Goal: Information Seeking & Learning: Find specific fact

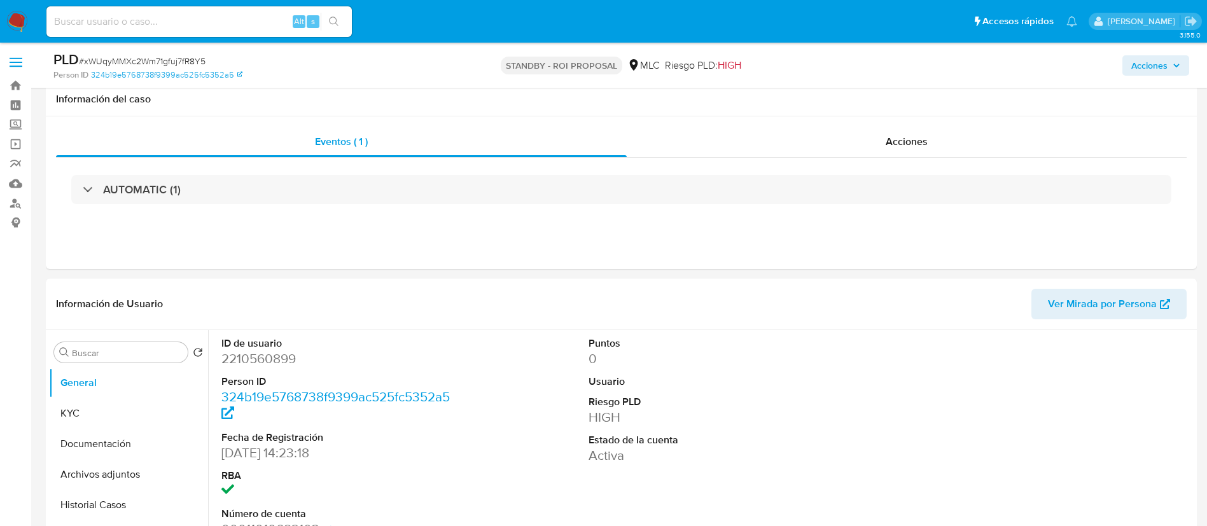
select select "10"
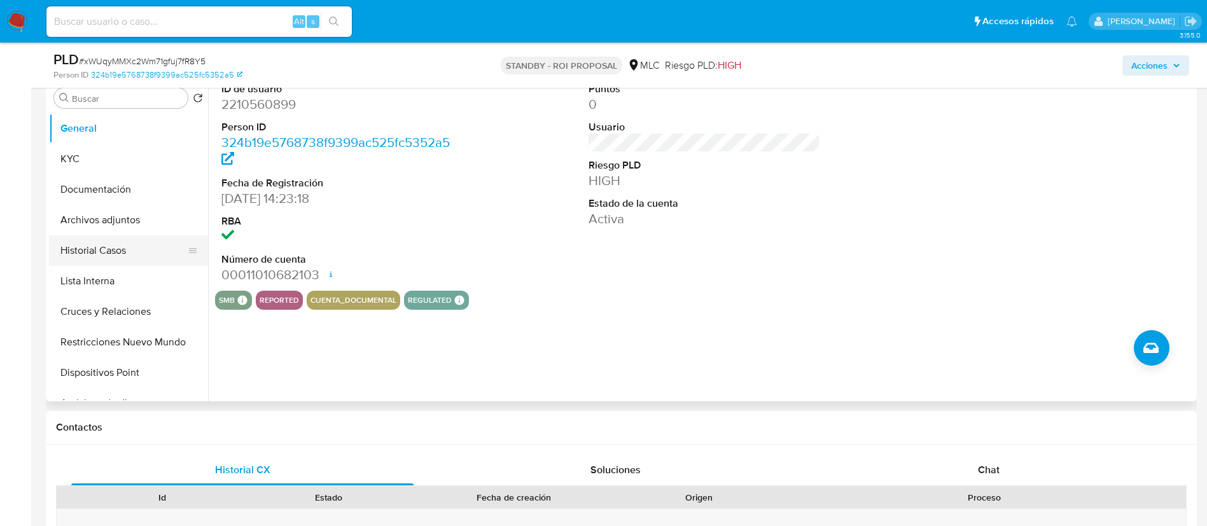
click at [115, 249] on button "Historial Casos" at bounding box center [123, 250] width 149 height 31
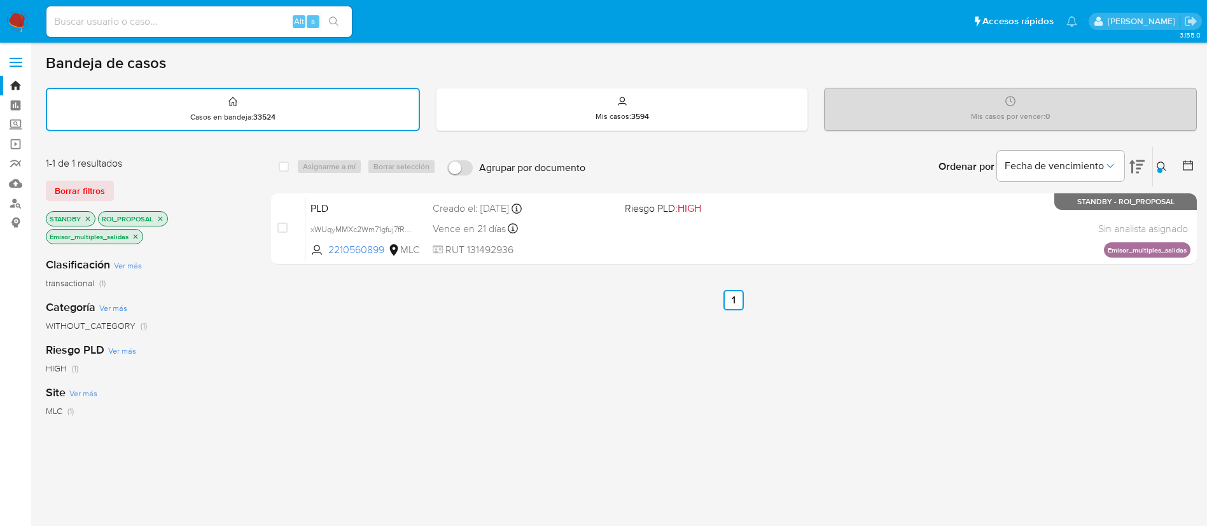
scroll to position [38, 0]
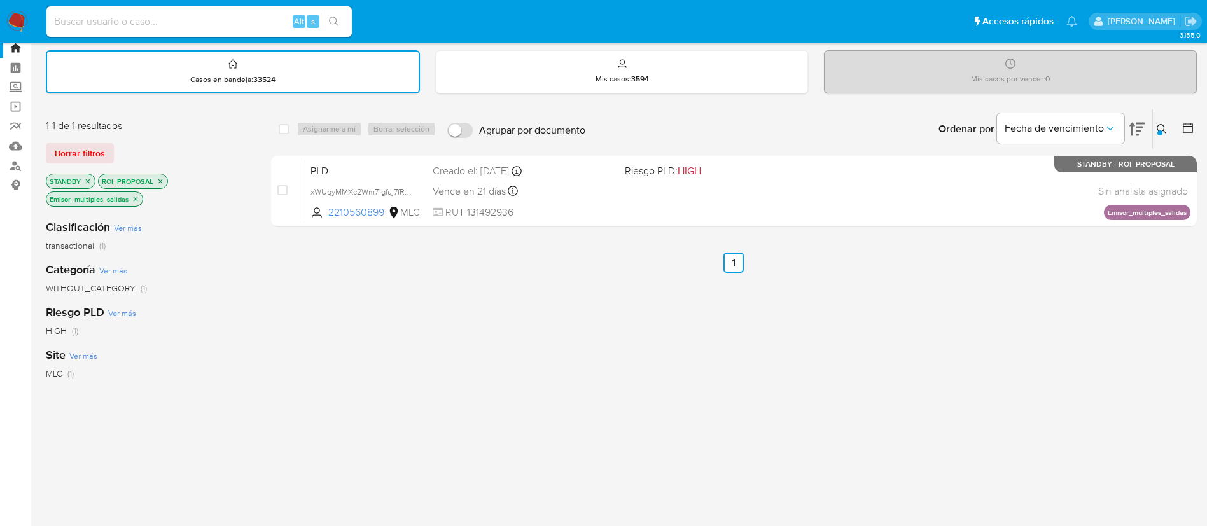
click at [758, 251] on div "select-all-cases-checkbox Asignarme a mí Borrar selección Agrupar por documento…" at bounding box center [734, 406] width 926 height 594
click at [1169, 135] on button at bounding box center [1163, 129] width 21 height 15
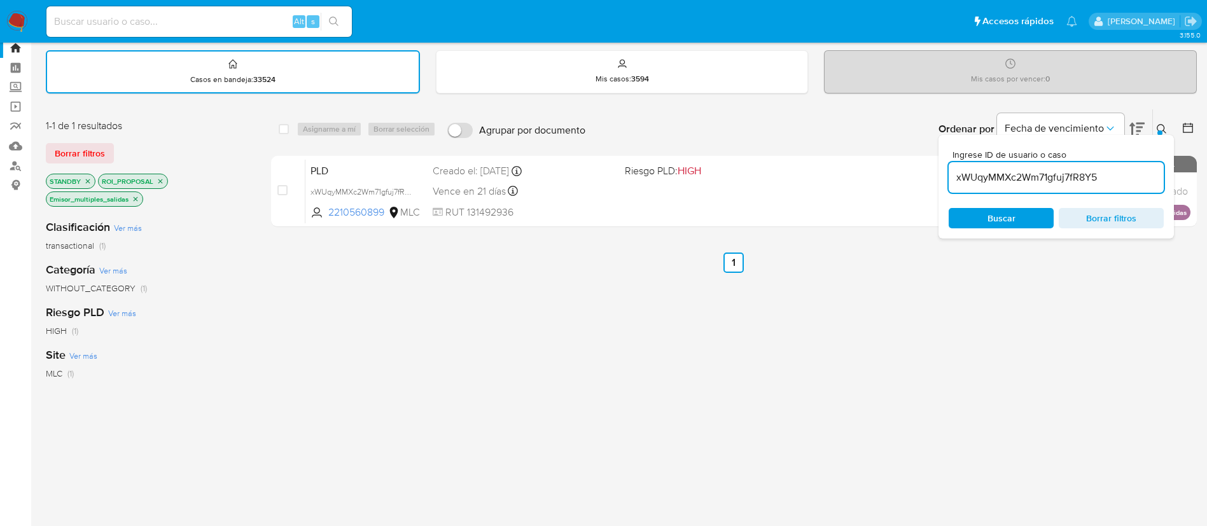
click at [1087, 181] on input "xWUqyMMXc2Wm71gfuj7fR8Y5" at bounding box center [1056, 177] width 215 height 17
type input "1ln43j7uIKCYDJPAraDi1KFI"
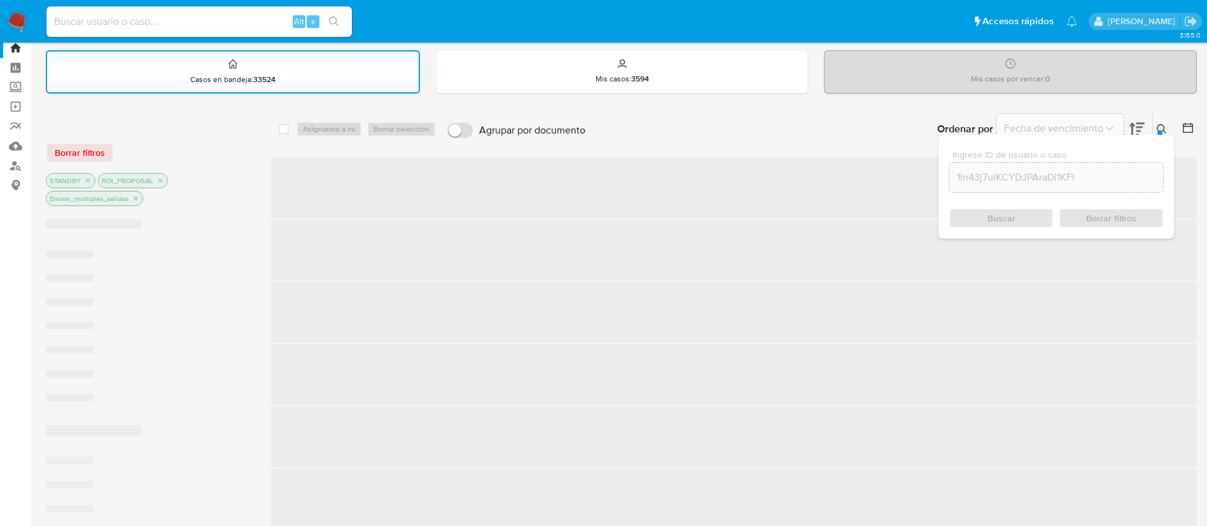
click at [1166, 131] on icon at bounding box center [1162, 129] width 10 height 10
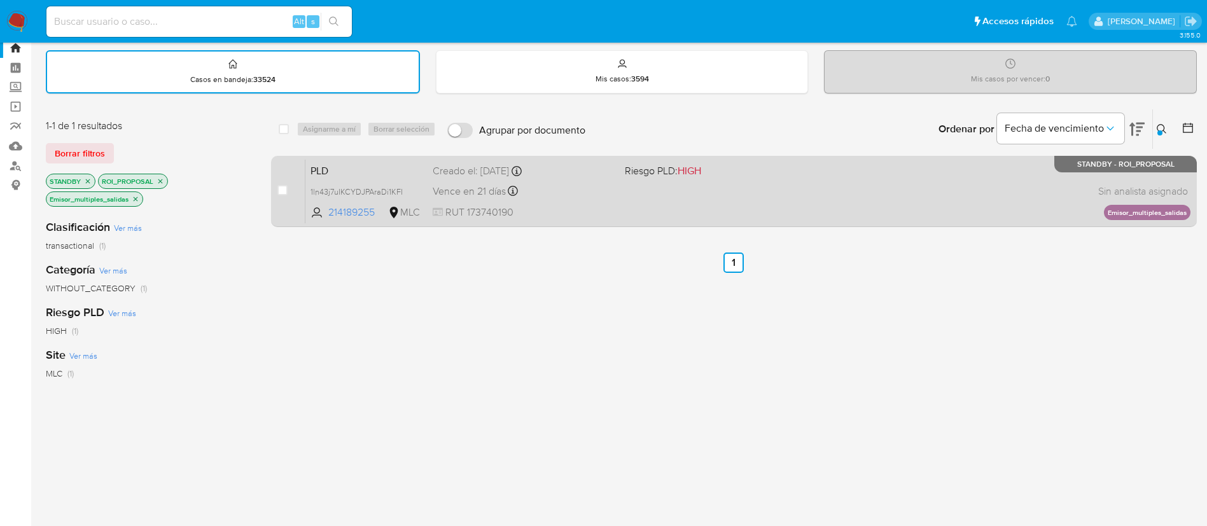
click at [714, 191] on div "PLD 1ln43j7uIKCYDJPAraDi1KFI 214189255 MLC Riesgo PLD: HIGH Creado el: 12/06/20…" at bounding box center [747, 191] width 885 height 64
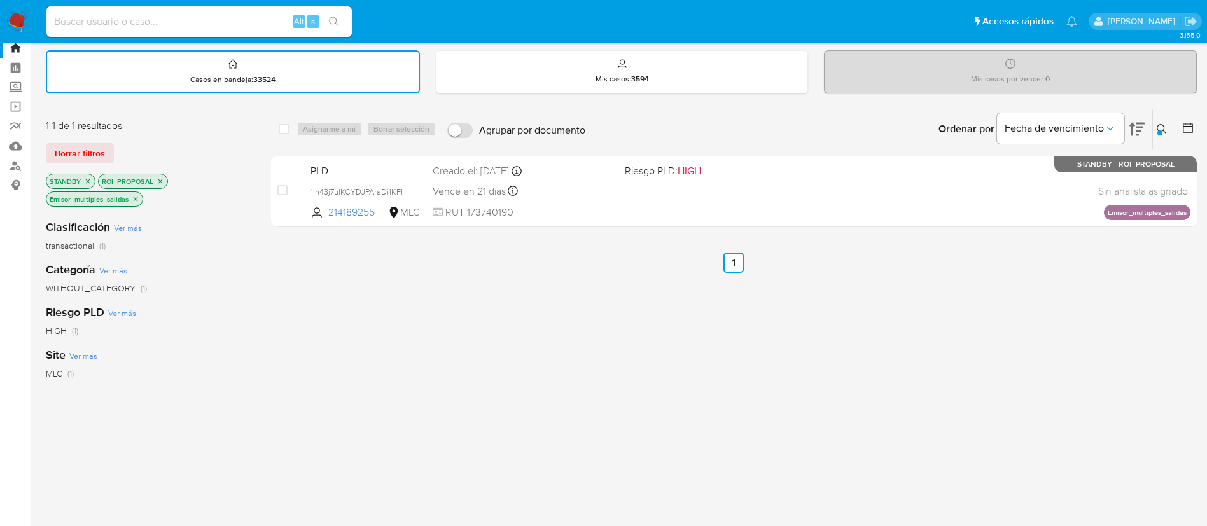
click at [1164, 123] on button at bounding box center [1163, 129] width 21 height 15
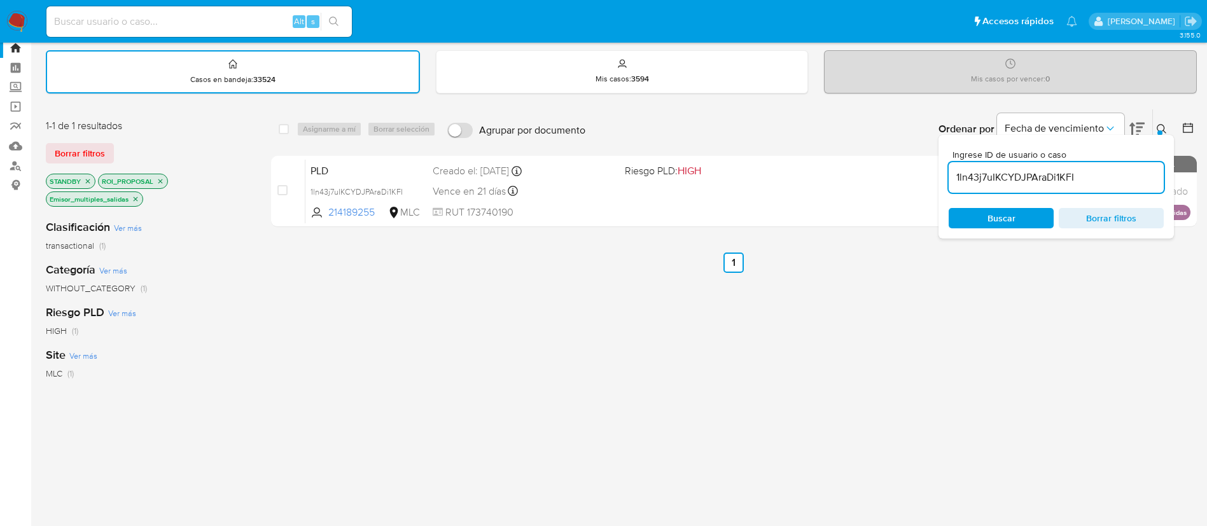
click at [1049, 179] on input "1ln43j7uIKCYDJPAraDi1KFI" at bounding box center [1056, 177] width 215 height 17
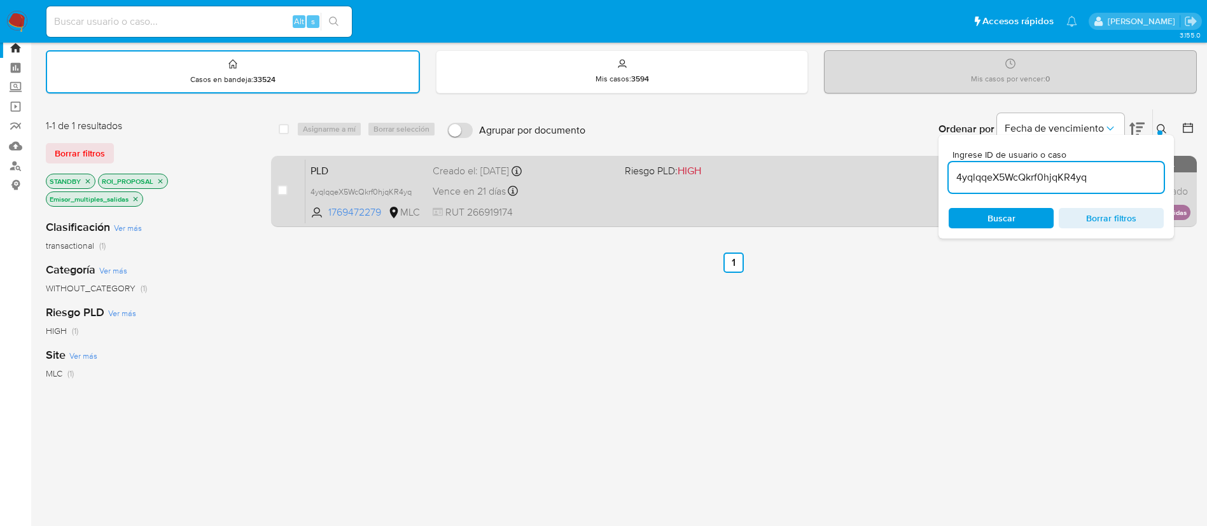
click at [664, 200] on div "PLD 4yqlqqeX5WcQkrf0hjqKR4yq 1769472279 MLC Riesgo PLD: HIGH Creado el: 12/06/2…" at bounding box center [747, 191] width 885 height 64
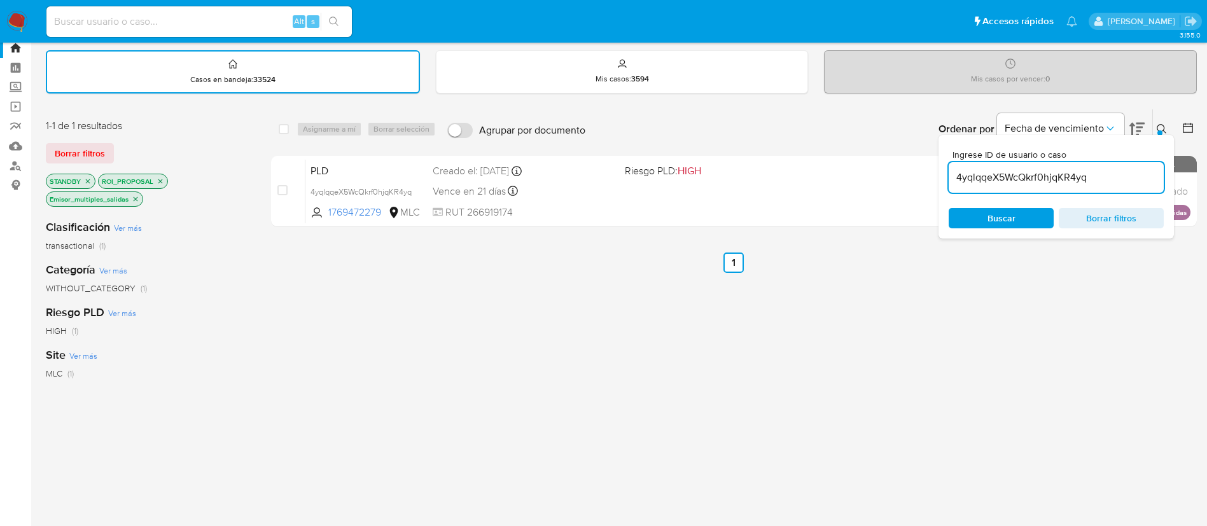
click at [1073, 159] on span "Ingrese ID de usuario o caso" at bounding box center [1059, 155] width 215 height 10
click at [1073, 169] on input "4yqlqqeX5WcQkrf0hjqKR4yq" at bounding box center [1056, 177] width 215 height 17
click at [1080, 187] on div "4yqlqqeX5WcQkrf0hjqKR4yq" at bounding box center [1056, 177] width 215 height 31
click at [1079, 187] on div "4yqlqqeX5WcQkrf0hjqKR4yq" at bounding box center [1056, 177] width 215 height 31
click at [1072, 179] on input "4yqlqqeX5WcQkrf0hjqKR4yq" at bounding box center [1056, 177] width 215 height 17
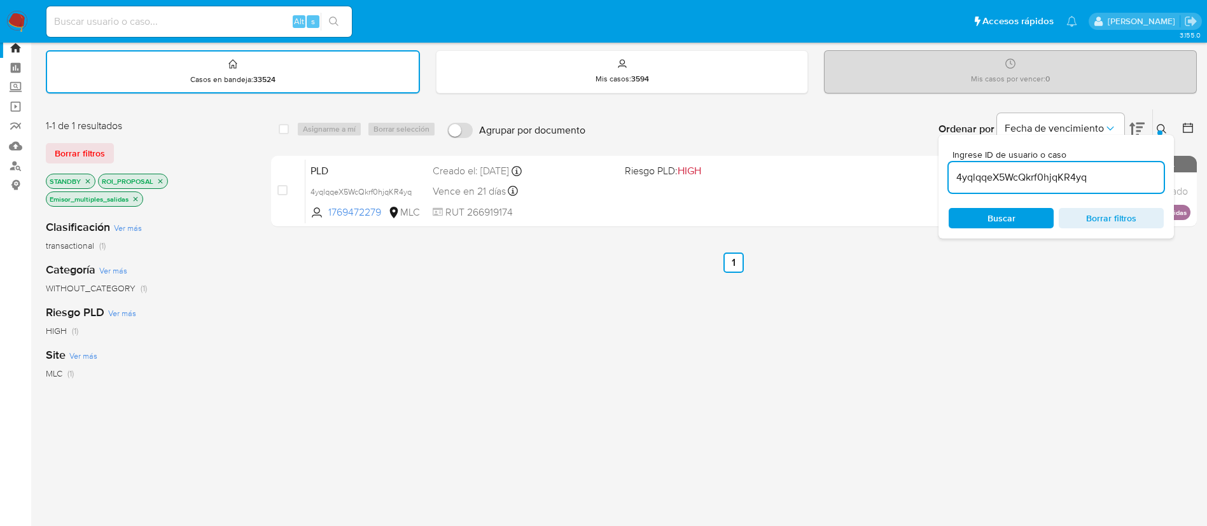
click at [1072, 179] on input "4yqlqqeX5WcQkrf0hjqKR4yq" at bounding box center [1056, 177] width 215 height 17
paste input "0NIIGU28mpvh9WtI76phMsZ6"
click at [1163, 129] on icon at bounding box center [1162, 129] width 10 height 10
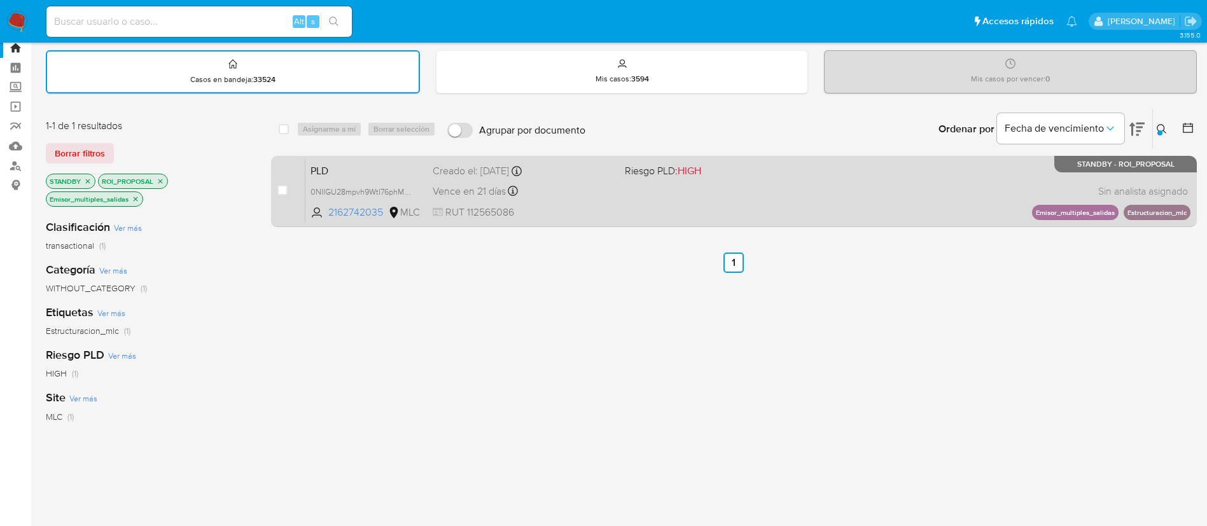
click at [887, 198] on div "PLD 0NIIGU28mpvh9WtI76phMsZ6 2162742035 MLC Riesgo PLD: HIGH Creado el: 12/06/2…" at bounding box center [747, 191] width 885 height 64
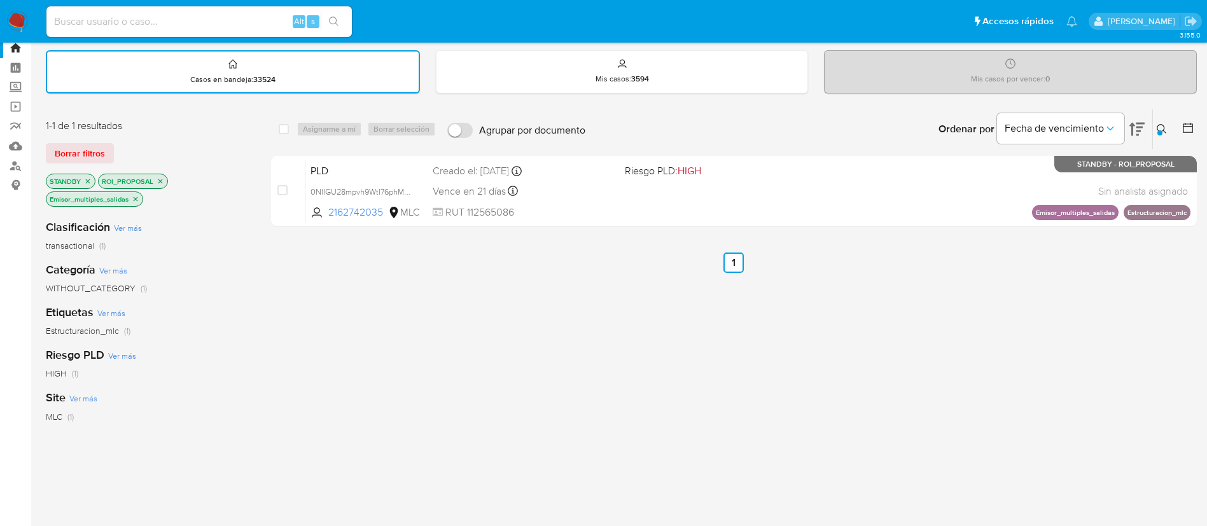
click at [1162, 132] on div at bounding box center [1159, 132] width 5 height 5
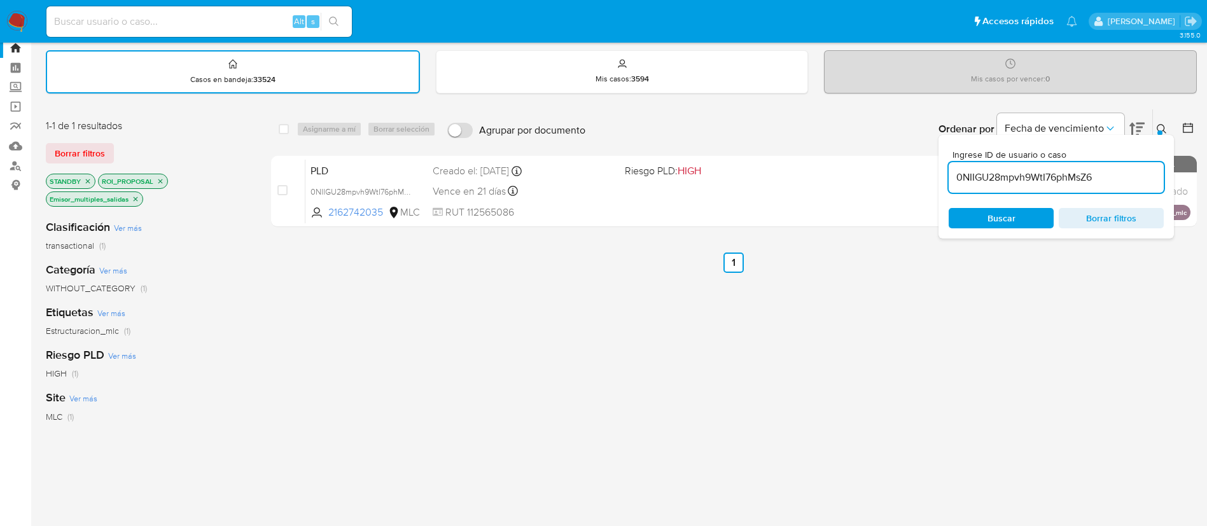
click at [1127, 181] on input "0NIIGU28mpvh9WtI76phMsZ6" at bounding box center [1056, 177] width 215 height 17
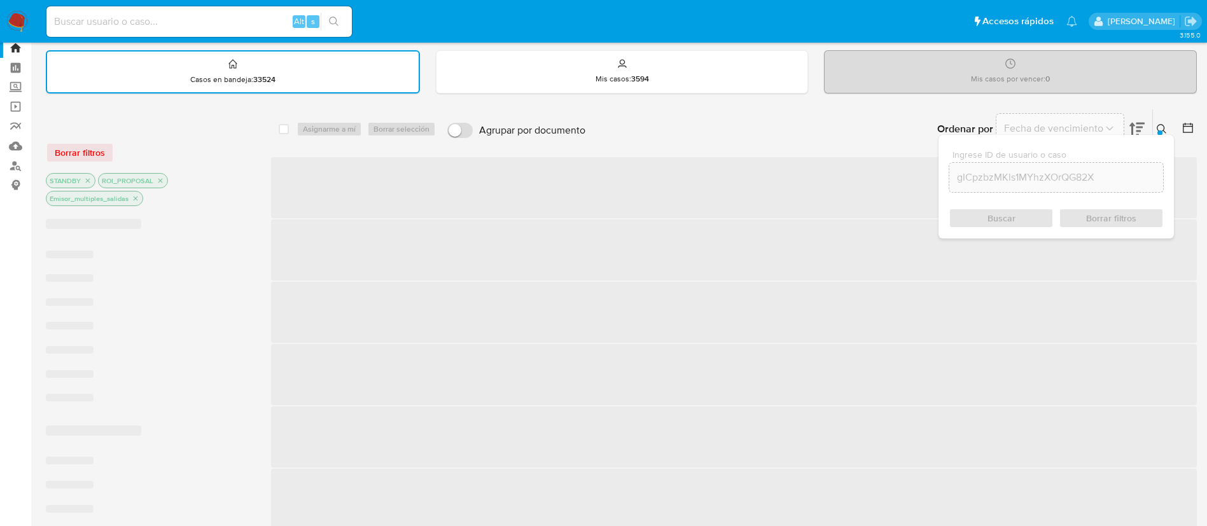
click at [1168, 133] on button at bounding box center [1163, 129] width 21 height 15
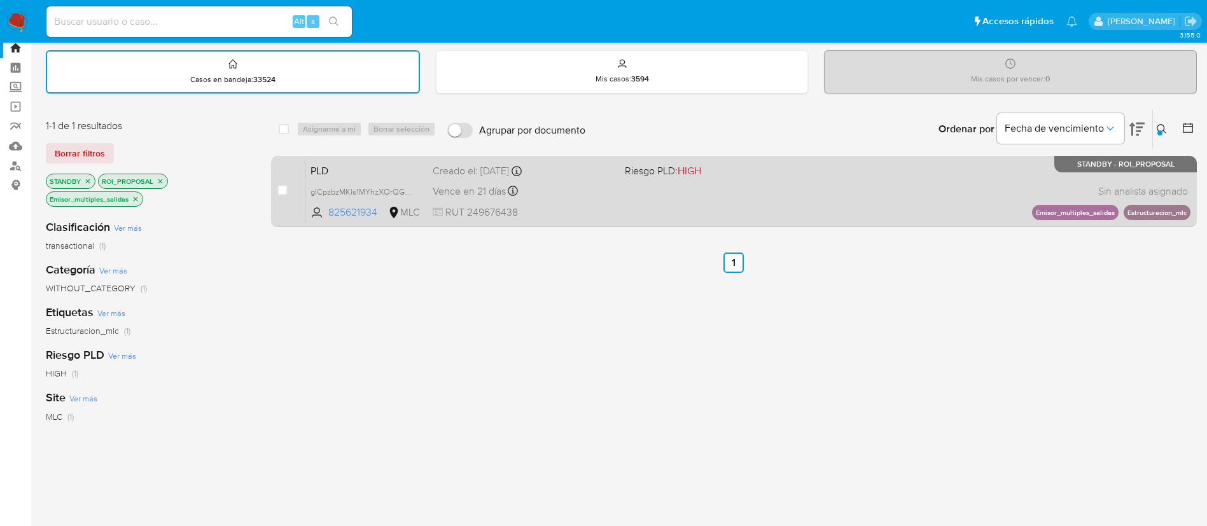
click at [727, 204] on div "PLD gICpzbzMKls1MYhzXOrQG82X 825621934 MLC Riesgo PLD: HIGH Creado el: 12/06/20…" at bounding box center [747, 191] width 885 height 64
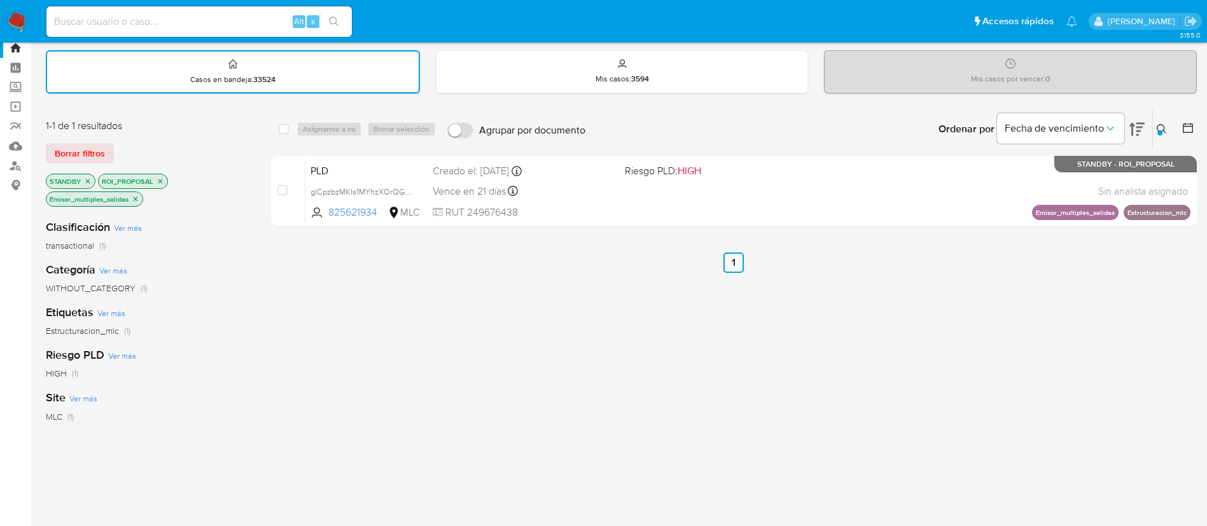
click at [1171, 126] on button at bounding box center [1163, 129] width 21 height 15
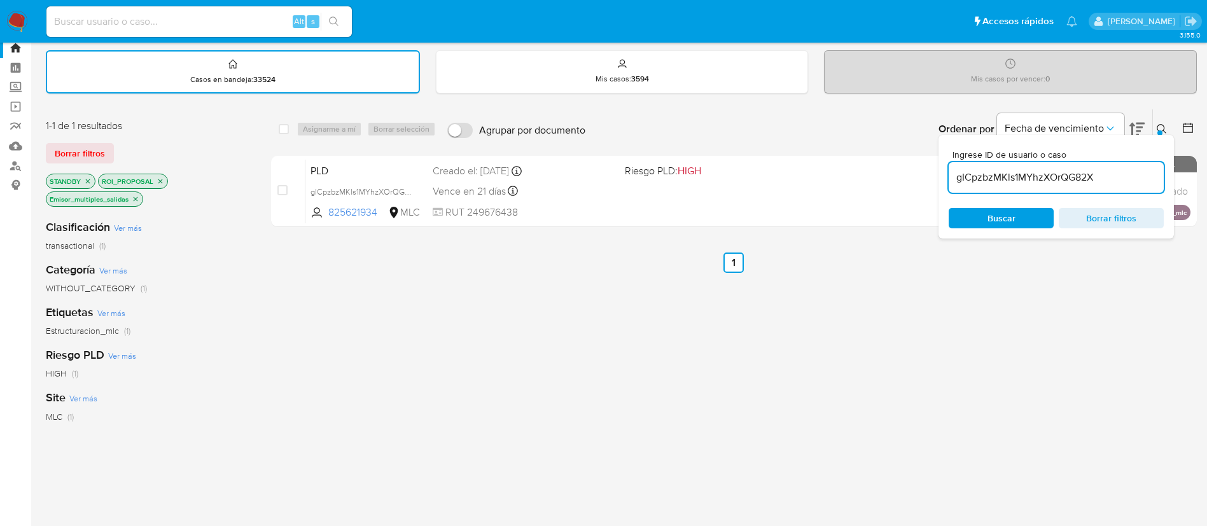
click at [1031, 176] on input "gICpzbzMKls1MYhzXOrQG82X" at bounding box center [1056, 177] width 215 height 17
type input "G8vIiOYYEs4G3gmgTJD8BrKs"
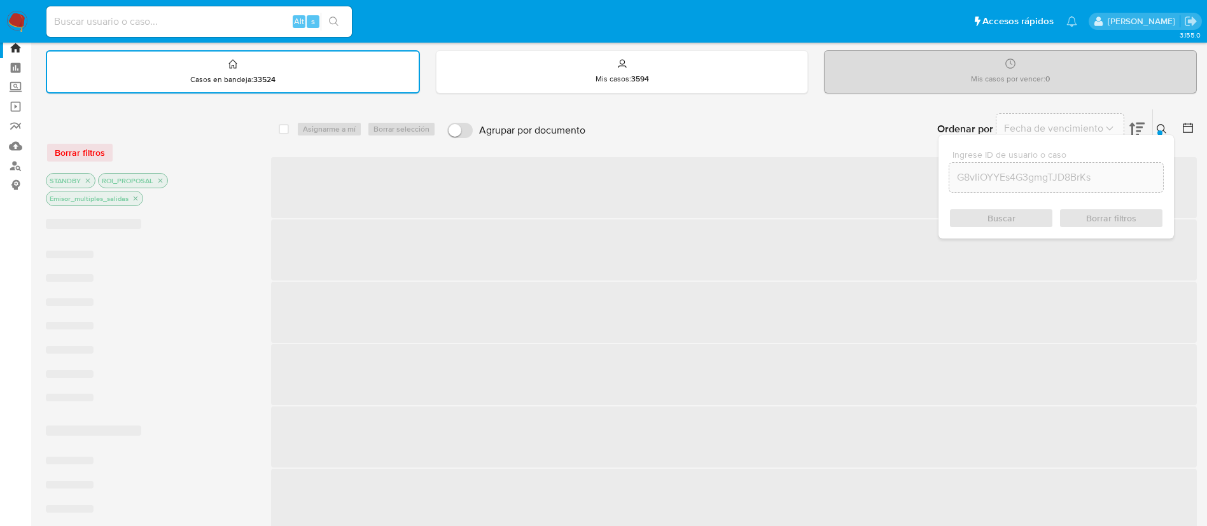
click at [1162, 132] on icon at bounding box center [1162, 129] width 10 height 10
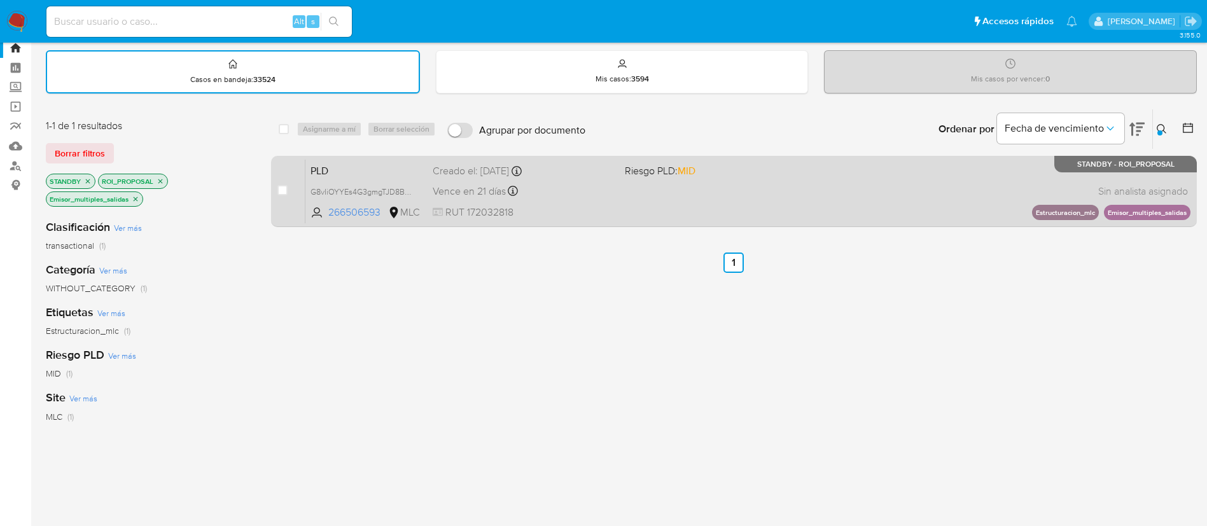
click at [829, 183] on div "PLD G8vIiOYYEs4G3gmgTJD8BrKs 266506593 MLC Riesgo PLD: MID Creado el: 12/06/202…" at bounding box center [747, 191] width 885 height 64
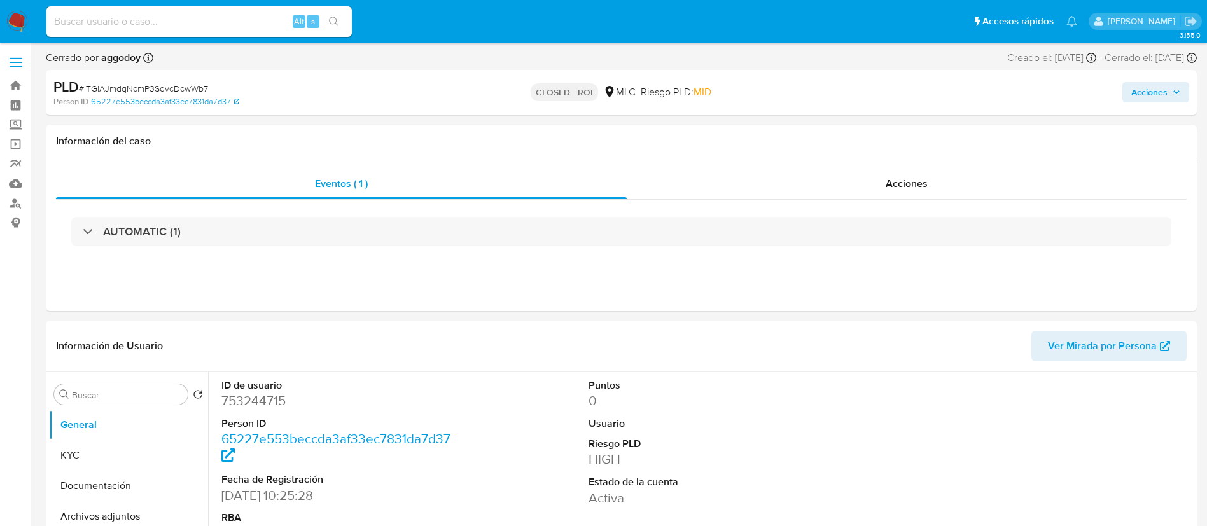
select select "10"
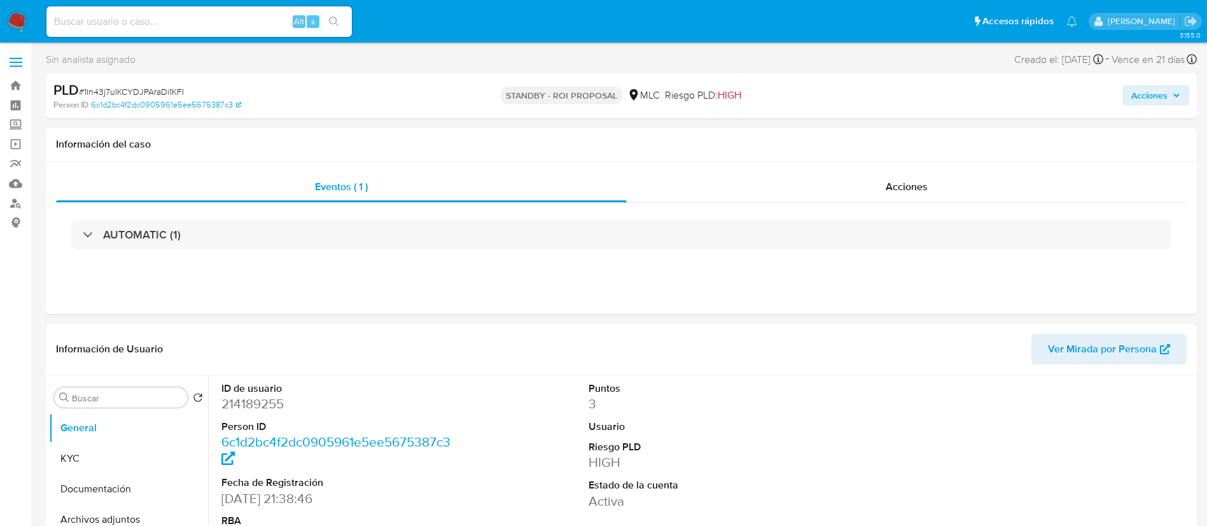
select select "10"
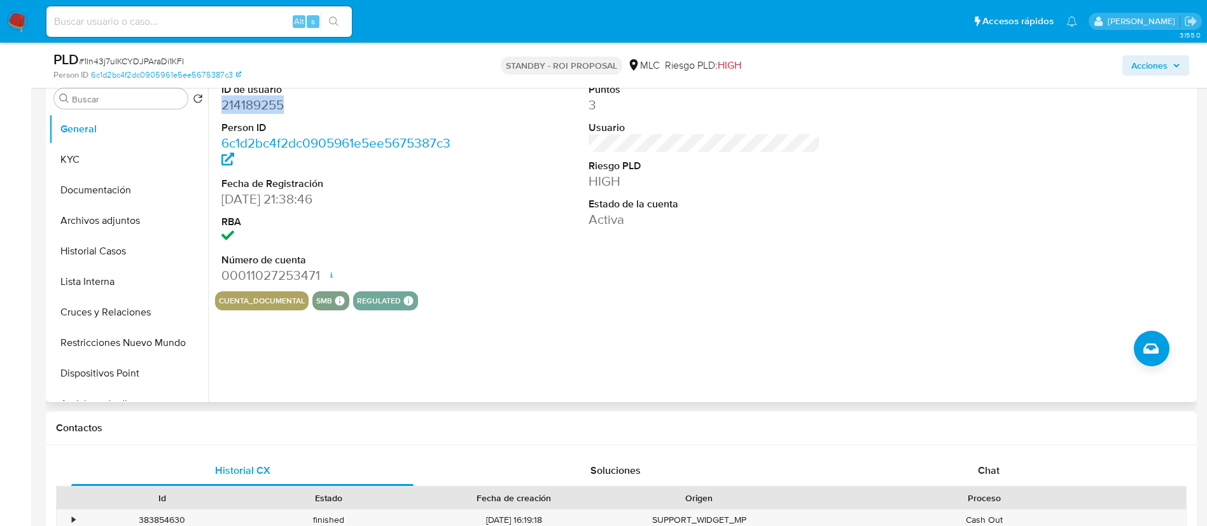
scroll to position [254, 0]
click at [87, 246] on button "Historial Casos" at bounding box center [123, 250] width 149 height 31
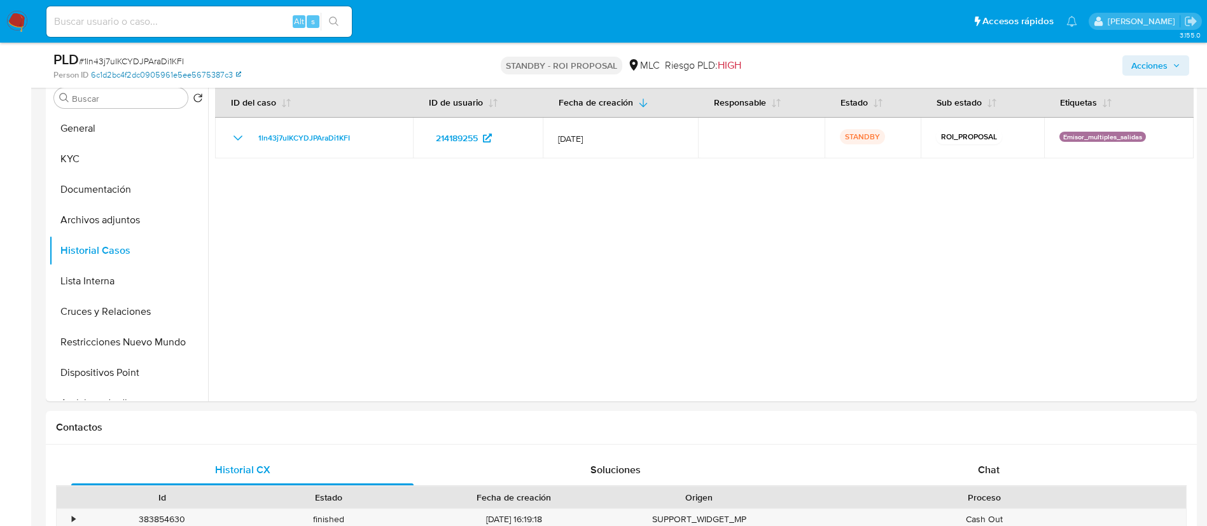
click at [91, 71] on link "6c1d2bc4f2dc0905961e5ee5675387c3" at bounding box center [166, 74] width 150 height 11
click at [163, 62] on span "# 1ln43j7uIKCYDJPAraDi1KFI" at bounding box center [131, 61] width 105 height 13
copy span "1ln43j7uIKCYDJPAraDi1KFI"
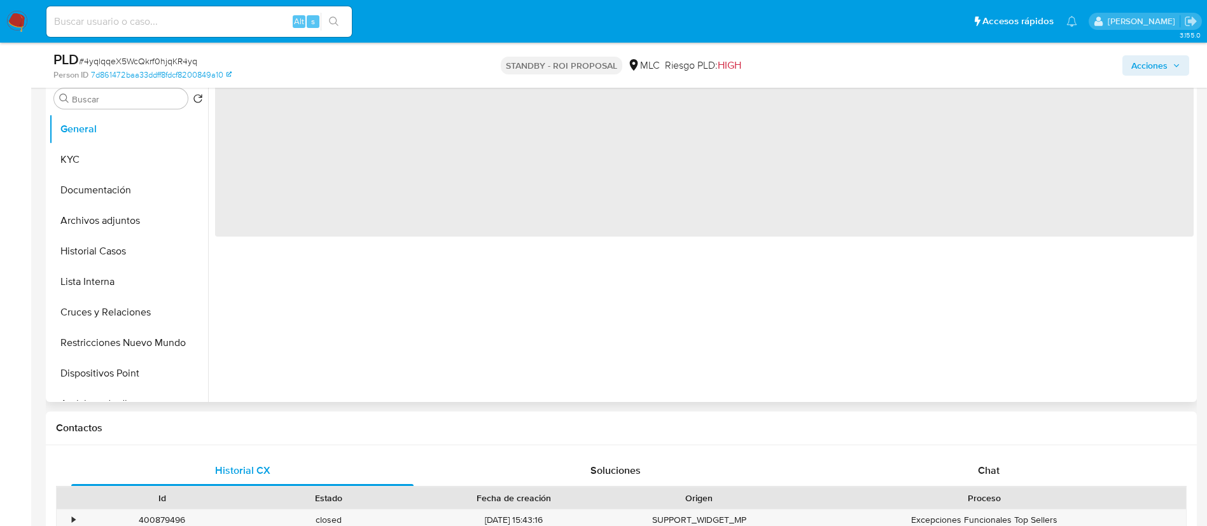
scroll to position [254, 0]
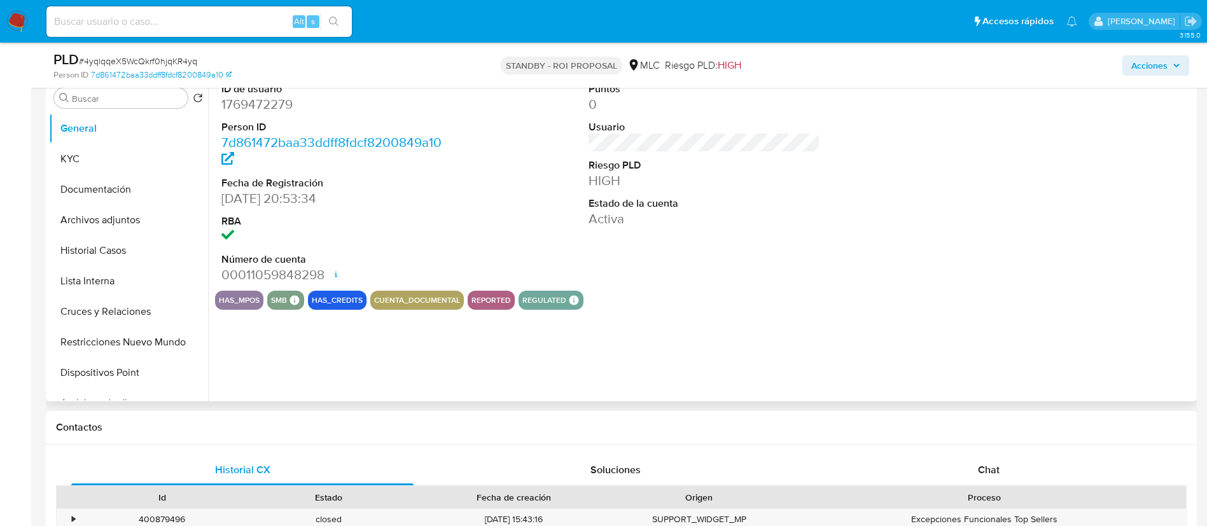
select select "10"
click at [263, 106] on dd "1769472279" at bounding box center [337, 104] width 232 height 18
copy dd "1769472279"
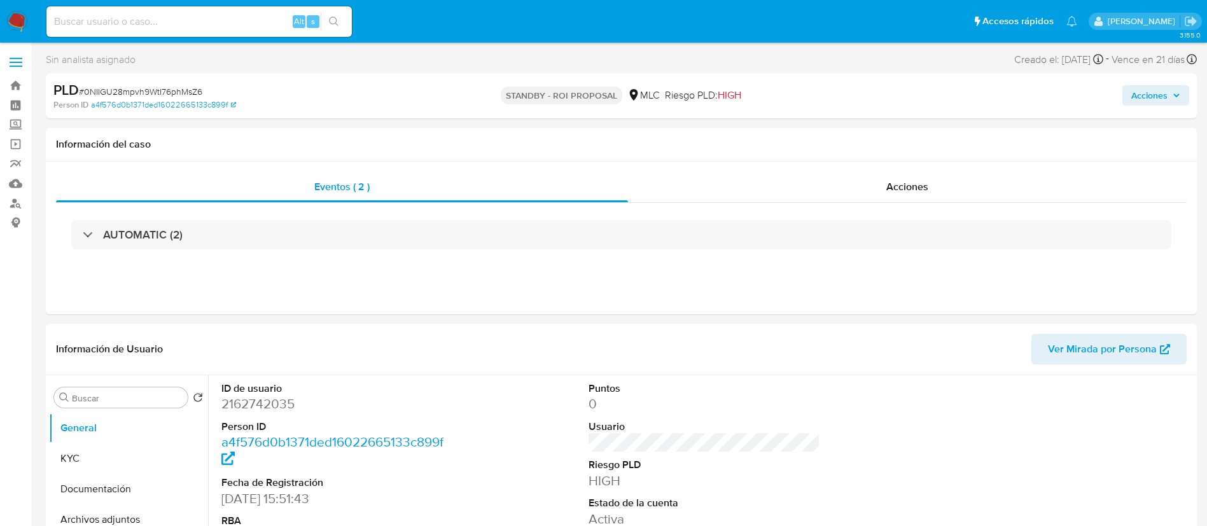
select select "10"
click at [272, 400] on dd "2162742035" at bounding box center [337, 404] width 232 height 18
copy dd "2162742035"
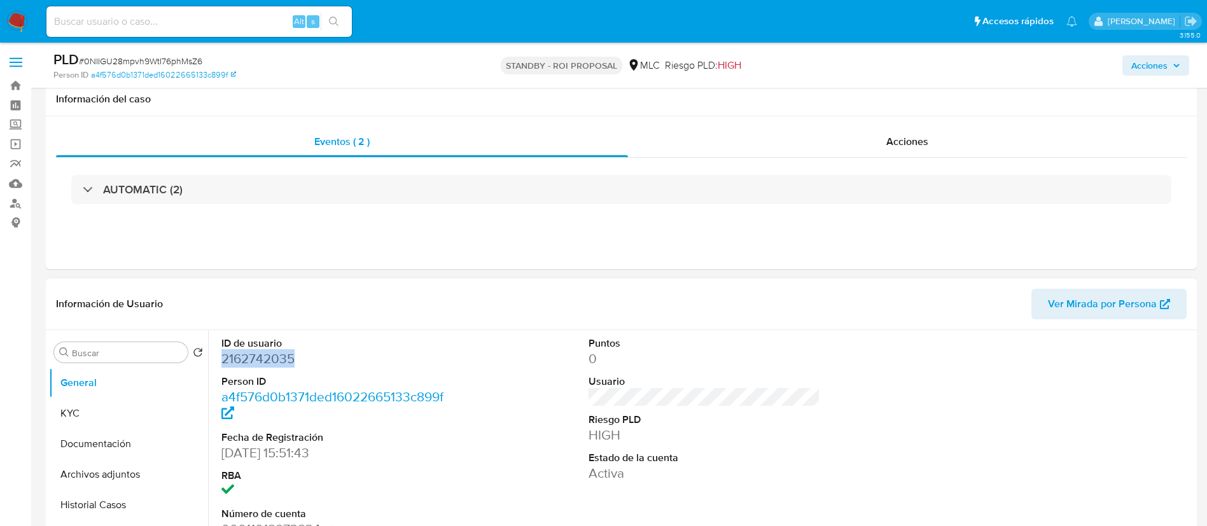
scroll to position [254, 0]
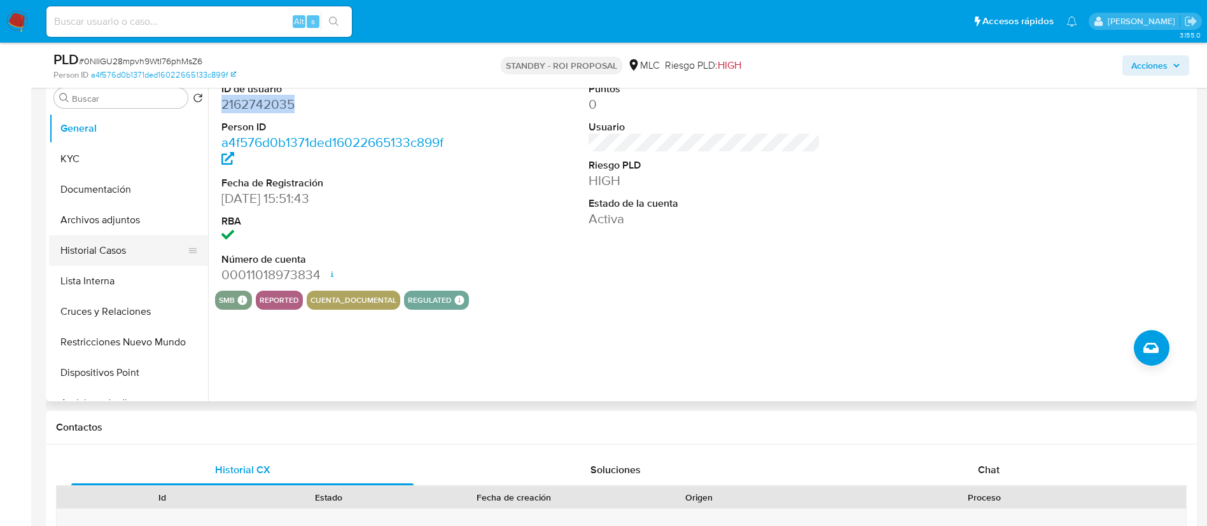
click at [110, 249] on button "Historial Casos" at bounding box center [123, 250] width 149 height 31
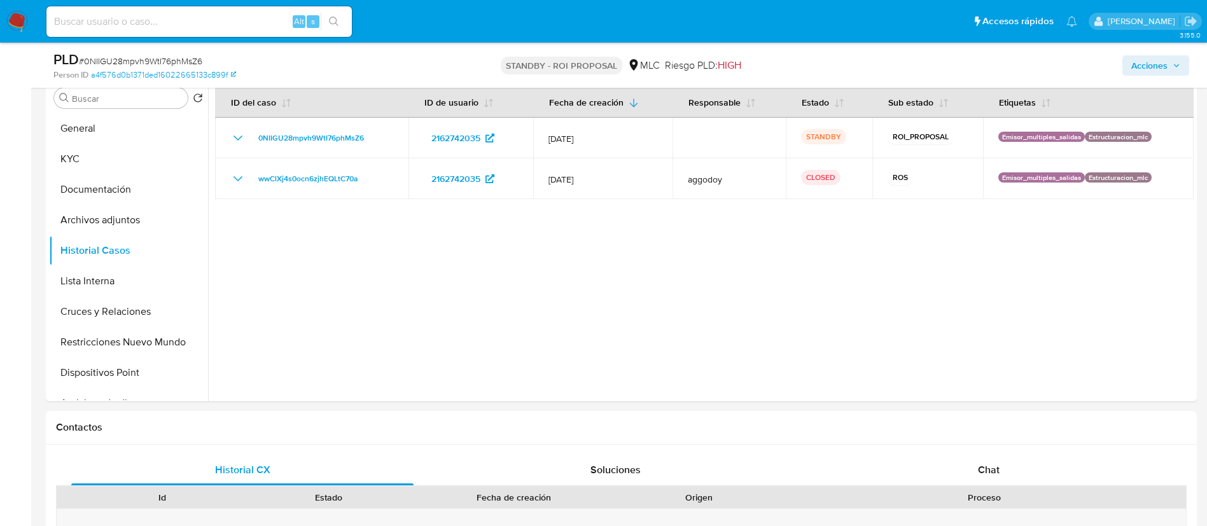
click at [146, 55] on span "# 0NIIGU28mpvh9WtI76phMsZ6" at bounding box center [140, 61] width 123 height 13
copy span "0NIIGU28mpvh9WtI76phMsZ6"
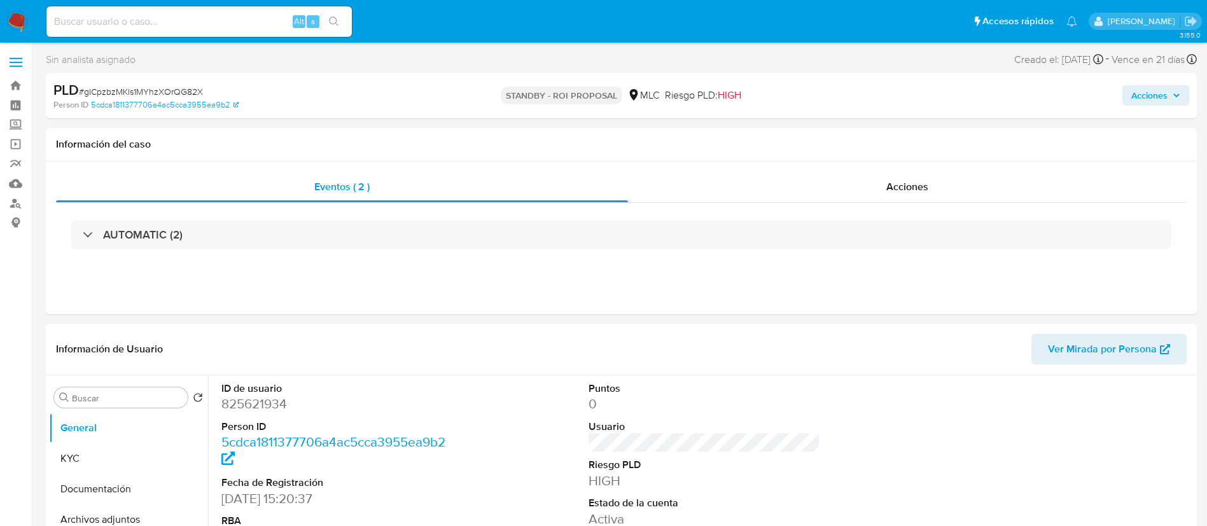
select select "10"
click at [267, 399] on dd "825621934" at bounding box center [337, 404] width 232 height 18
copy dd "825621934"
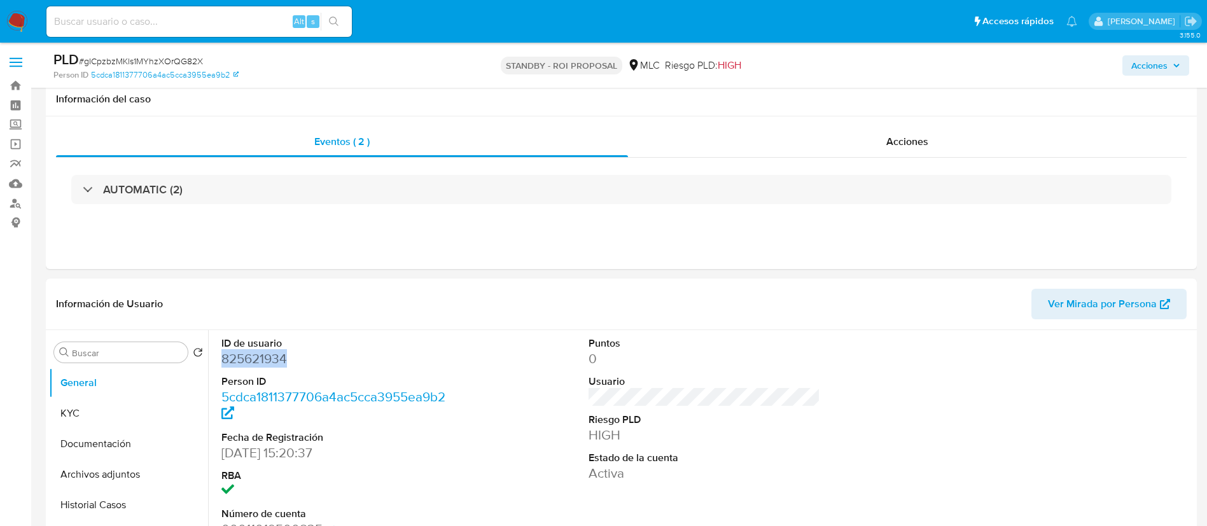
scroll to position [254, 0]
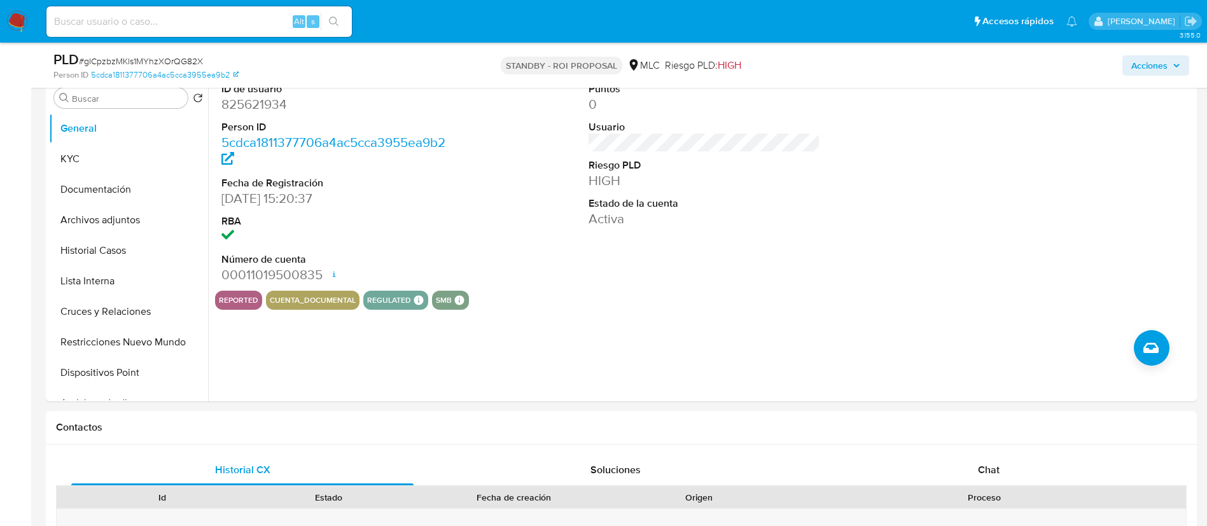
click at [104, 57] on span "# gICpzbzMKls1MYhzXOrQG82X" at bounding box center [141, 61] width 124 height 13
copy span "gICpzbzMKls1MYhzXOrQG82X"
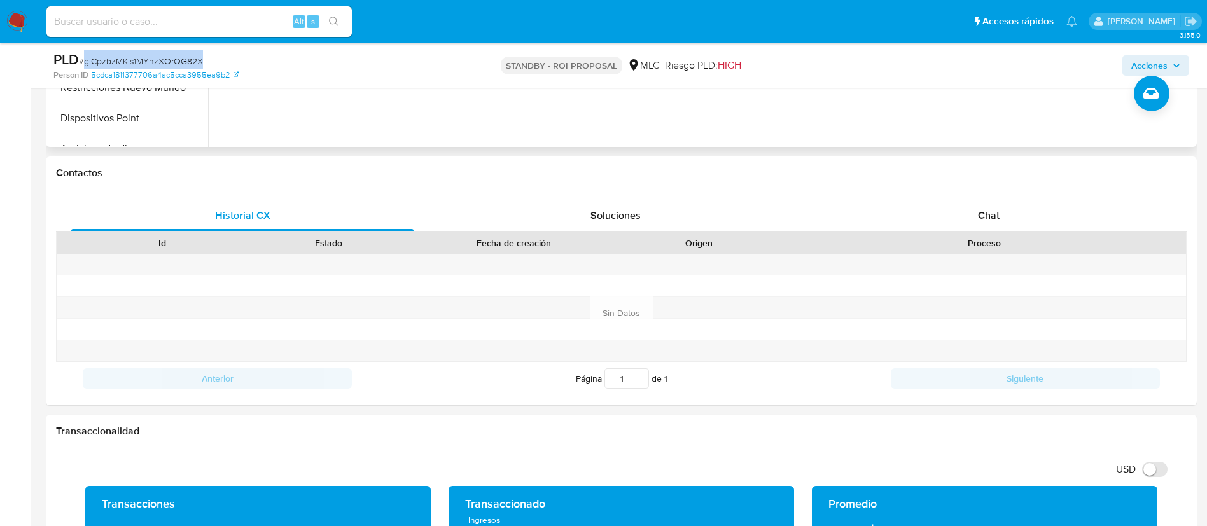
scroll to position [0, 0]
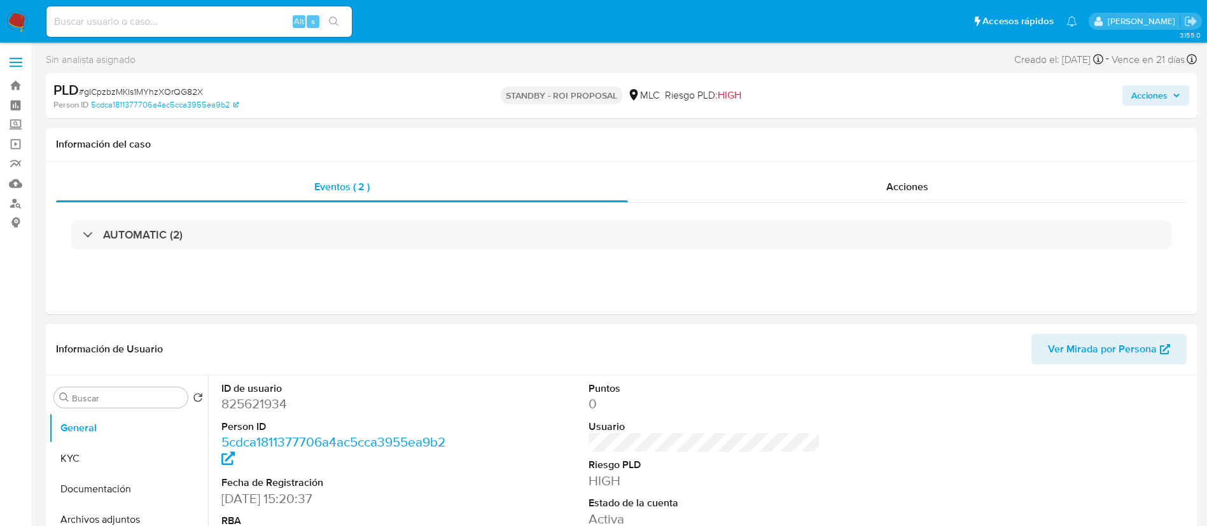
click at [235, 412] on dd "825621934" at bounding box center [337, 404] width 232 height 18
click at [234, 412] on dd "825621934" at bounding box center [337, 404] width 232 height 18
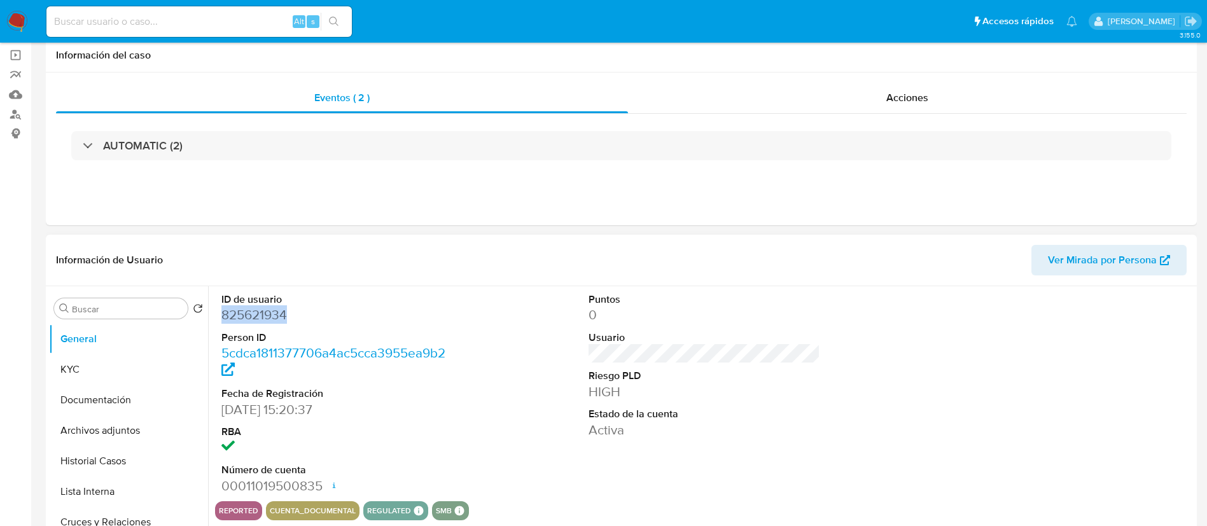
scroll to position [254, 0]
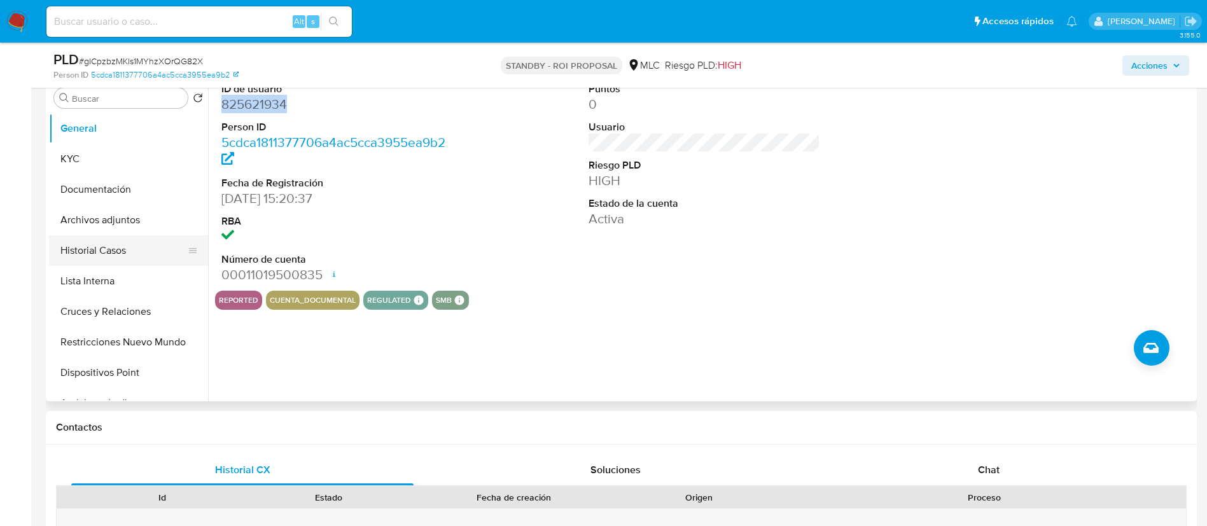
click at [119, 251] on button "Historial Casos" at bounding box center [123, 250] width 149 height 31
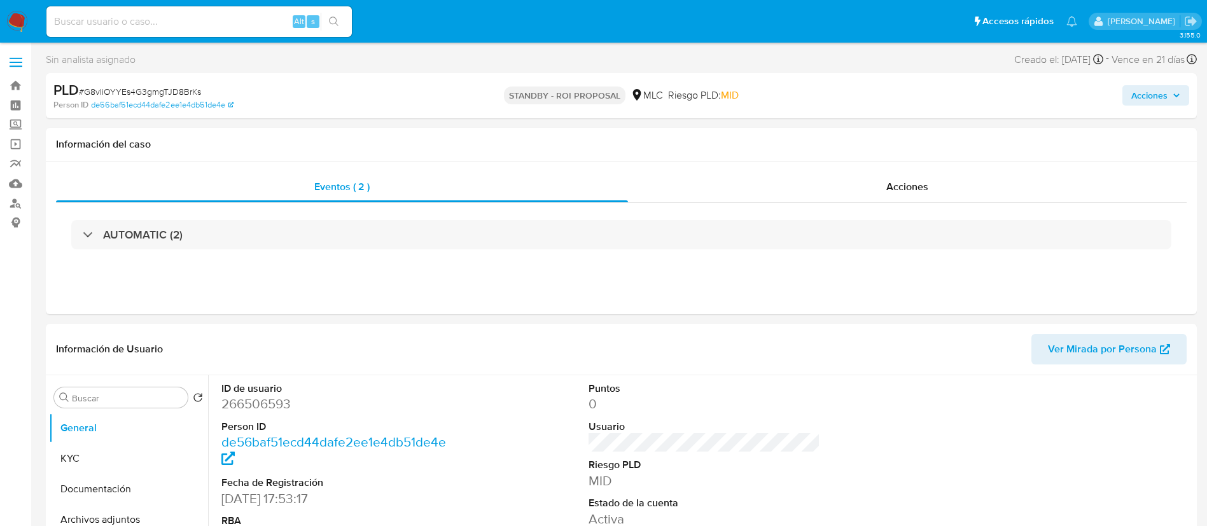
select select "10"
click at [284, 411] on dd "266506593" at bounding box center [337, 404] width 232 height 18
drag, startPoint x: 284, startPoint y: 411, endPoint x: 291, endPoint y: 400, distance: 12.9
copy dd "266506593"
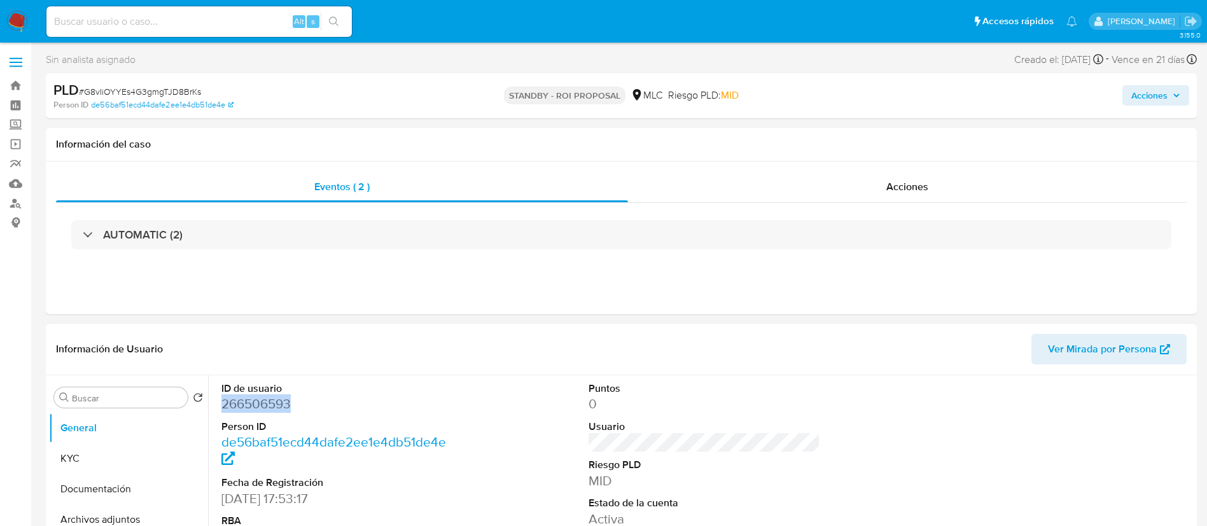
scroll to position [254, 0]
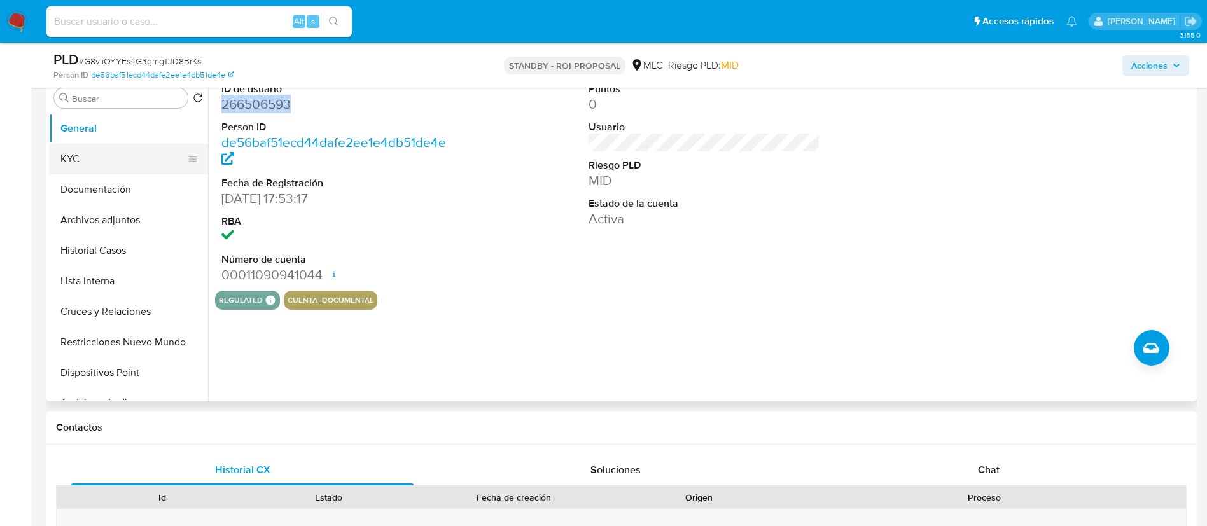
click at [104, 154] on button "KYC" at bounding box center [123, 159] width 149 height 31
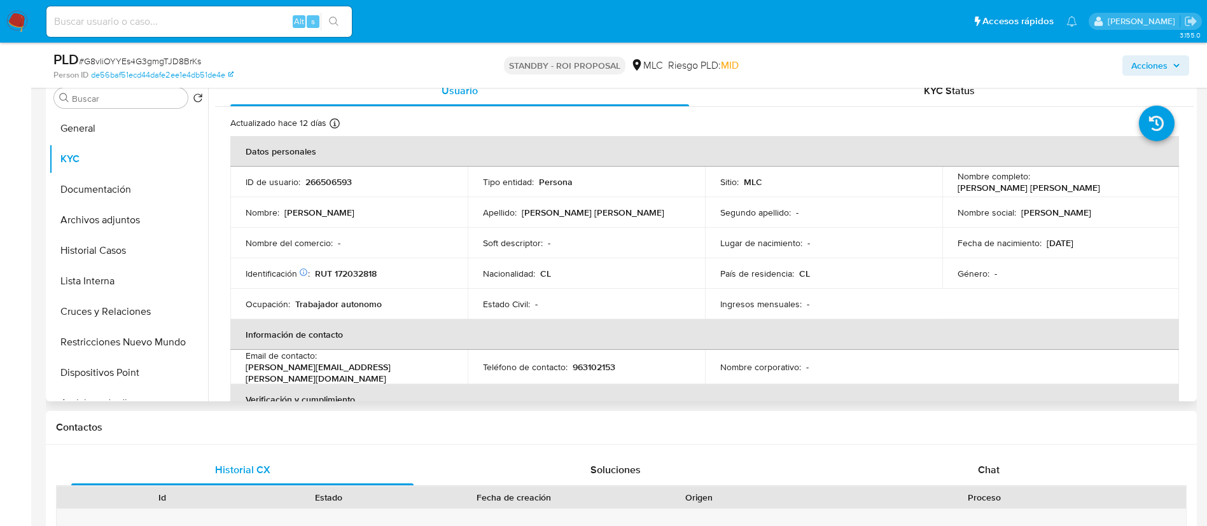
click at [340, 268] on p "RUT 172032818" at bounding box center [346, 273] width 62 height 11
copy p "172032818"
click at [129, 57] on span "# G8vIiOYYEs4G3gmgTJD8BrKs" at bounding box center [140, 61] width 122 height 13
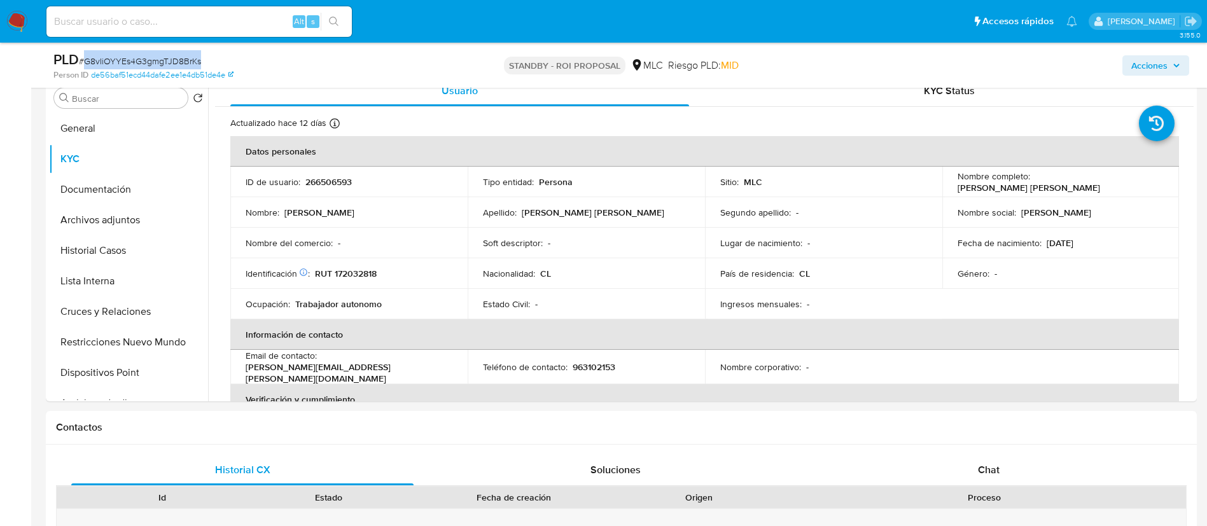
copy span "G8vIiOYYEs4G3gmgTJD8BrKs"
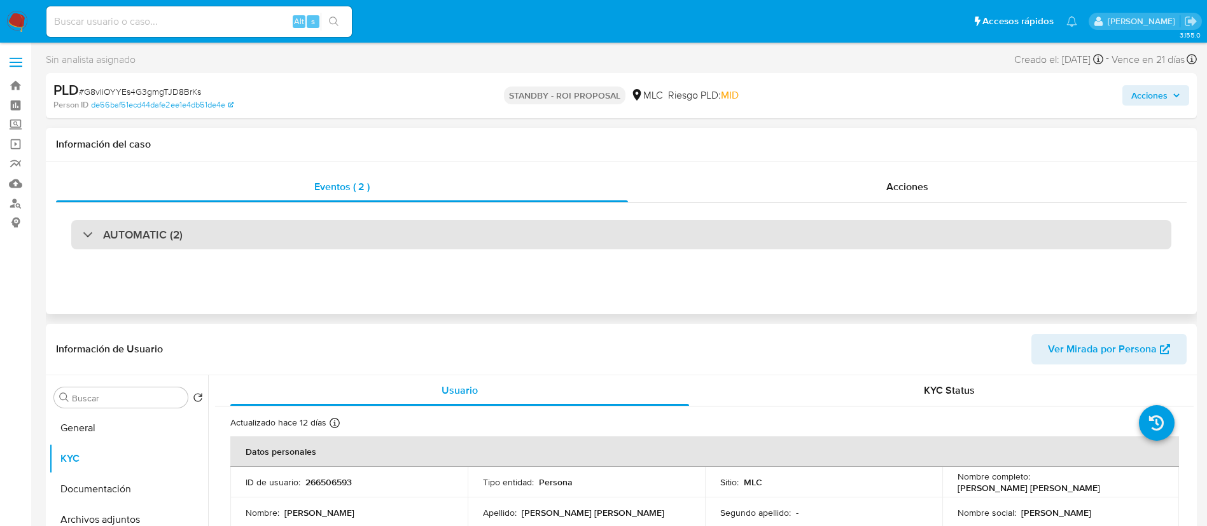
click at [314, 247] on div "AUTOMATIC (2)" at bounding box center [621, 234] width 1100 height 29
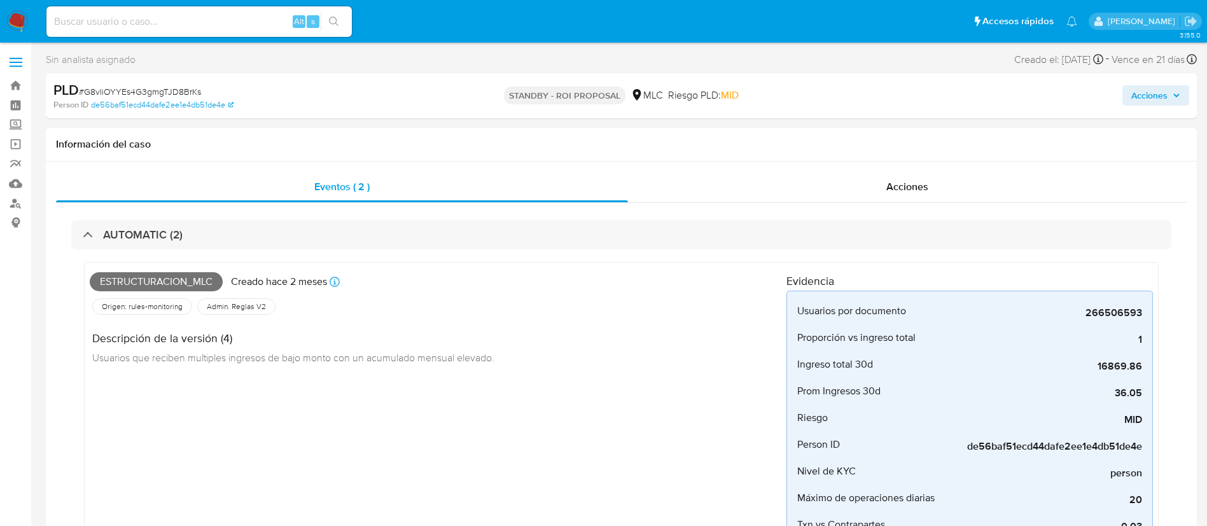
click at [134, 91] on span "# G8vIiOYYEs4G3gmgTJD8BrKs" at bounding box center [140, 91] width 122 height 13
copy span "G8vIiOYYEs4G3gmgTJD8BrKs"
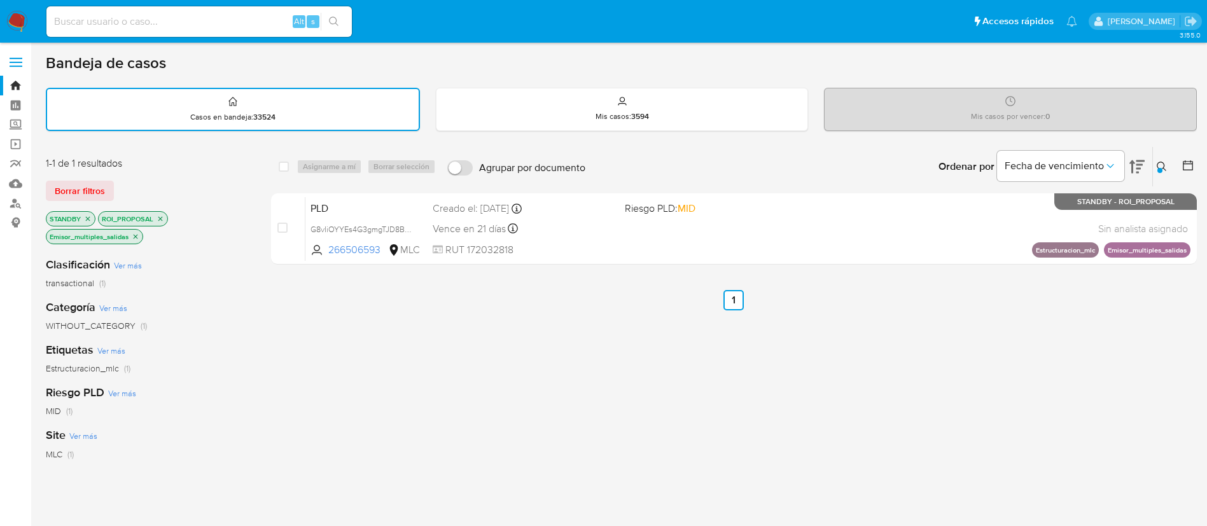
scroll to position [38, 0]
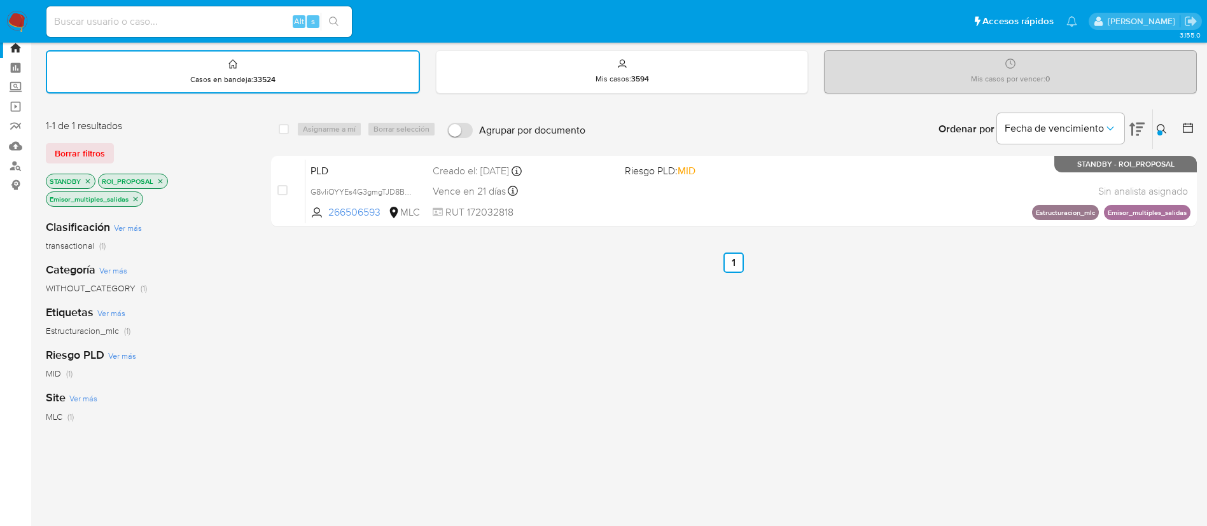
click at [1167, 130] on button at bounding box center [1163, 129] width 21 height 15
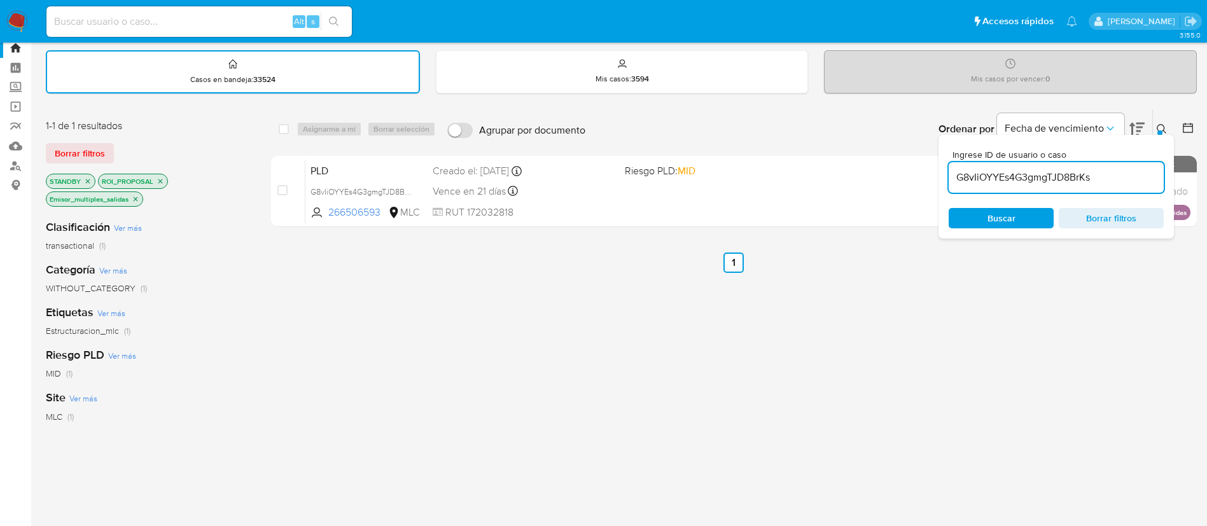
click at [1087, 186] on div "G8vIiOYYEs4G3gmgTJD8BrKs" at bounding box center [1056, 177] width 215 height 31
click at [1101, 173] on input "G8vIiOYYEs4G3gmgTJD8BrKs" at bounding box center [1056, 177] width 215 height 17
paste input "kE0kpHp9gtiwc0Cd1MxnULje"
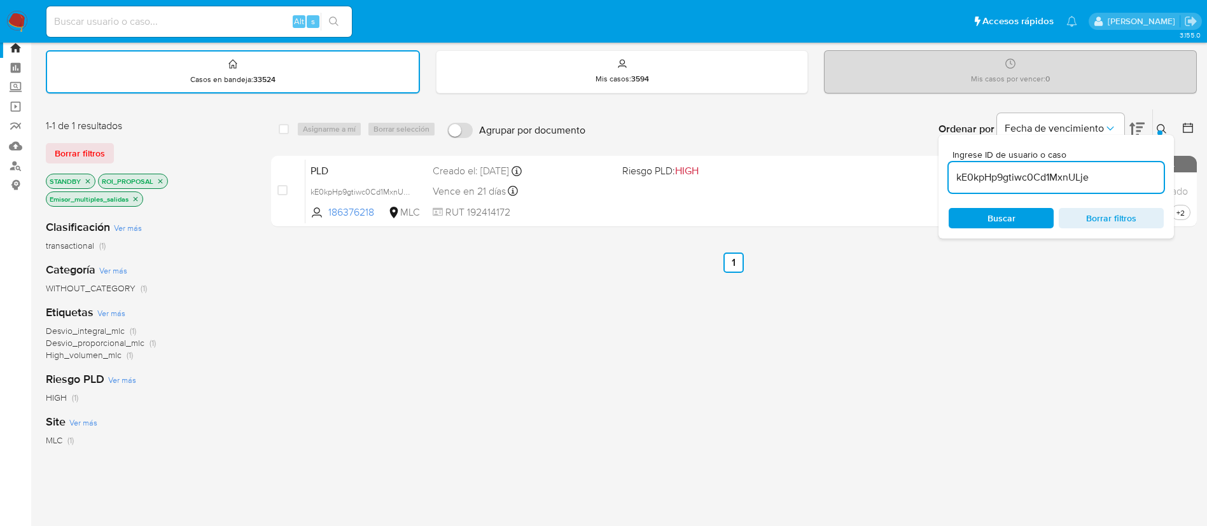
click at [1157, 134] on div at bounding box center [1159, 132] width 5 height 5
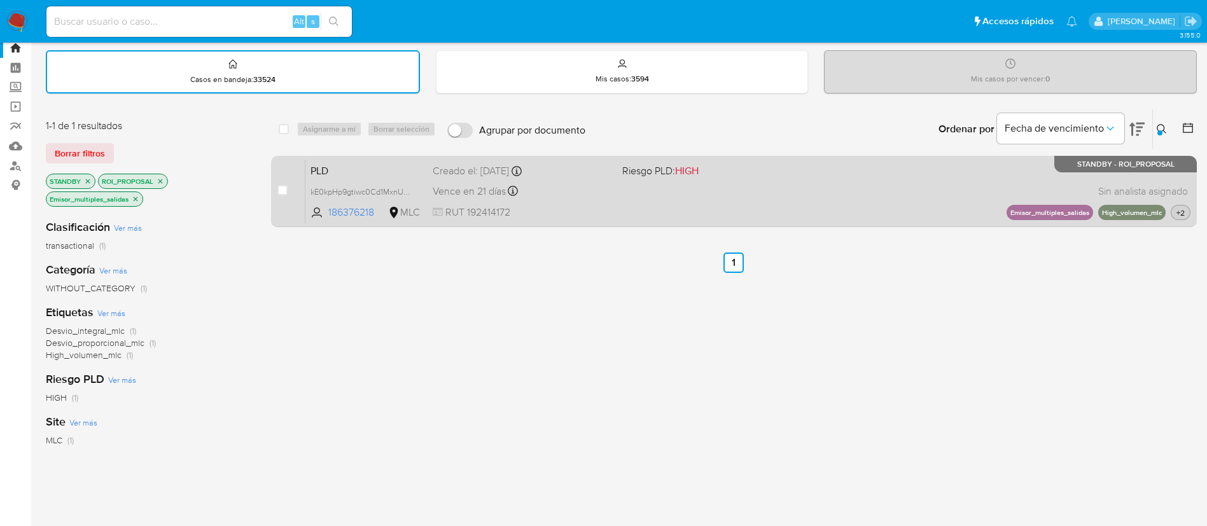
click at [1177, 214] on span "+2" at bounding box center [1180, 212] width 13 height 11
click at [924, 182] on div "PLD kE0kpHp9gtiwc0Cd1MxnULje 186376218 MLC Riesgo PLD: HIGH Creado el: [DATE] C…" at bounding box center [747, 191] width 885 height 64
click at [621, 179] on div "PLD kE0kpHp9gtiwc0Cd1MxnULje 186376218 MLC Riesgo PLD: HIGH Creado el: [DATE] C…" at bounding box center [747, 191] width 885 height 64
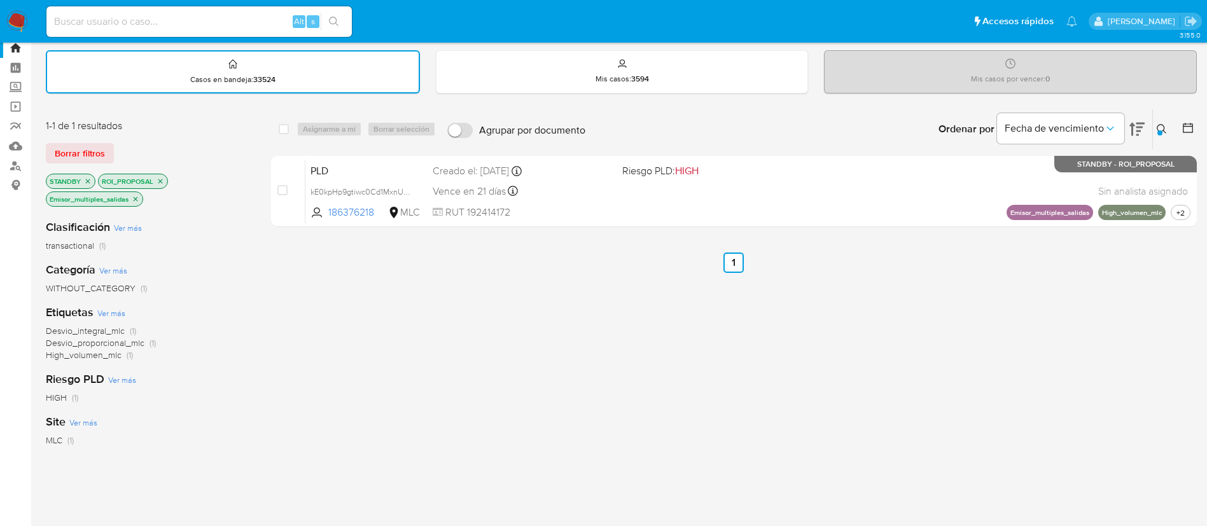
click at [1168, 126] on button at bounding box center [1163, 129] width 21 height 15
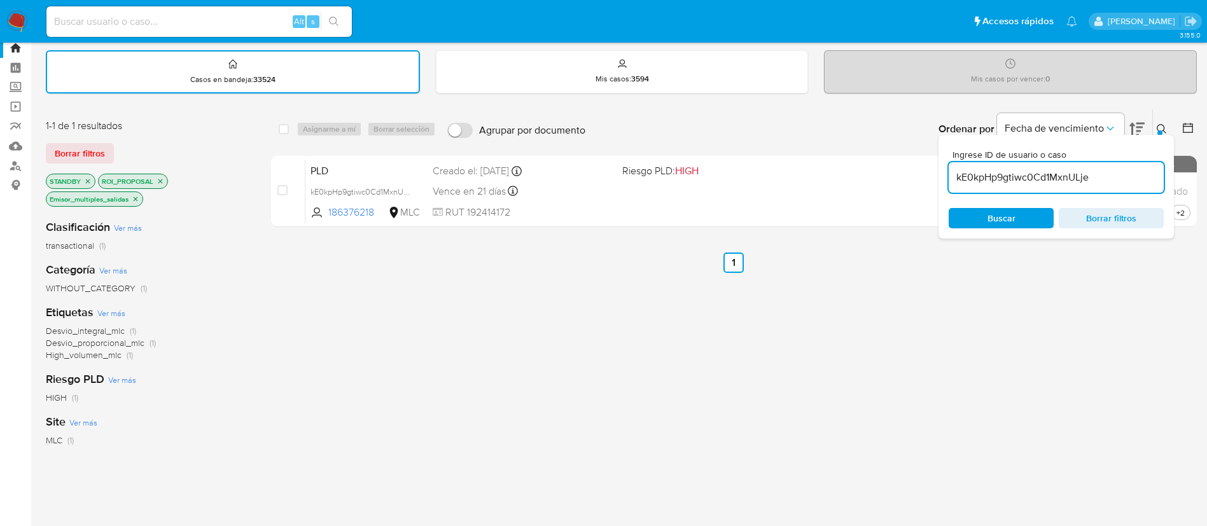
click at [1078, 172] on input "kE0kpHp9gtiwc0Cd1MxnULje" at bounding box center [1056, 177] width 215 height 17
click at [1167, 125] on button at bounding box center [1163, 129] width 21 height 15
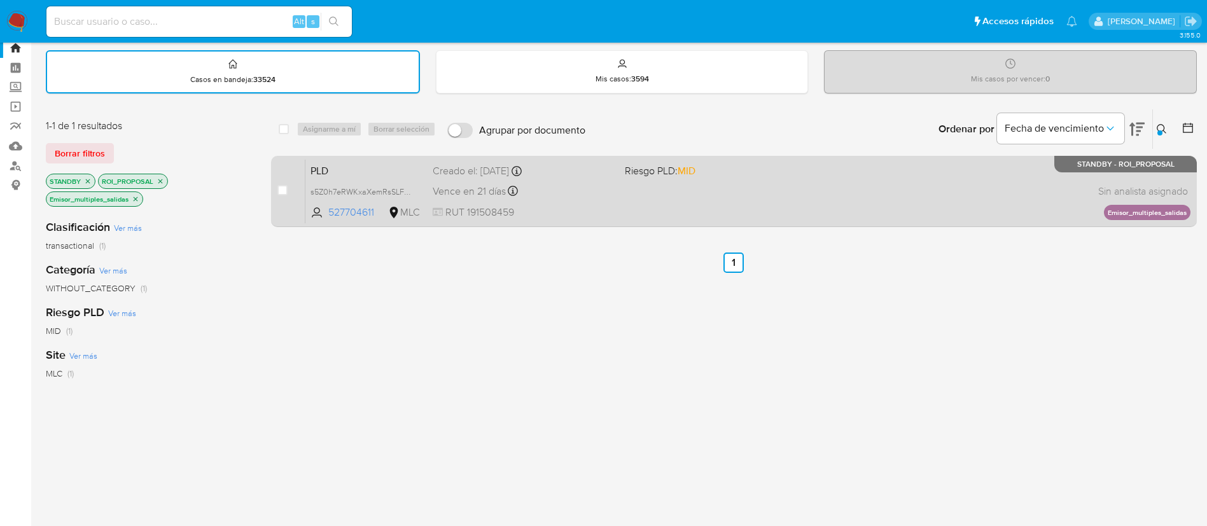
click at [999, 198] on div "PLD s5Z0h7eRWKxaXemRsSLFfZCc 527704611 MLC Riesgo PLD: MID Creado el: 12/06/202…" at bounding box center [747, 191] width 885 height 64
click at [553, 191] on div "Vence en 21 días Vence el 10/09/2025 06:03:48" at bounding box center [524, 191] width 182 height 17
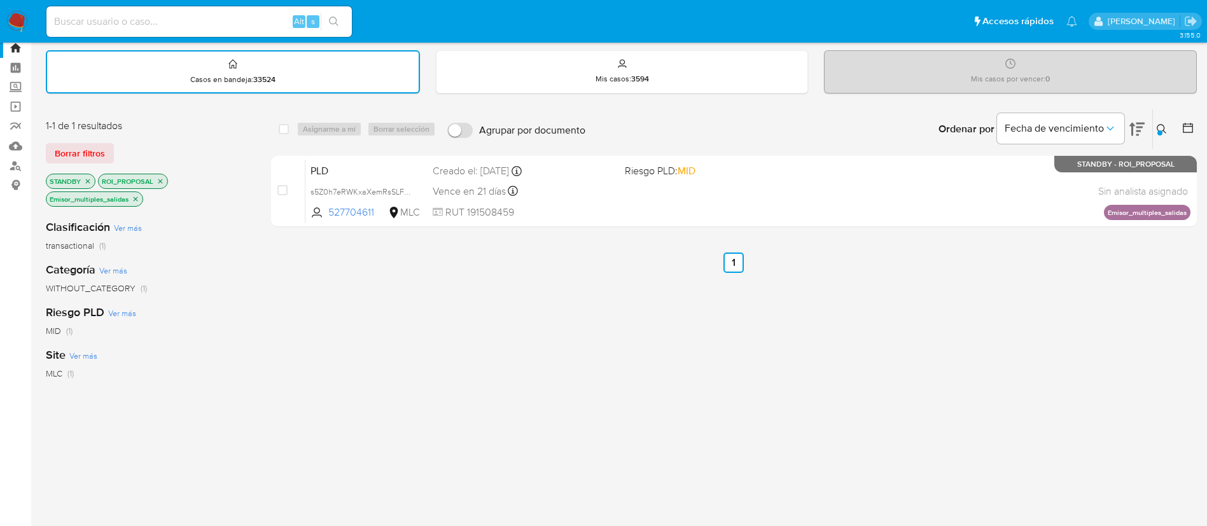
click at [1158, 123] on button at bounding box center [1163, 129] width 21 height 15
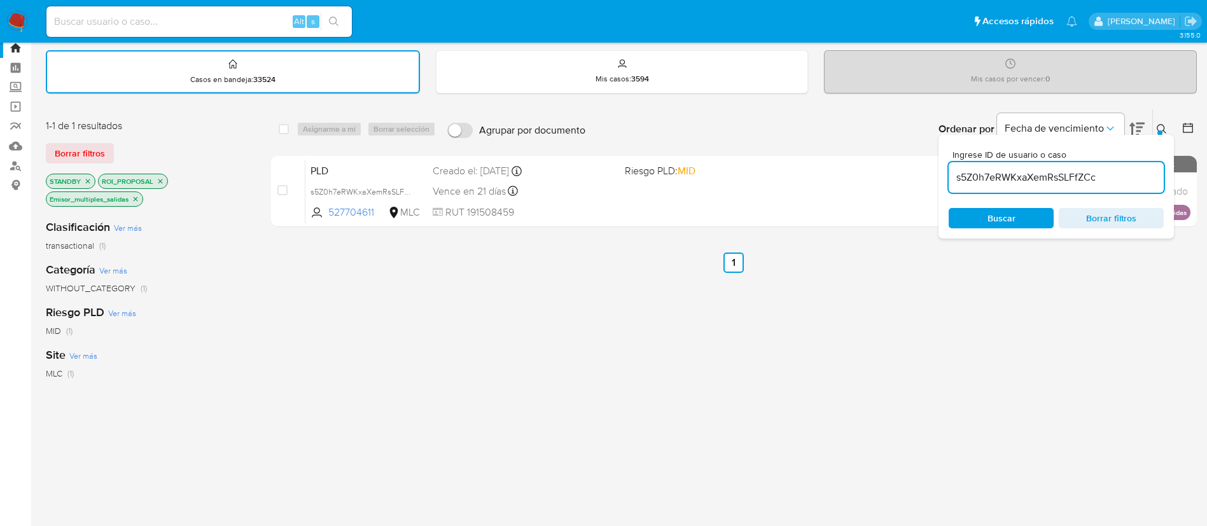
click at [1089, 172] on input "s5Z0h7eRWKxaXemRsSLFfZCc" at bounding box center [1056, 177] width 215 height 17
click at [1161, 132] on div at bounding box center [1159, 132] width 5 height 5
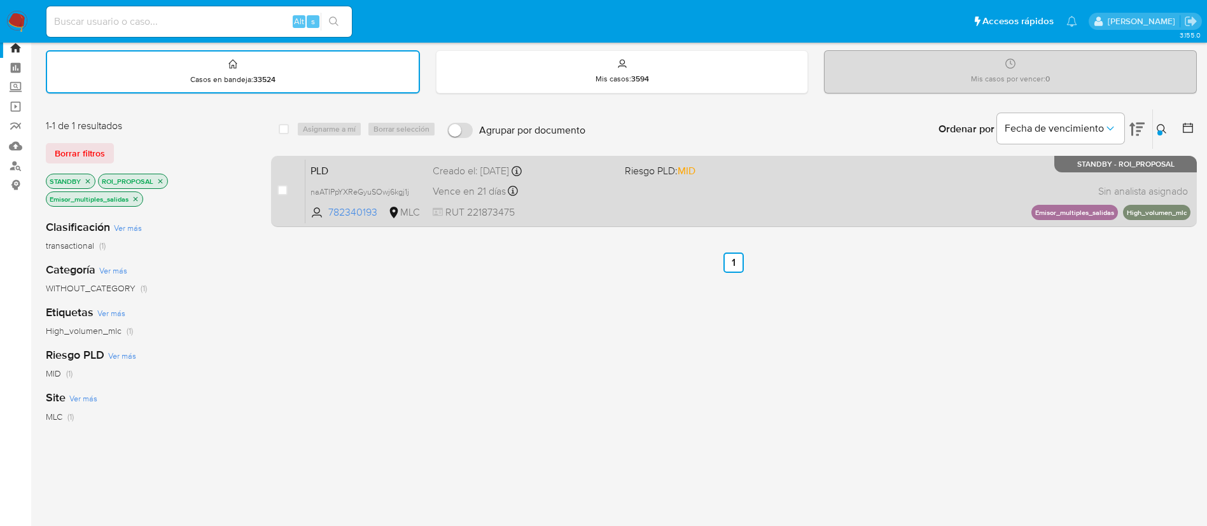
click at [810, 191] on div "PLD naATIPpYXReGyuSOwj6kgj1j 782340193 MLC Riesgo PLD: MID Creado el: 12/06/202…" at bounding box center [747, 191] width 885 height 64
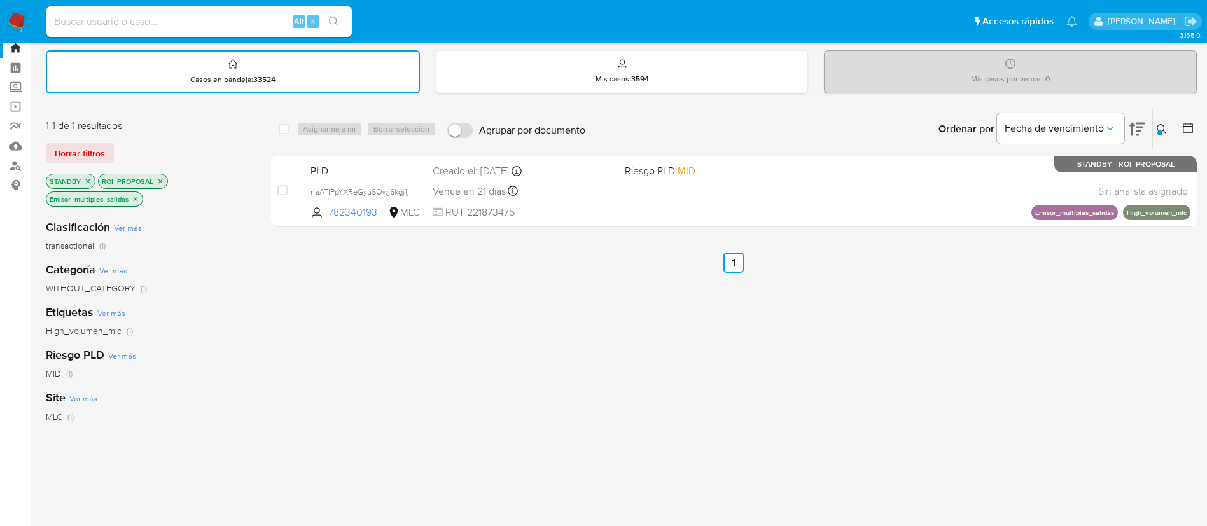
click at [1157, 131] on icon at bounding box center [1162, 129] width 10 height 10
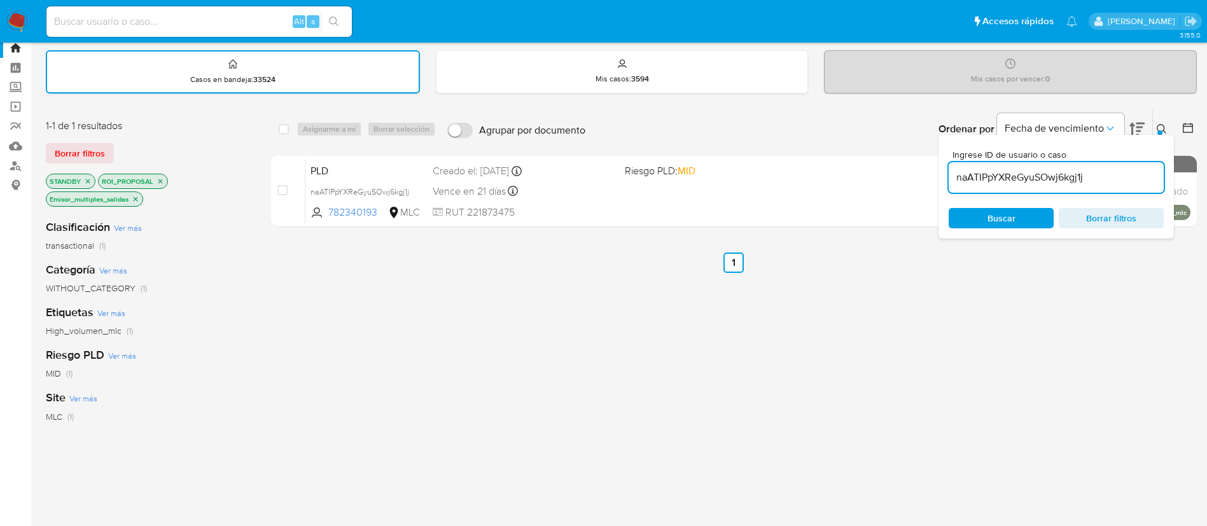
click at [1071, 179] on input "naATIPpYXReGyuSOwj6kgj1j" at bounding box center [1056, 177] width 215 height 17
type input "q4ypdgoO8K4Uxd5VmxrIbIkc"
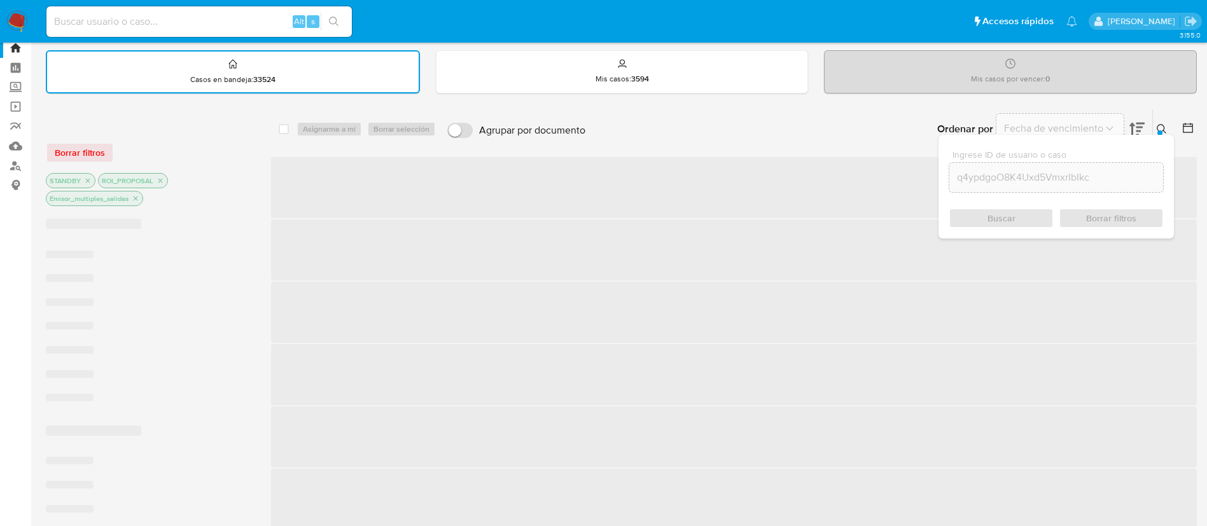
click at [1165, 125] on icon at bounding box center [1162, 129] width 10 height 10
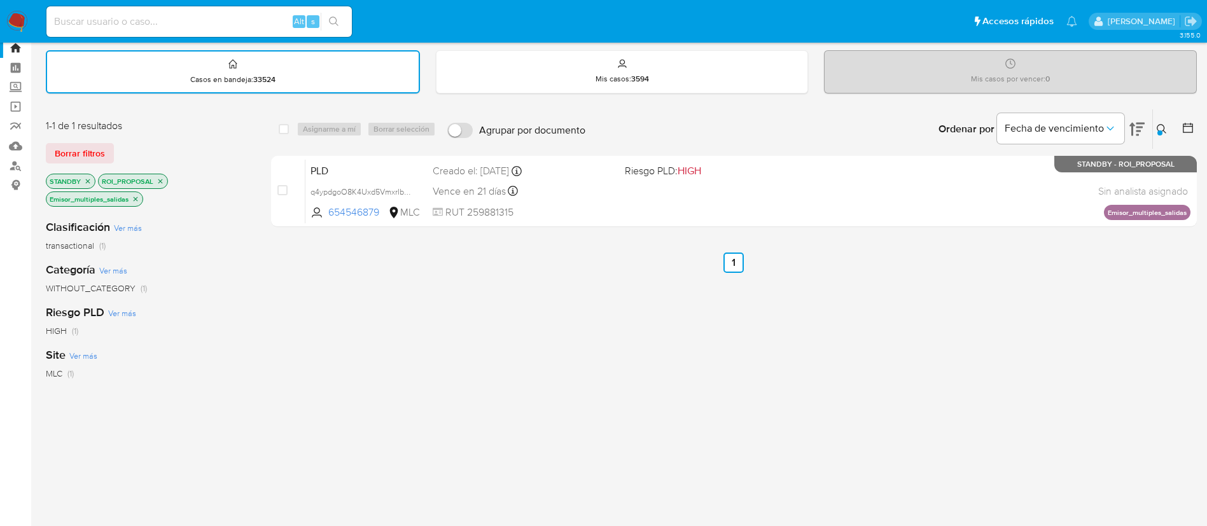
click at [1165, 120] on div "Ingrese ID de usuario o caso q4ypdgoO8K4Uxd5VmxrIbIkc Buscar Borrar filtros" at bounding box center [1163, 128] width 22 height 39
click at [1162, 124] on icon at bounding box center [1162, 129] width 10 height 10
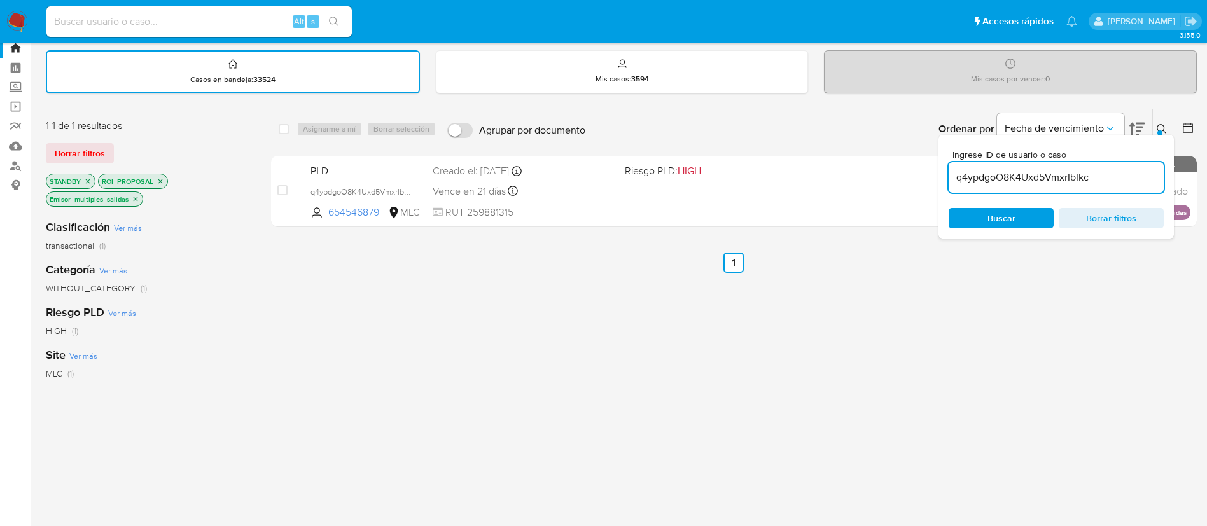
click at [1078, 171] on input "q4ypdgoO8K4Uxd5VmxrIbIkc" at bounding box center [1056, 177] width 215 height 17
click at [1033, 178] on input "q4ypdgoO8K4Uxd5VmxrIbIkc" at bounding box center [1056, 177] width 215 height 17
click at [1165, 138] on div "Ingrese ID de usuario o caso q4ypdgoO8K4Uxd5VmxrIbIkc Buscar Borrar filtros" at bounding box center [1055, 187] width 235 height 104
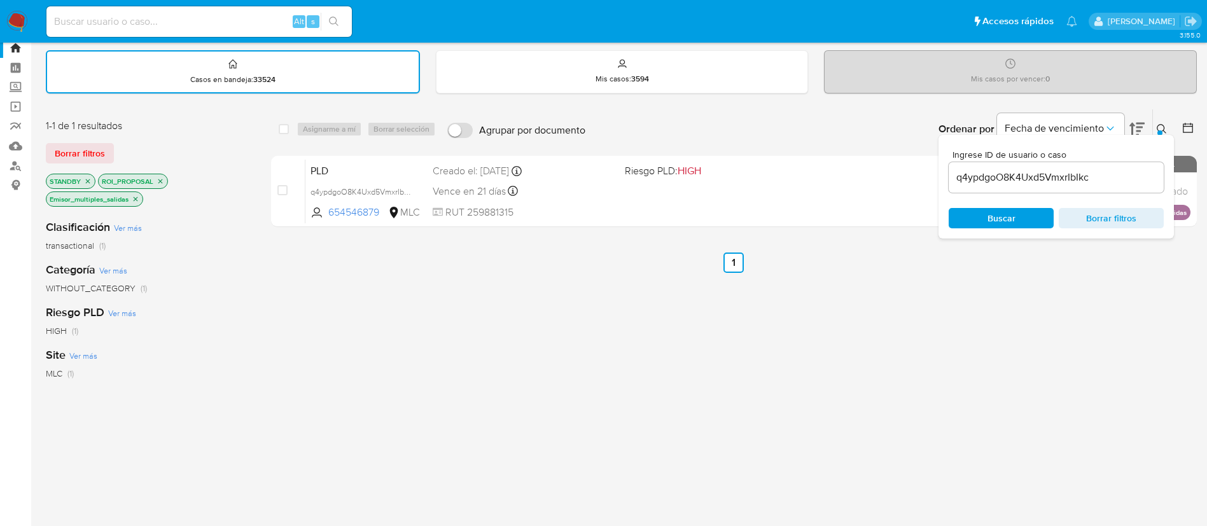
click at [1160, 133] on div at bounding box center [1159, 132] width 5 height 5
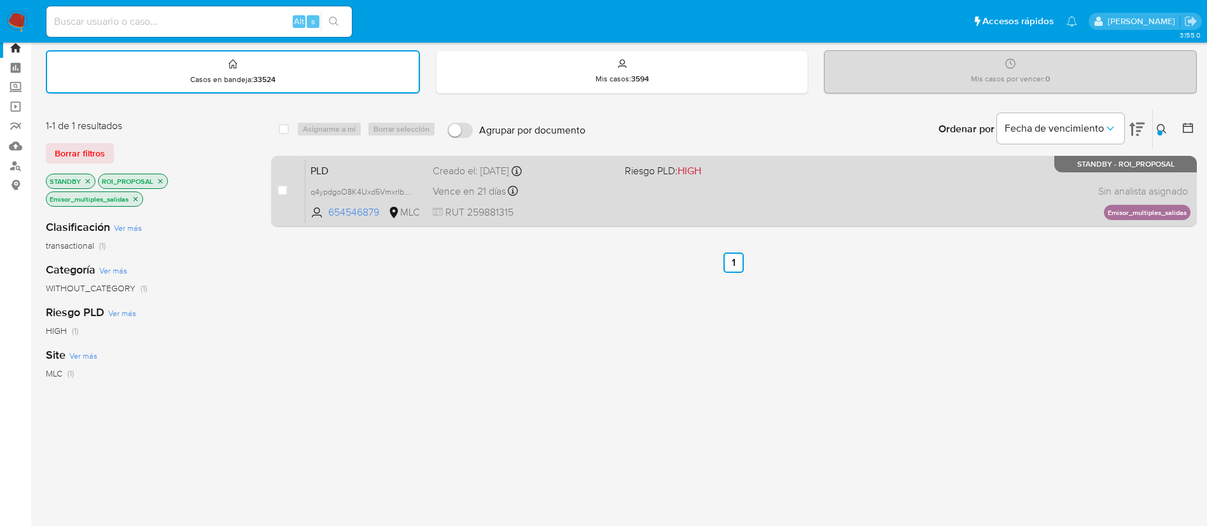
click at [637, 225] on div "case-item-checkbox No es posible asignar el caso PLD q4ypdgoO8K4Uxd5VmxrIbIkc 6…" at bounding box center [734, 191] width 926 height 71
click at [643, 201] on div "PLD q4ypdgoO8K4Uxd5VmxrIbIkc 654546879 MLC Riesgo PLD: HIGH Creado el: 12/06/20…" at bounding box center [747, 191] width 885 height 64
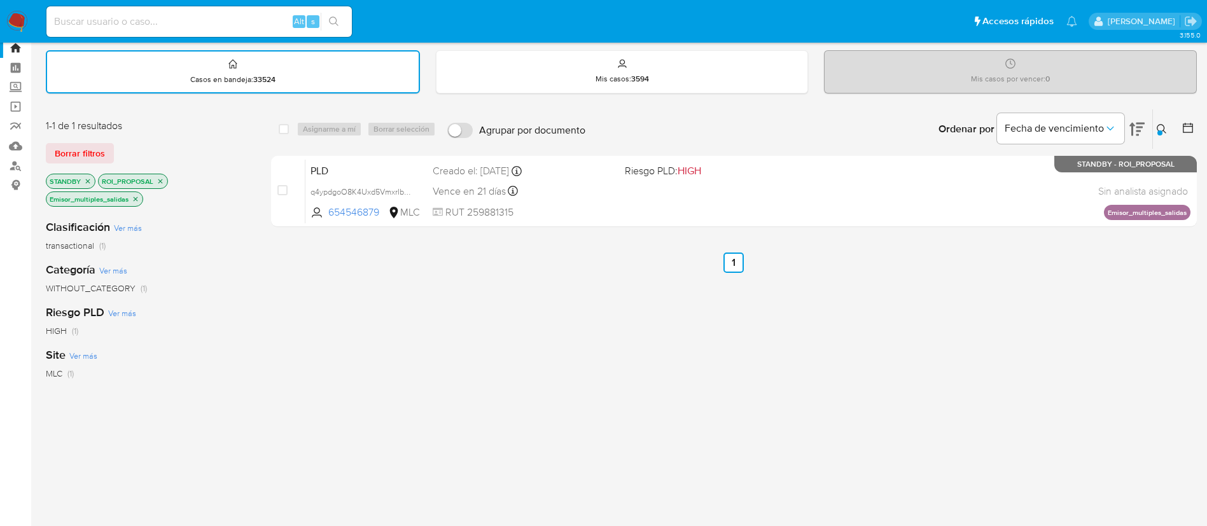
click at [138, 200] on icon "close-filter" at bounding box center [136, 199] width 8 height 8
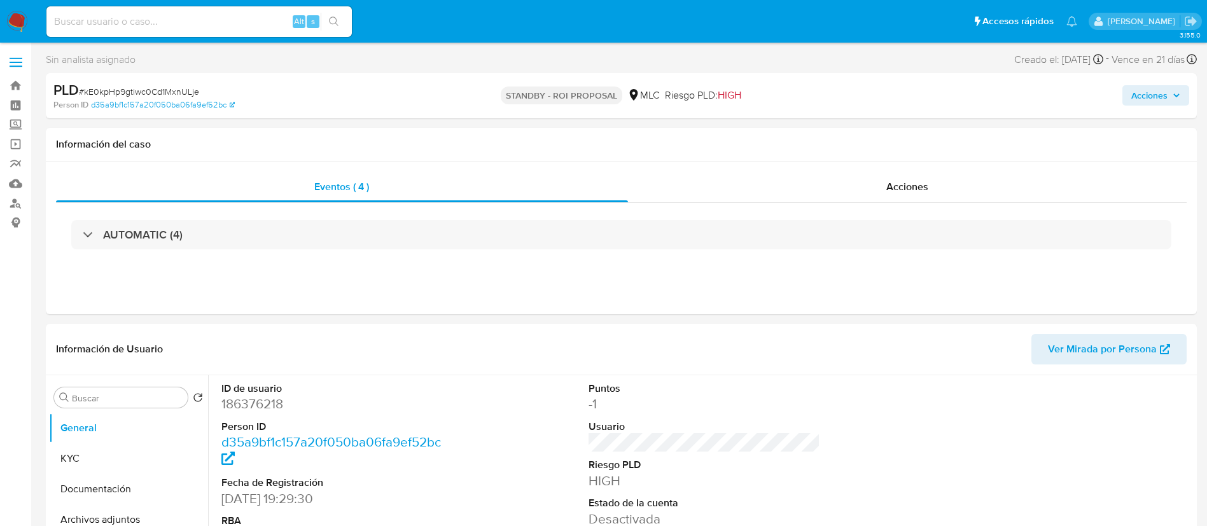
select select "10"
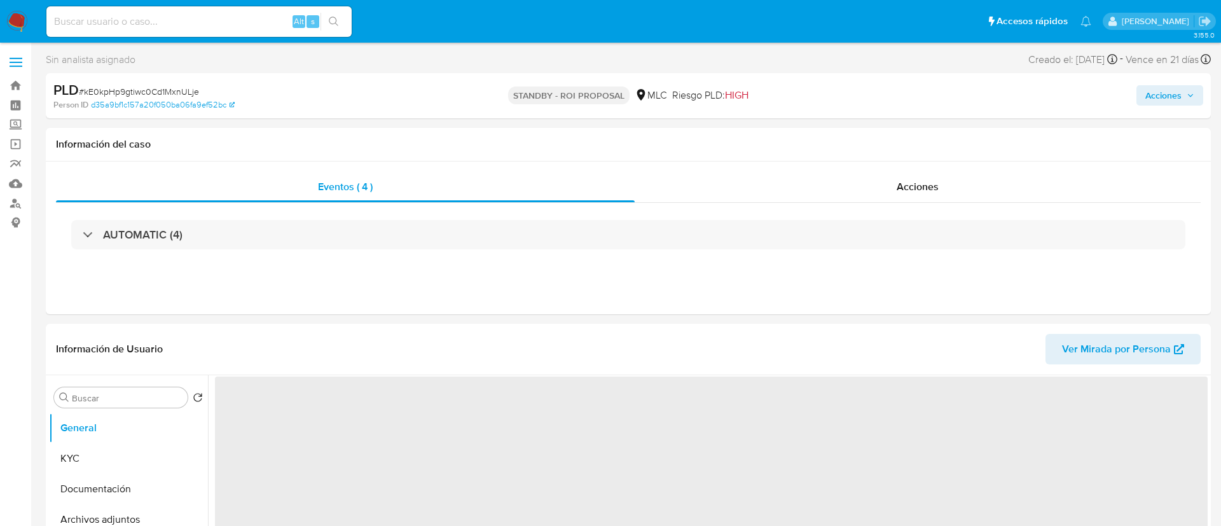
select select "10"
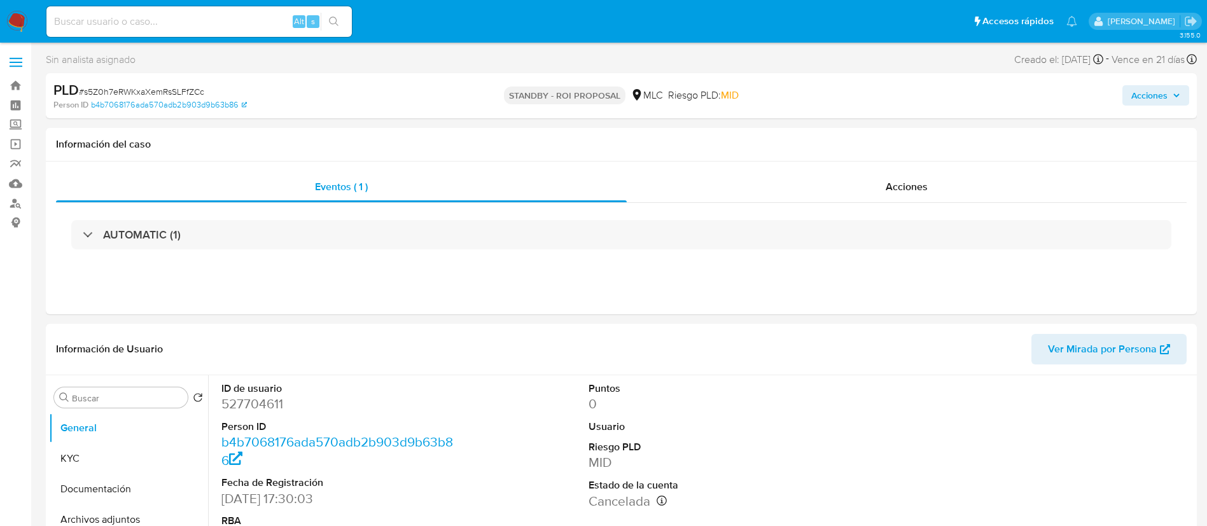
select select "10"
click at [242, 408] on dd "527704611" at bounding box center [337, 404] width 232 height 18
copy dd "527704611"
click at [234, 399] on dd "527704611" at bounding box center [337, 404] width 232 height 18
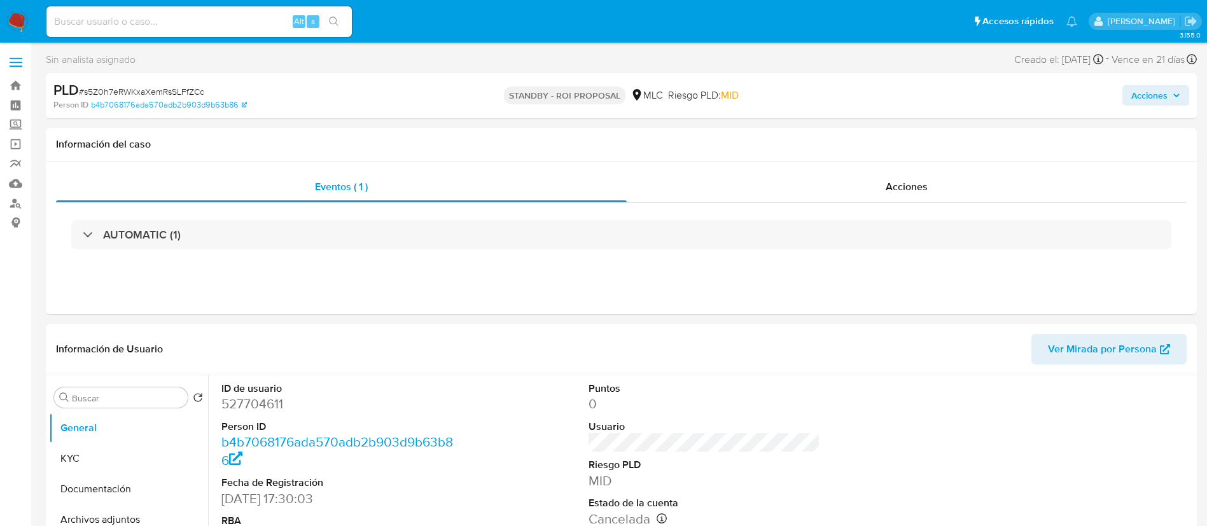
click at [232, 399] on dd "527704611" at bounding box center [337, 404] width 232 height 18
copy dd "527704611"
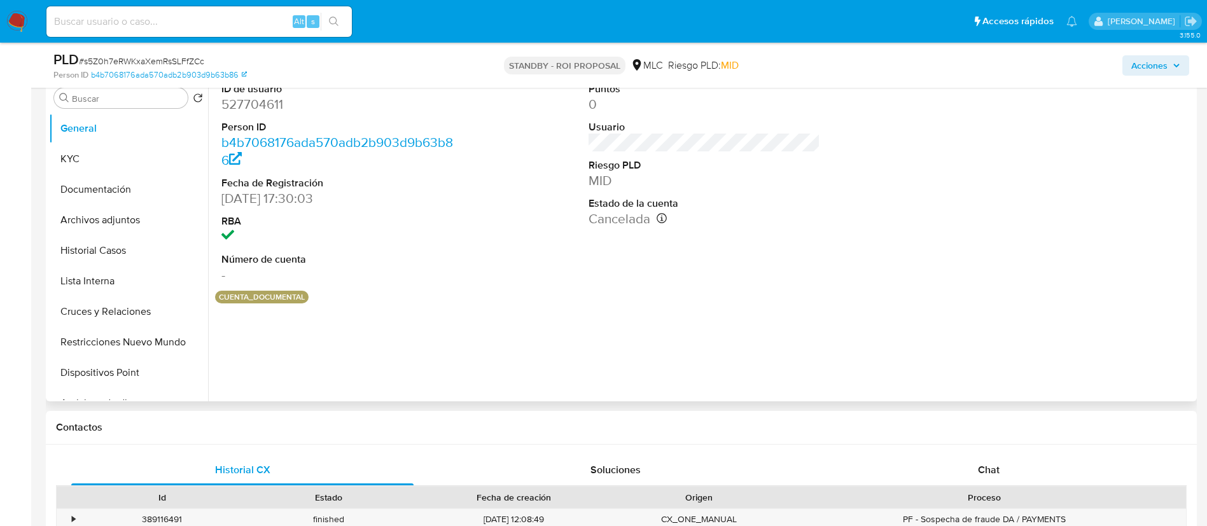
select select "10"
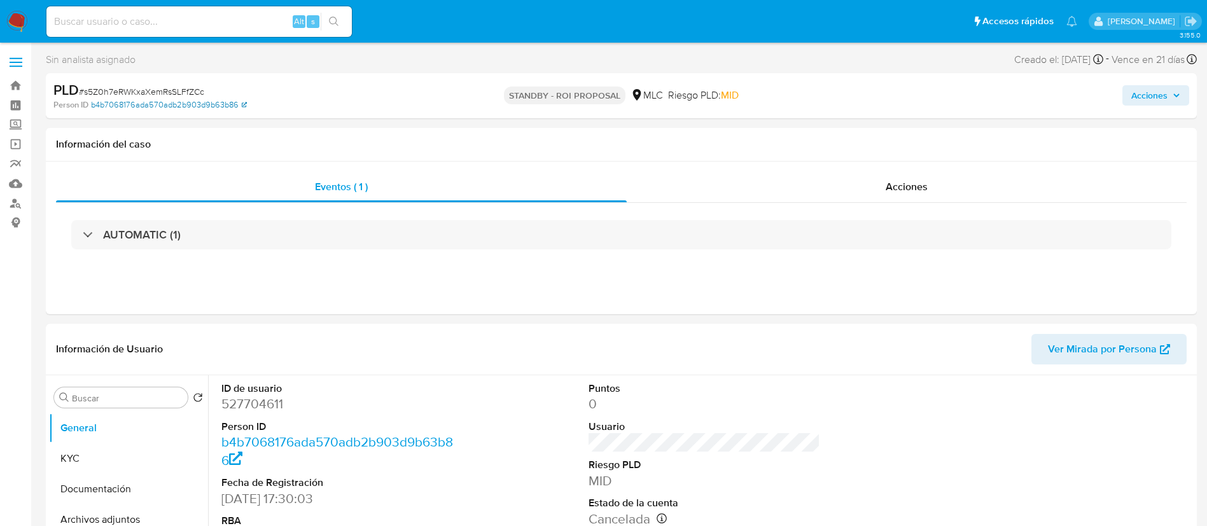
click at [146, 99] on link "b4b7068176ada570adb2b903d9b63b86" at bounding box center [169, 104] width 156 height 11
click at [117, 90] on span "# s5Z0h7eRWKxaXemRsSLFfZCc" at bounding box center [141, 91] width 125 height 13
copy span "s5Z0h7eRWKxaXemRsSLFfZCc"
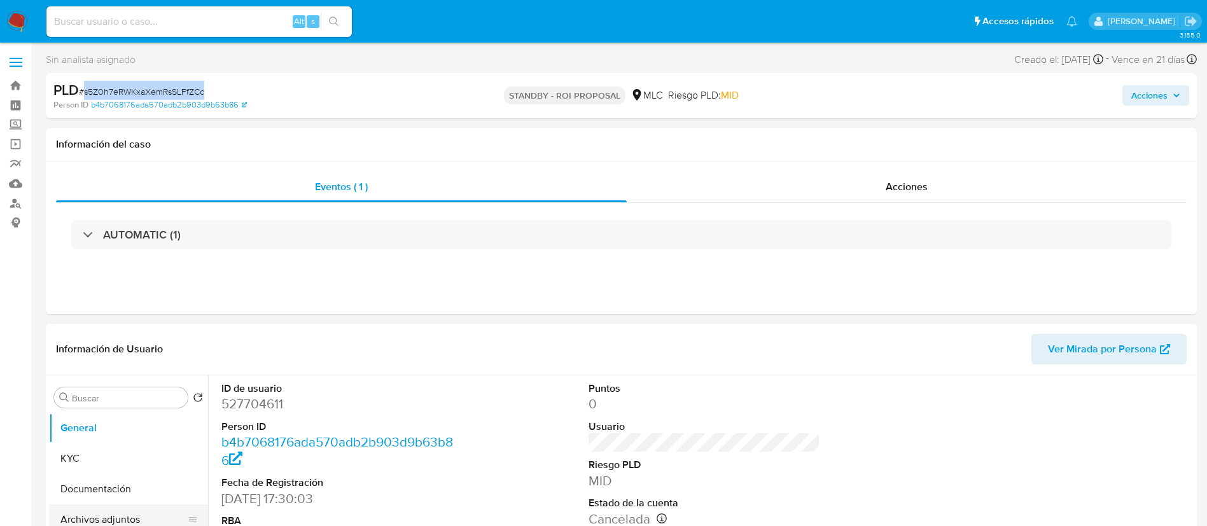
click at [100, 522] on button "Archivos adjuntos" at bounding box center [123, 519] width 149 height 31
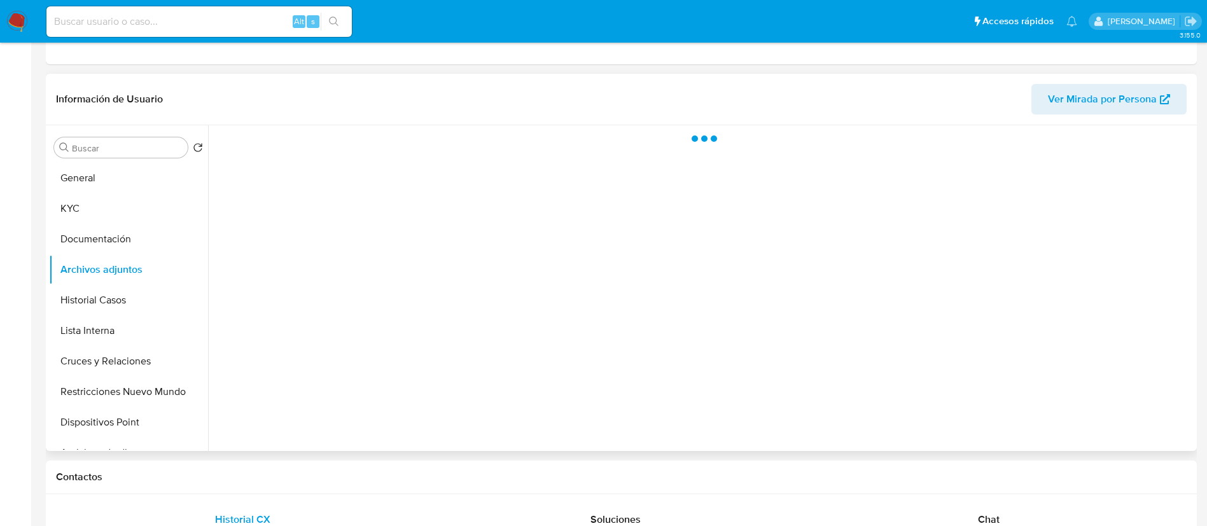
scroll to position [254, 0]
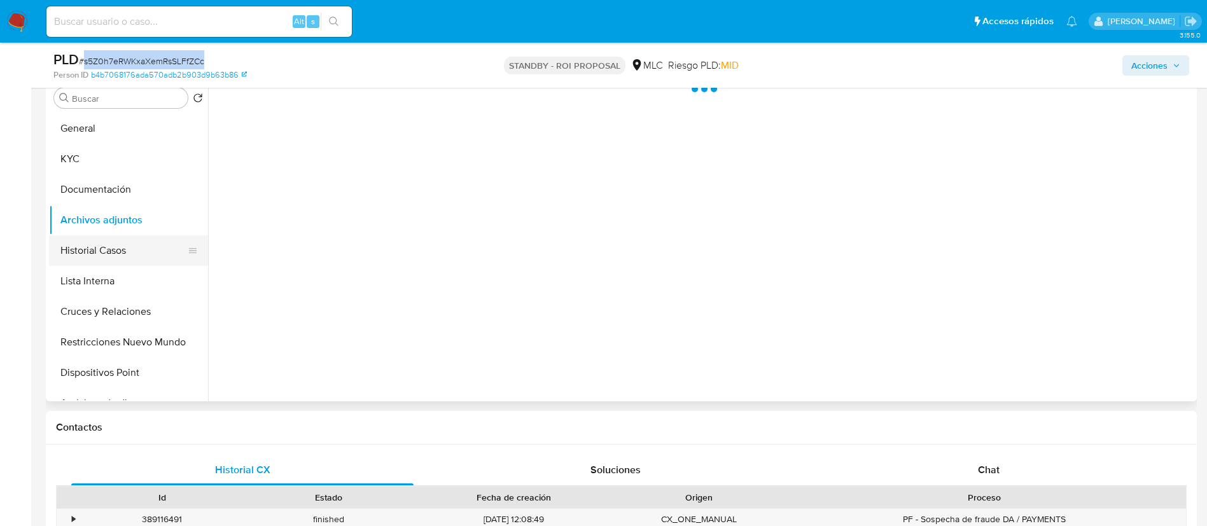
click at [98, 249] on button "Historial Casos" at bounding box center [123, 250] width 149 height 31
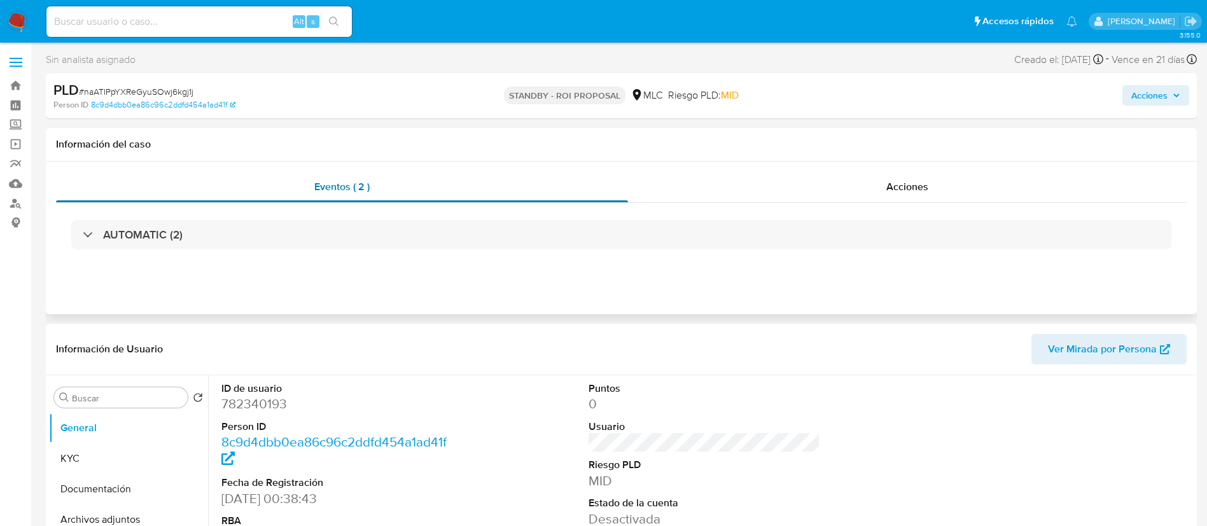
select select "10"
click at [122, 94] on span "# naATIPpYXReGyuSOwj6kgj1j" at bounding box center [136, 91] width 115 height 13
drag, startPoint x: 122, startPoint y: 94, endPoint x: 472, endPoint y: 434, distance: 489.0
click at [498, 434] on div "ID de usuario 782340193 Person ID 8c9d4dbb0ea86c96c2ddfd454a1ad41f Fecha de Reg…" at bounding box center [704, 482] width 978 height 215
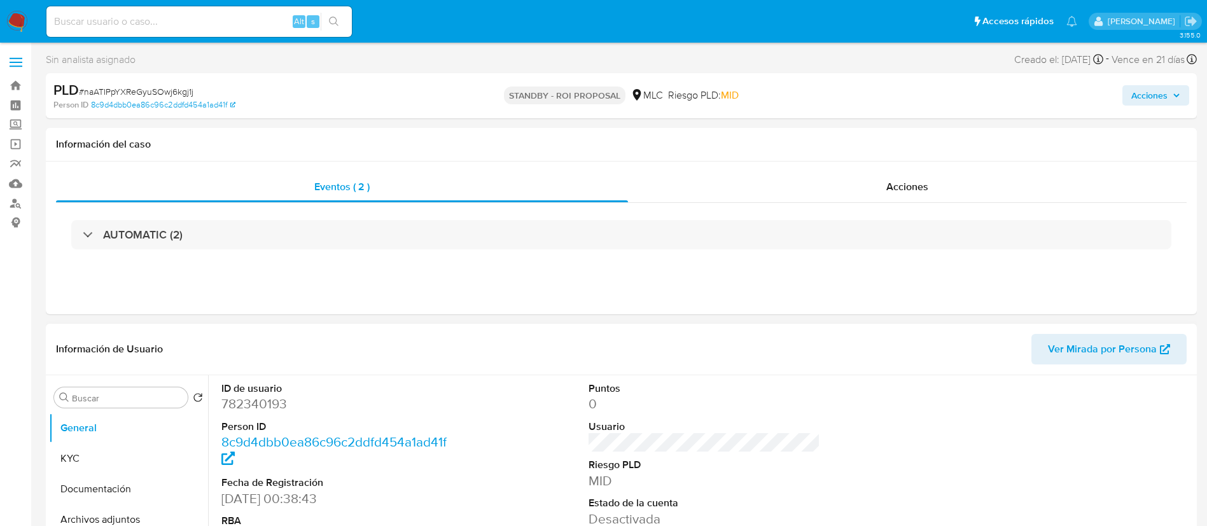
click at [274, 402] on dd "782340193" at bounding box center [337, 404] width 232 height 18
click at [275, 402] on dd "782340193" at bounding box center [337, 404] width 232 height 18
copy dd "782340193"
click at [108, 88] on span "# naATIPpYXReGyuSOwj6kgj1j" at bounding box center [136, 91] width 115 height 13
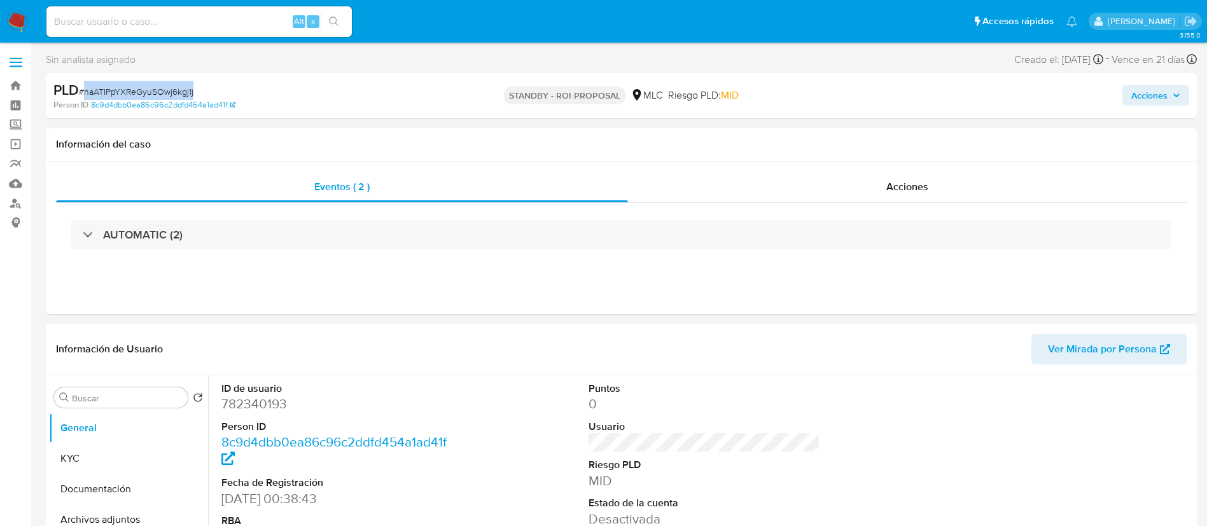
copy span "naATIPpYXReGyuSOwj6kgj1j"
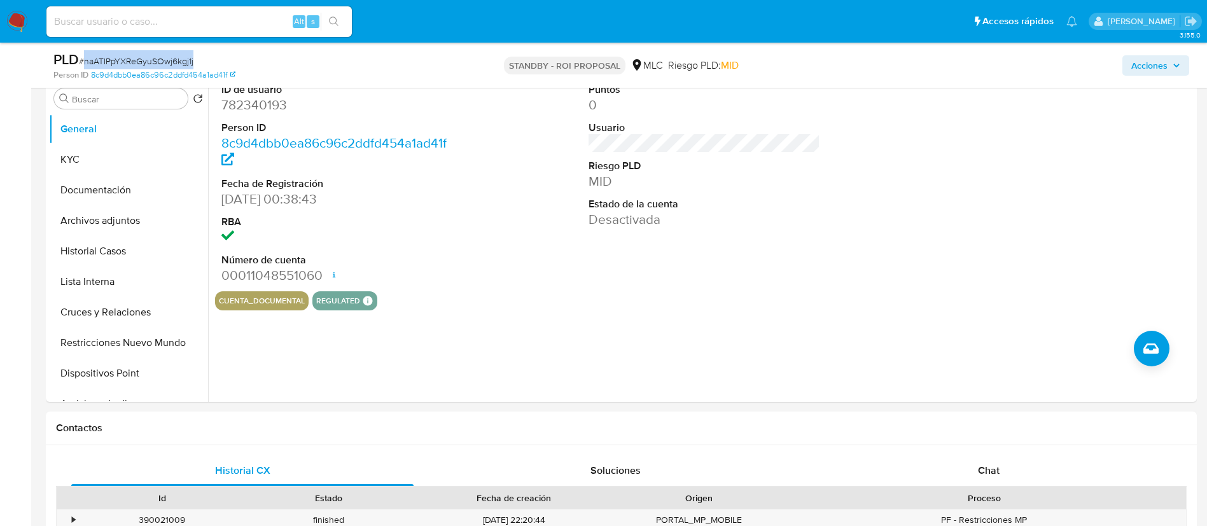
scroll to position [254, 0]
click at [127, 58] on span "# naATIPpYXReGyuSOwj6kgj1j" at bounding box center [136, 61] width 115 height 13
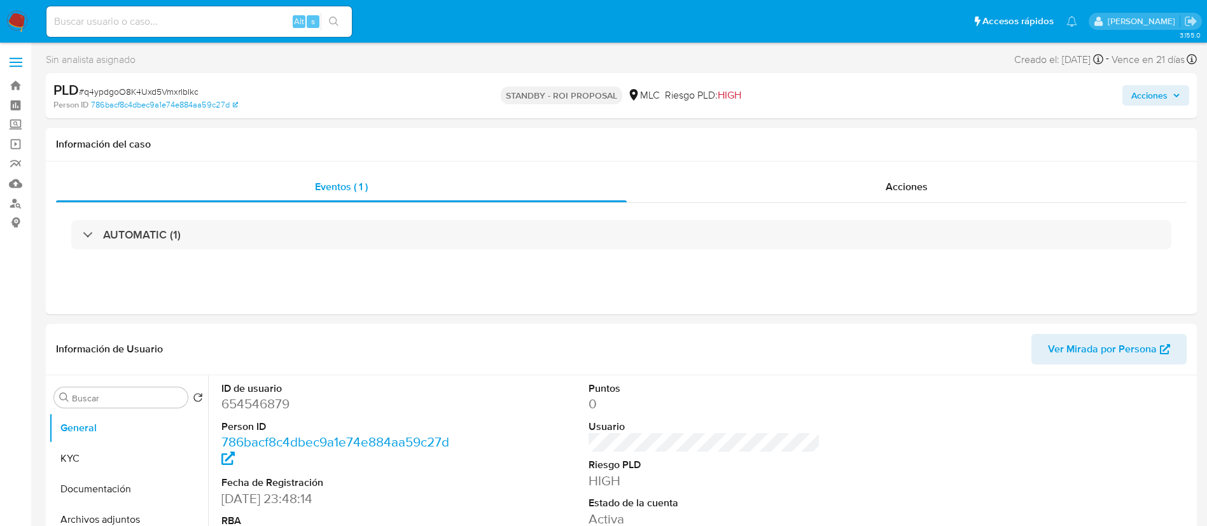
select select "10"
click at [260, 400] on dd "654546879" at bounding box center [337, 404] width 232 height 18
copy dd "654546879"
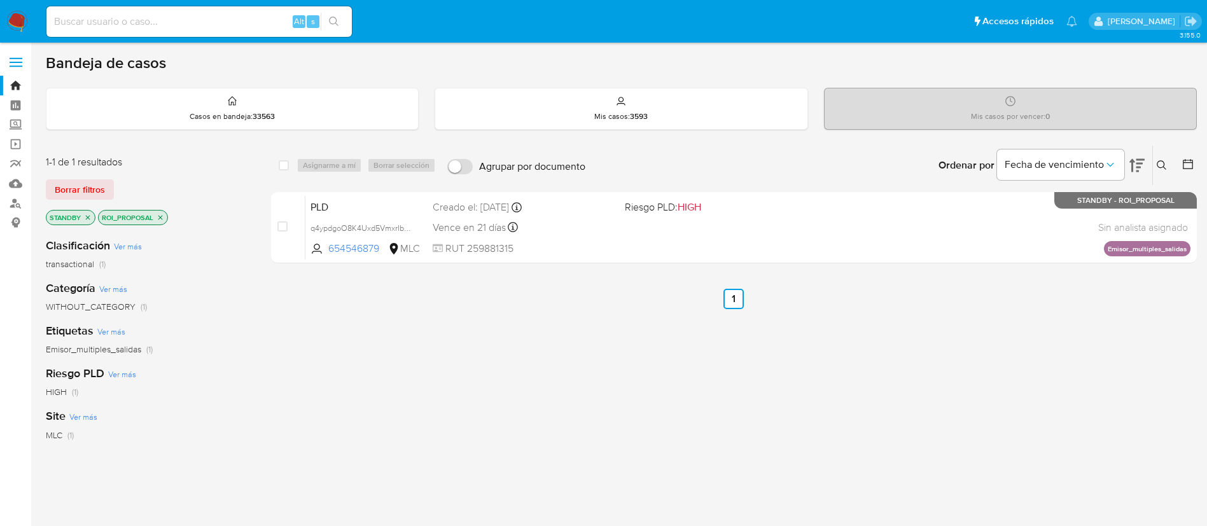
click at [1159, 170] on icon at bounding box center [1162, 165] width 10 height 10
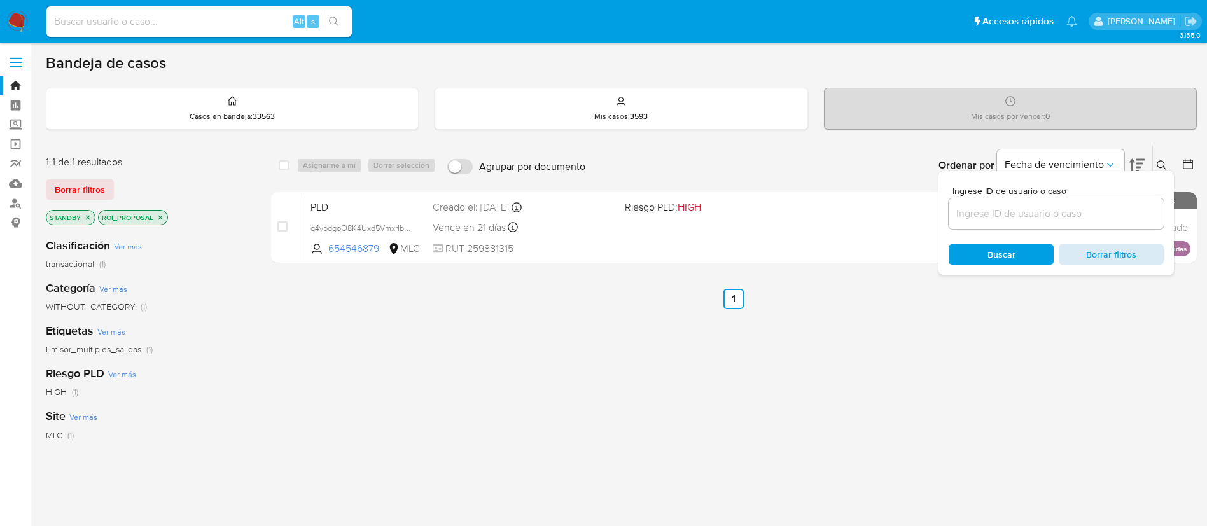
click at [1124, 244] on div "Ingrese ID de usuario o caso Buscar Borrar filtros" at bounding box center [1055, 223] width 235 height 104
click at [1121, 247] on span "Borrar filtros" at bounding box center [1110, 255] width 87 height 18
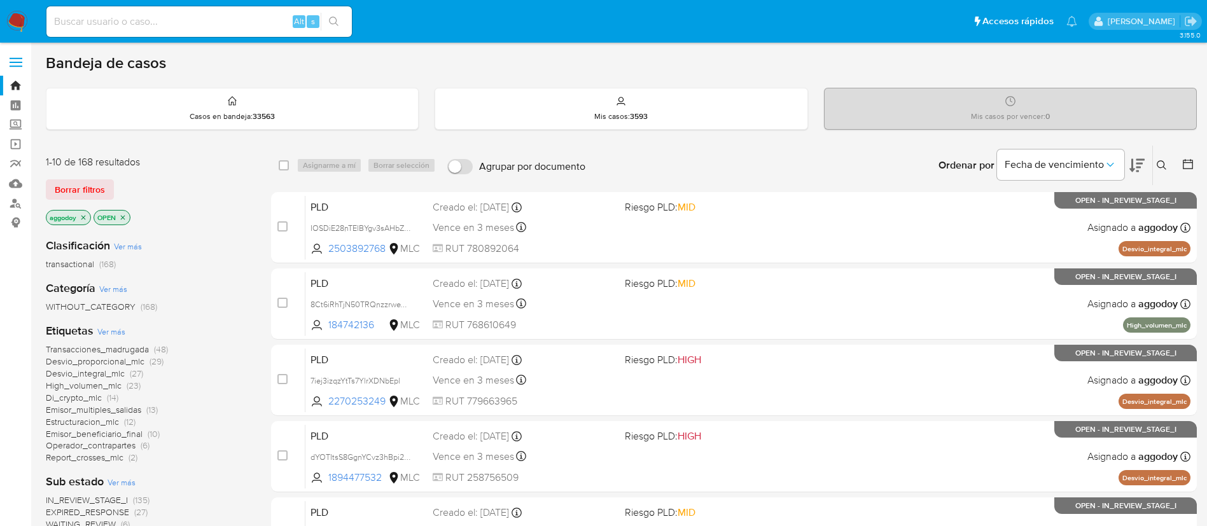
click at [127, 220] on icon "close-filter" at bounding box center [123, 218] width 8 height 8
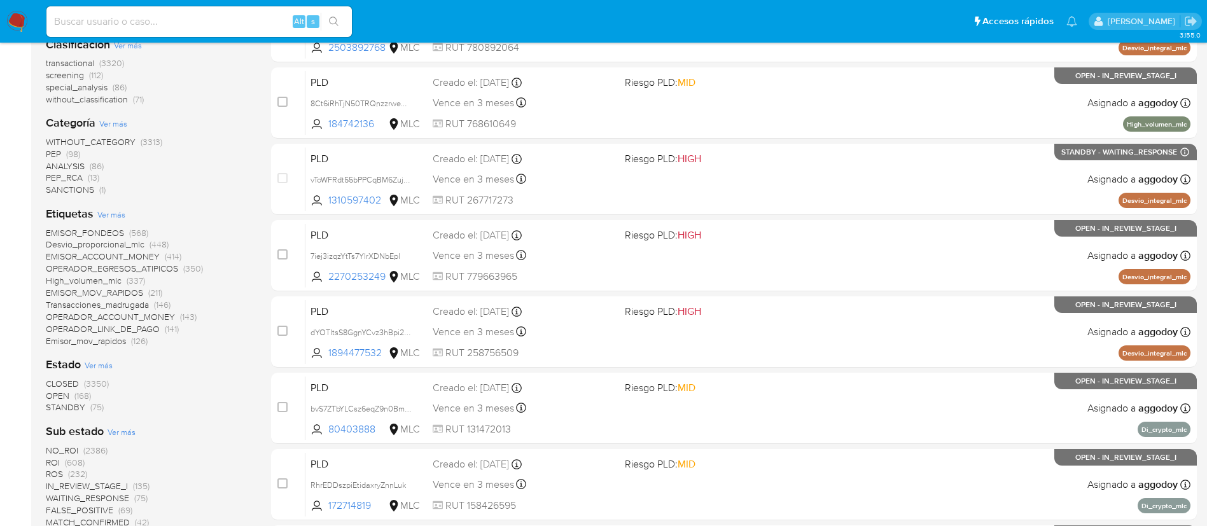
scroll to position [254, 0]
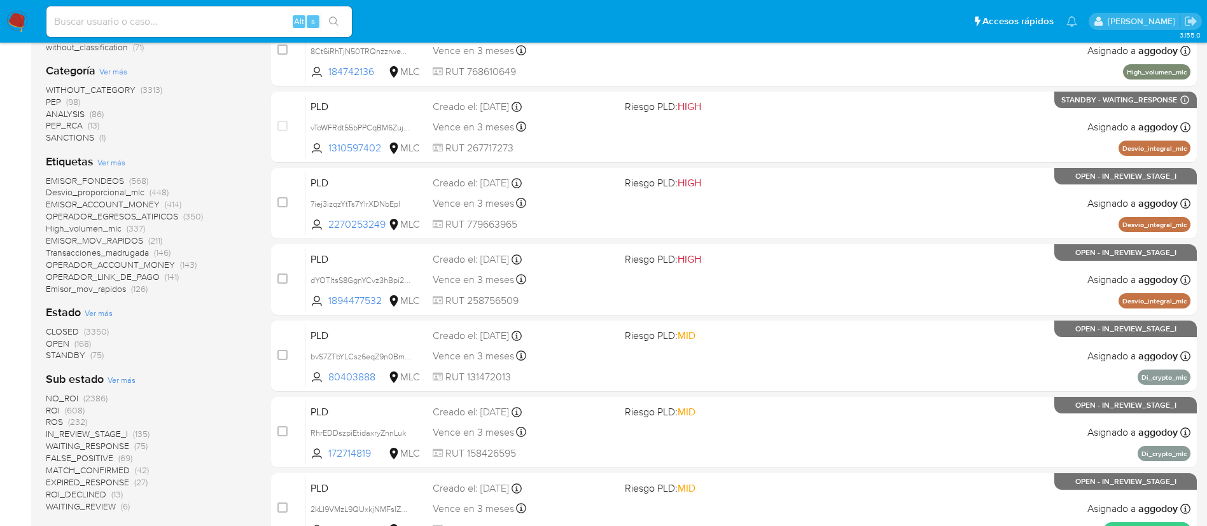
click at [88, 351] on span "STANDBY (75)" at bounding box center [75, 355] width 58 height 12
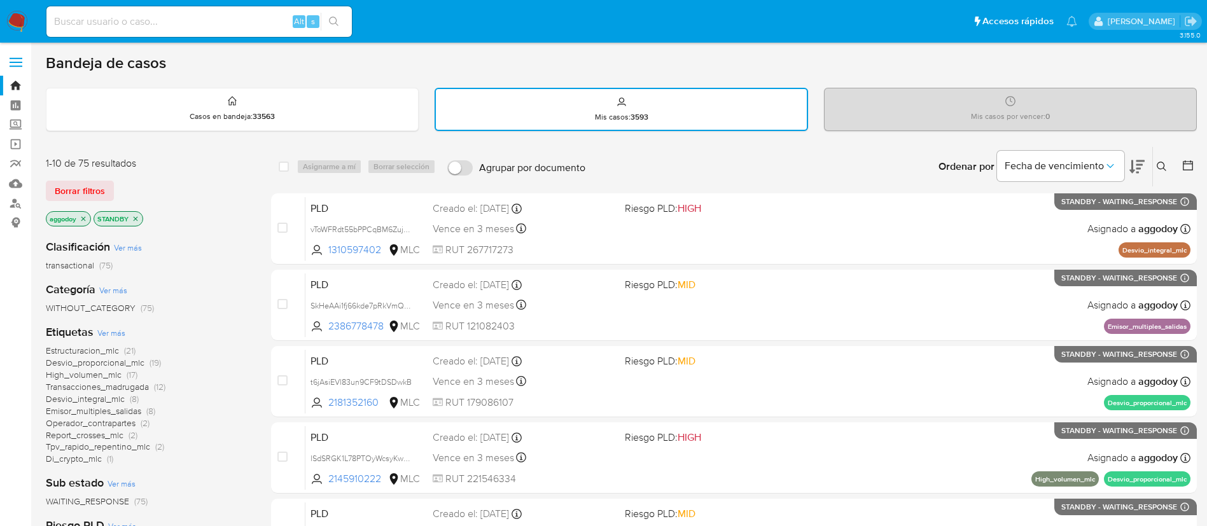
click at [88, 216] on p "aggodoy" at bounding box center [68, 219] width 44 height 14
click at [87, 221] on icon "close-filter" at bounding box center [84, 219] width 8 height 8
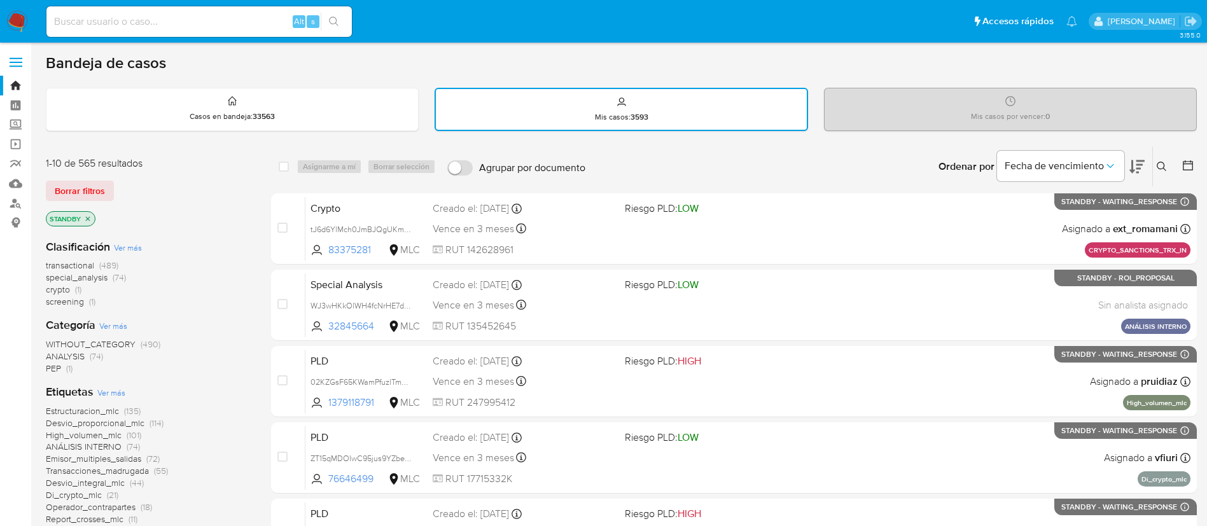
scroll to position [254, 0]
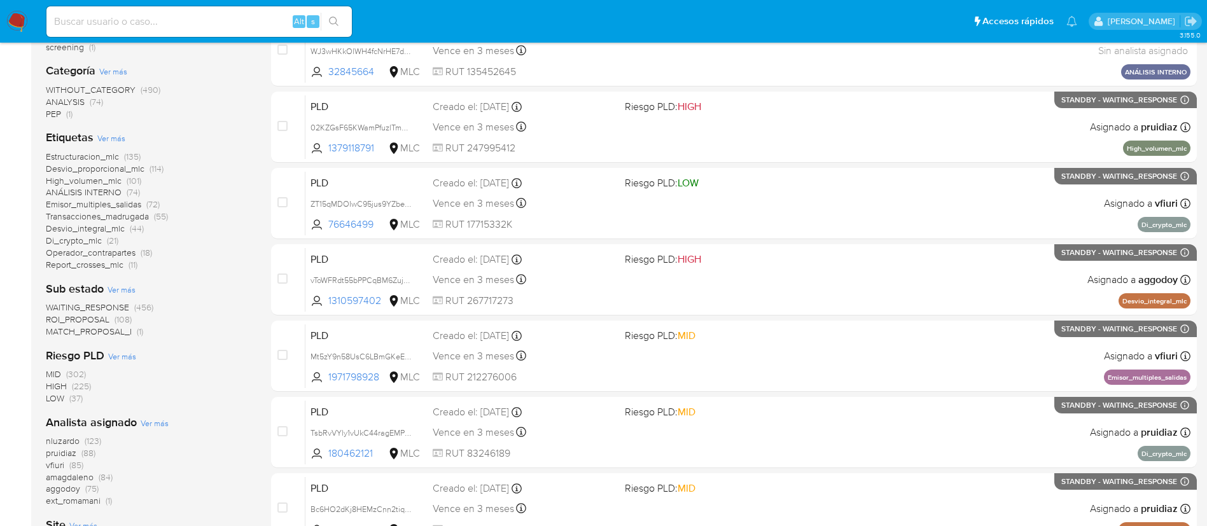
click at [98, 317] on span "ROI_PROPOSAL" at bounding box center [78, 319] width 64 height 13
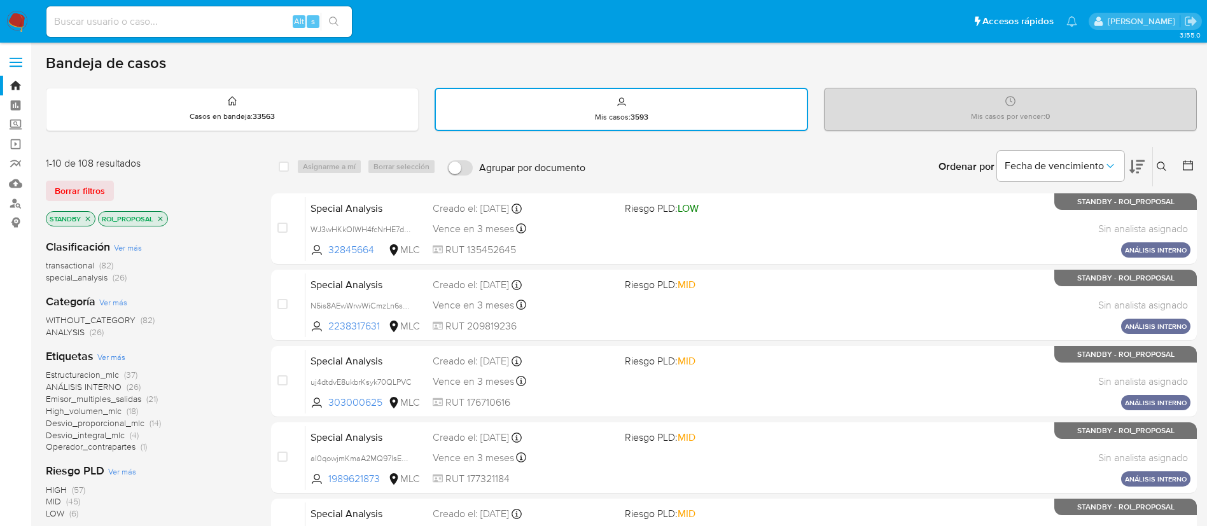
click at [128, 424] on span "Desvio_proporcional_mlc" at bounding box center [95, 423] width 99 height 13
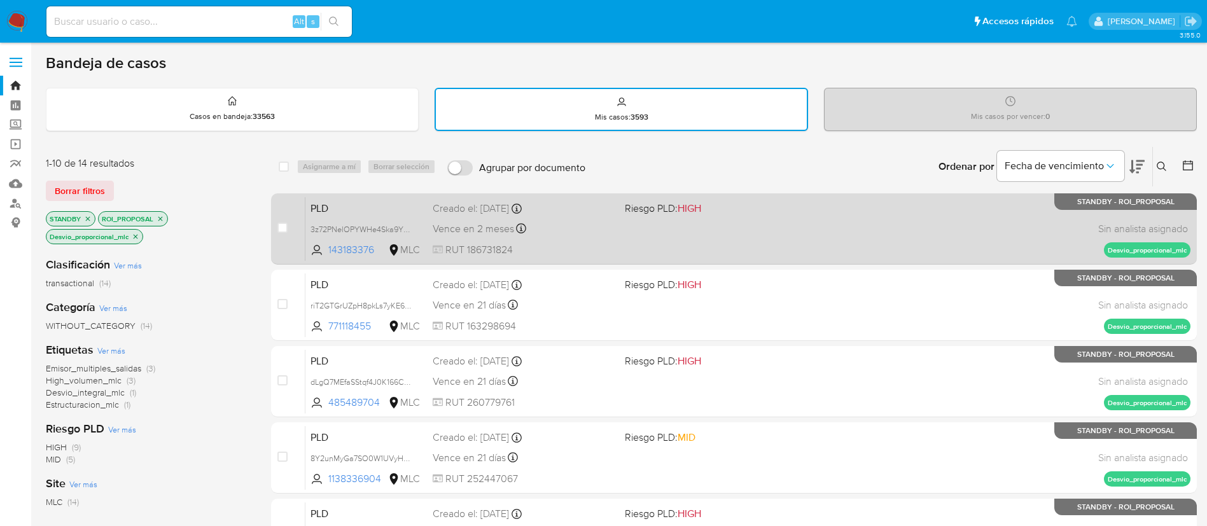
click at [895, 249] on div "PLD 3z72PNelOPYWHe4Ska9YXlw6 143183376 MLC Riesgo PLD: HIGH Creado el: 12/07/20…" at bounding box center [747, 229] width 885 height 64
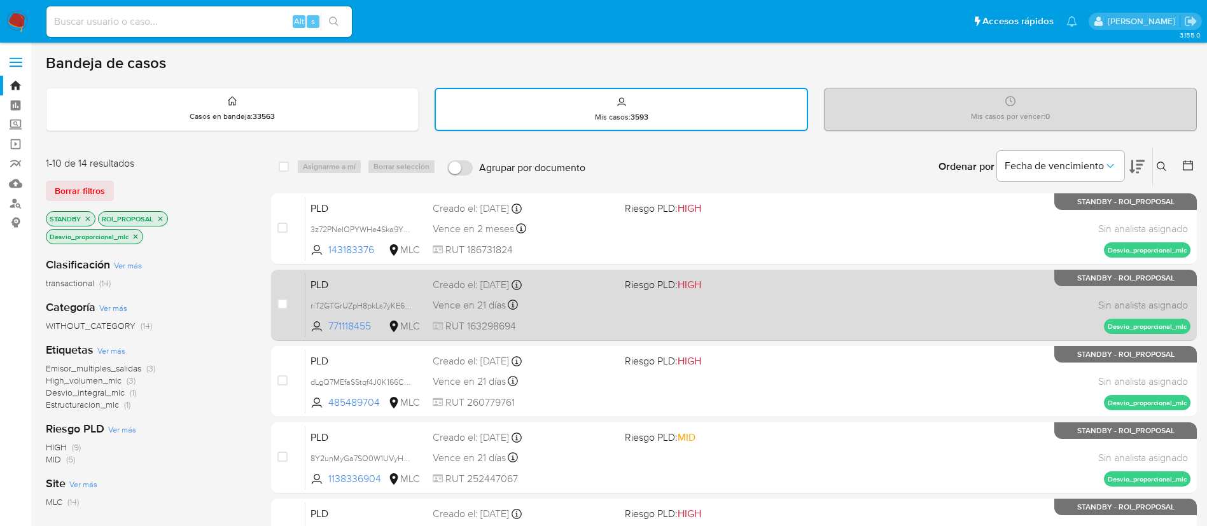
click at [780, 291] on span "Riesgo PLD: HIGH" at bounding box center [716, 283] width 182 height 17
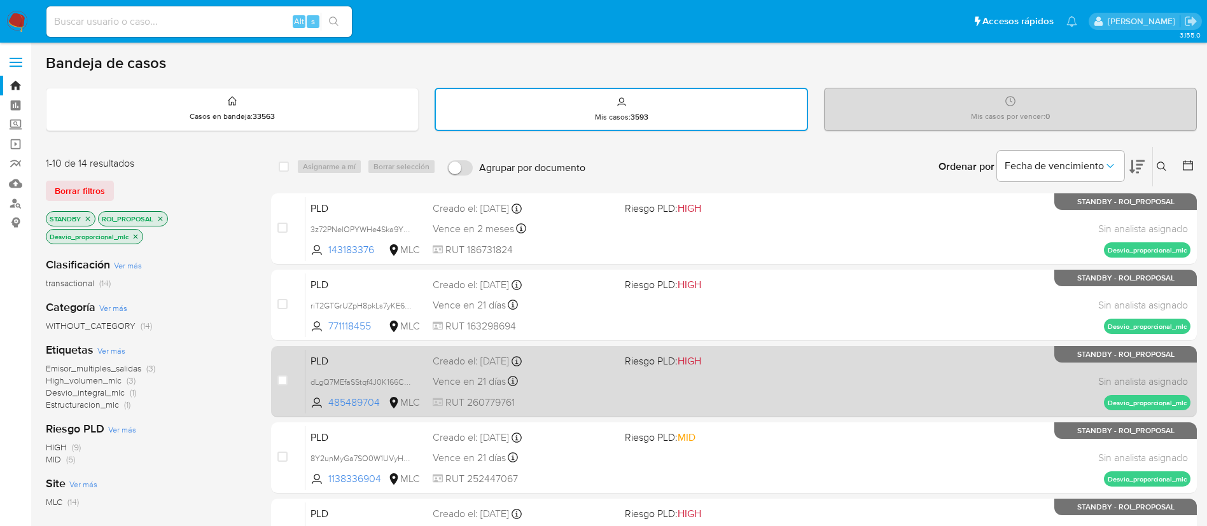
click at [694, 358] on span "HIGH" at bounding box center [690, 361] width 24 height 15
click at [825, 401] on div "PLD dLgQ7MEfaSStqf4J0K166CE2 485489704 MLC Riesgo PLD: HIGH Creado el: 12/06/20…" at bounding box center [747, 381] width 885 height 64
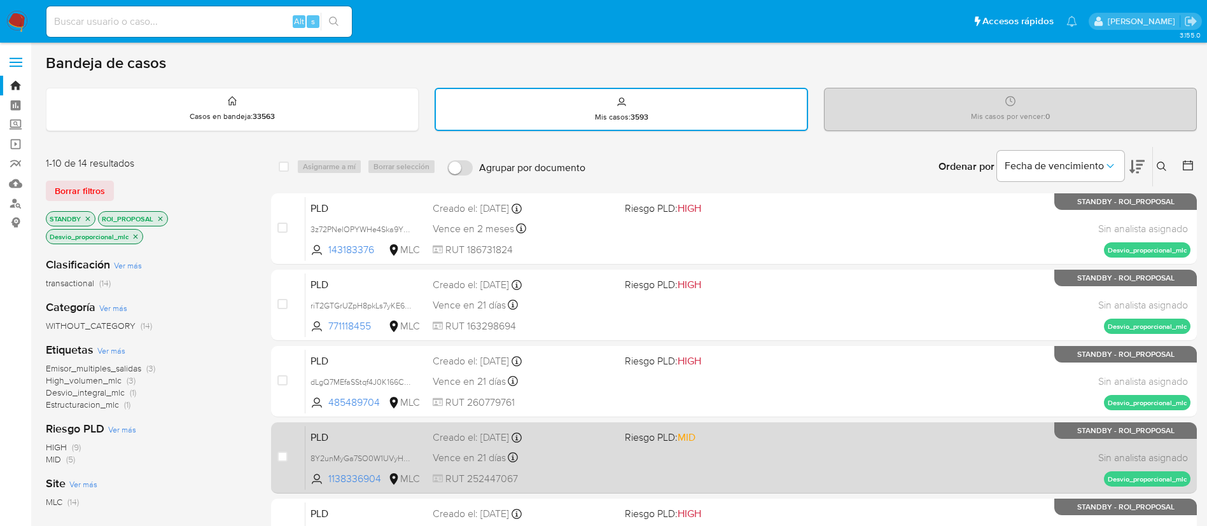
click at [801, 462] on div "PLD 8Y2unMyGa7SO0W1UVyHzUQQd 1138336904 MLC Riesgo PLD: MID Creado el: 12/06/20…" at bounding box center [747, 458] width 885 height 64
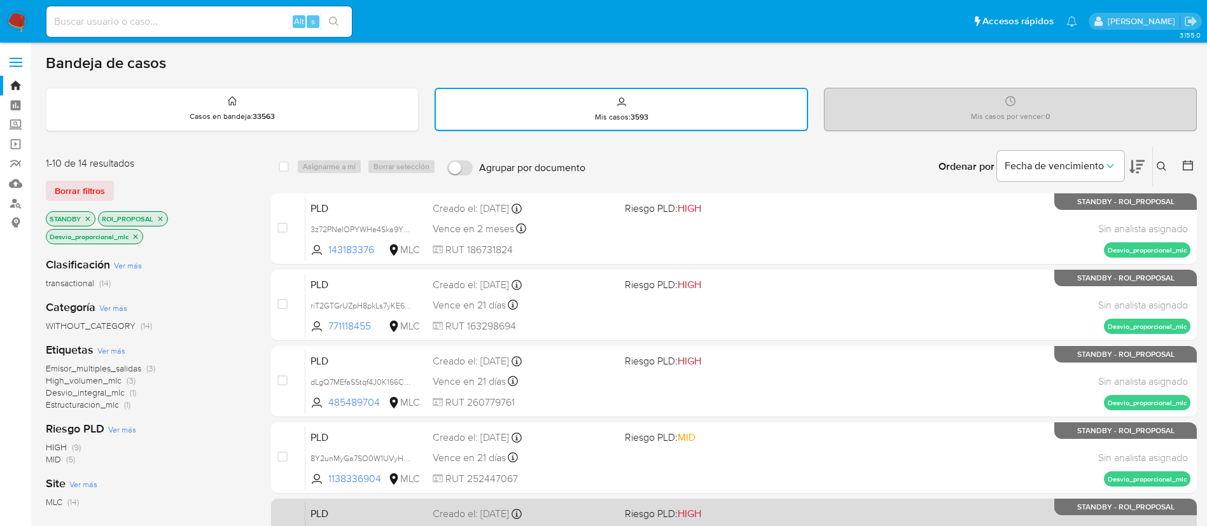
click at [693, 504] on span "Riesgo PLD: HIGH" at bounding box center [716, 512] width 182 height 17
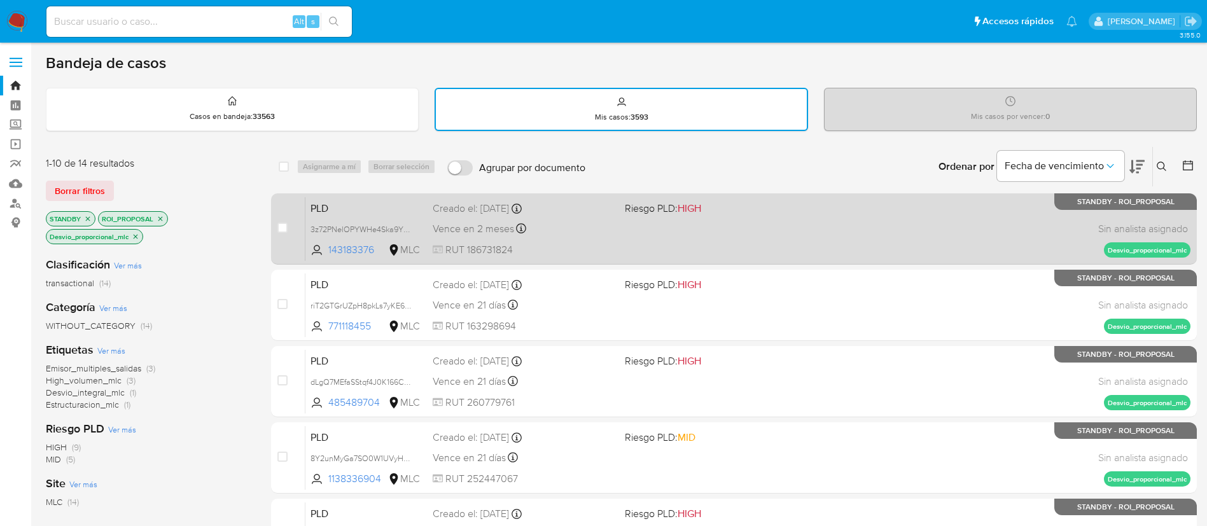
scroll to position [254, 0]
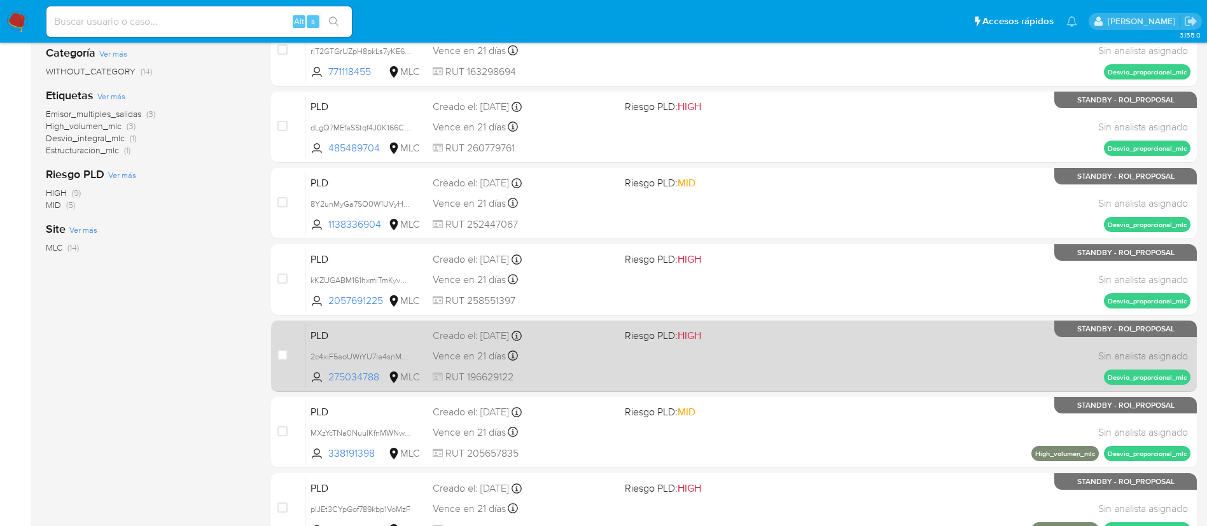
click at [787, 336] on span "Riesgo PLD: HIGH" at bounding box center [716, 334] width 182 height 17
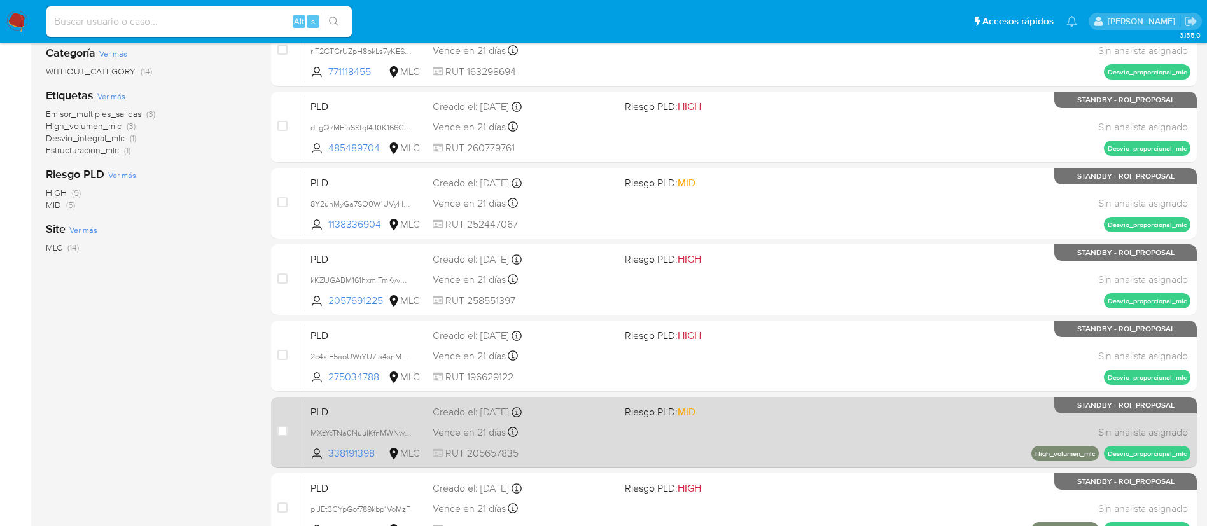
click at [831, 457] on div "PLD MXzYcTNa0NuuIKfnMWNw8ZCy 338191398 MLC Riesgo PLD: MID Creado el: 12/06/202…" at bounding box center [747, 432] width 885 height 64
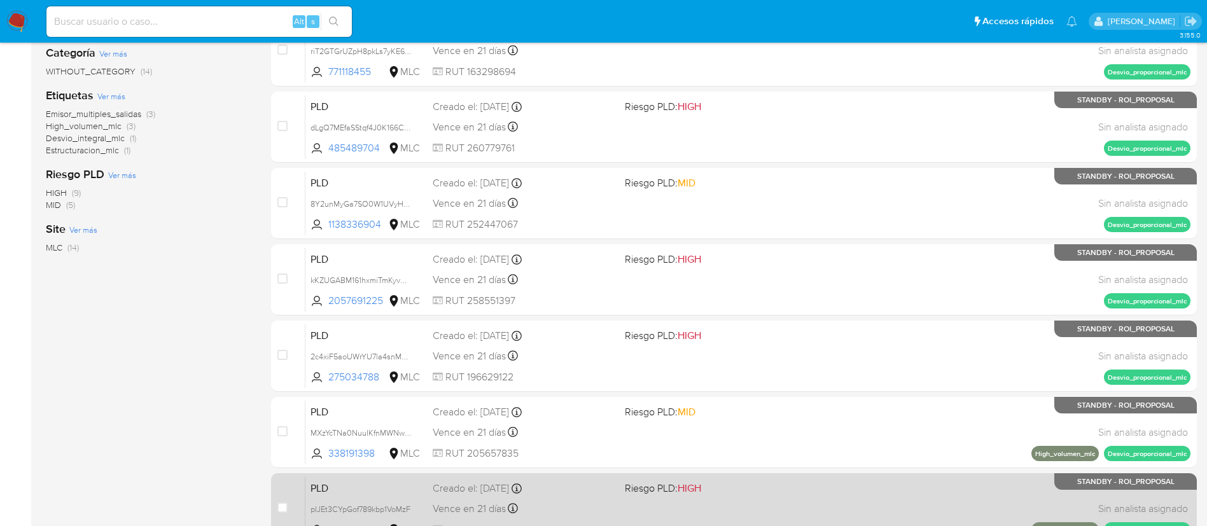
click at [878, 500] on div "PLD pIJEt3CYpGof789kbp1VoMzF 193507765 MLC Riesgo PLD: HIGH Creado el: 12/06/20…" at bounding box center [747, 508] width 885 height 64
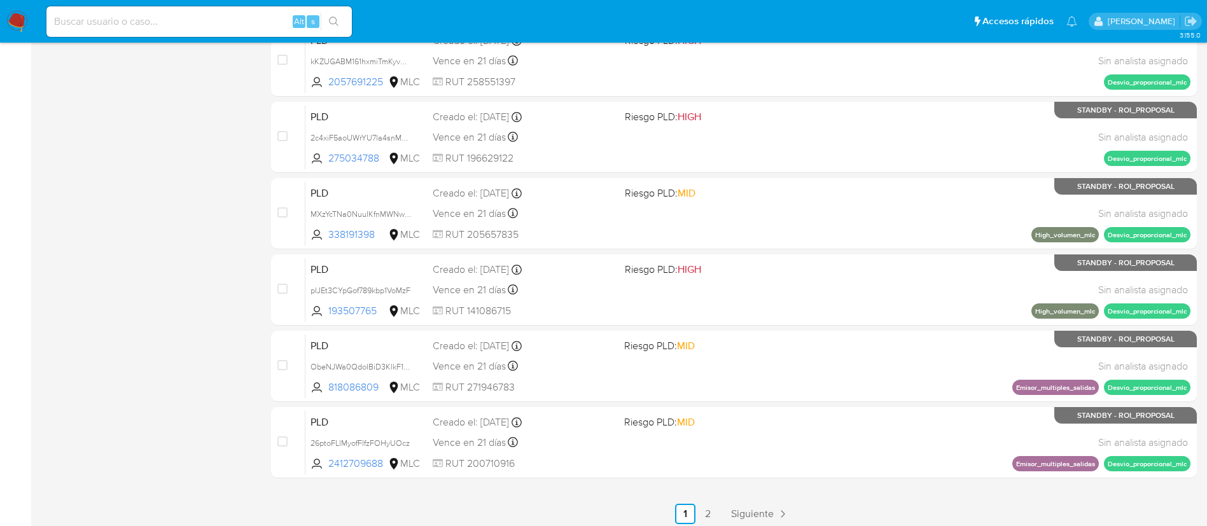
scroll to position [480, 0]
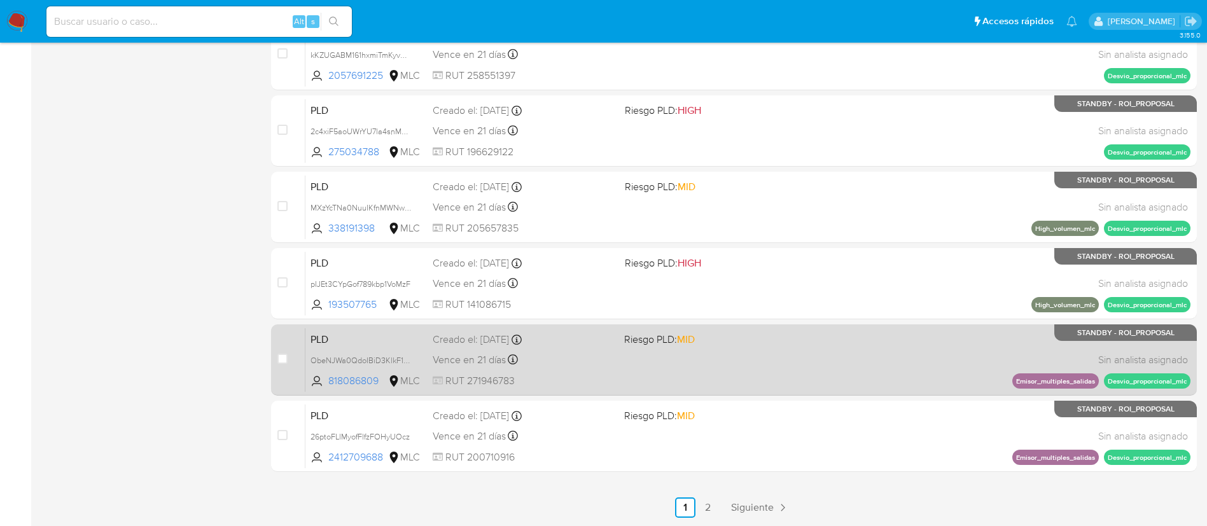
click at [733, 349] on div "PLD ObeNJWa0QdoIBiD3KlkF1qVR 818086809 MLC Riesgo PLD: MID Creado el: 12/06/202…" at bounding box center [747, 360] width 885 height 64
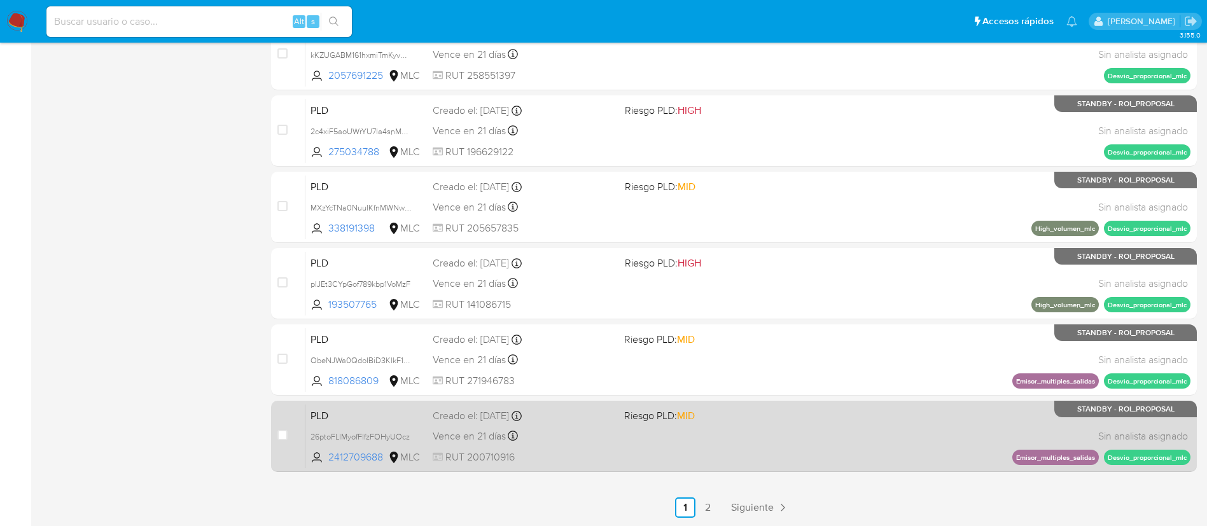
click at [713, 422] on span "Riesgo PLD: MID" at bounding box center [714, 415] width 181 height 17
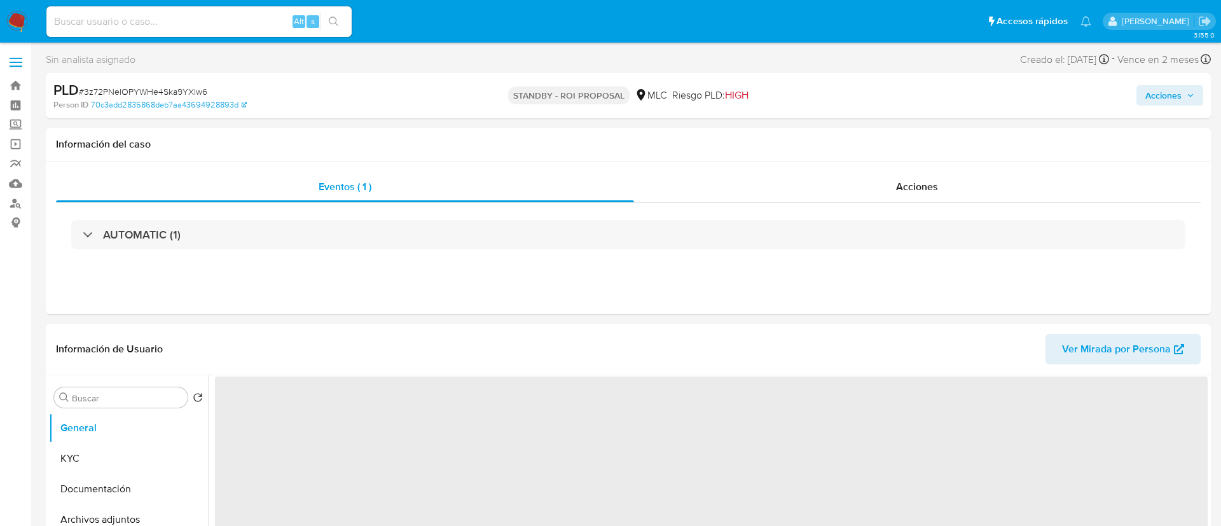
select select "10"
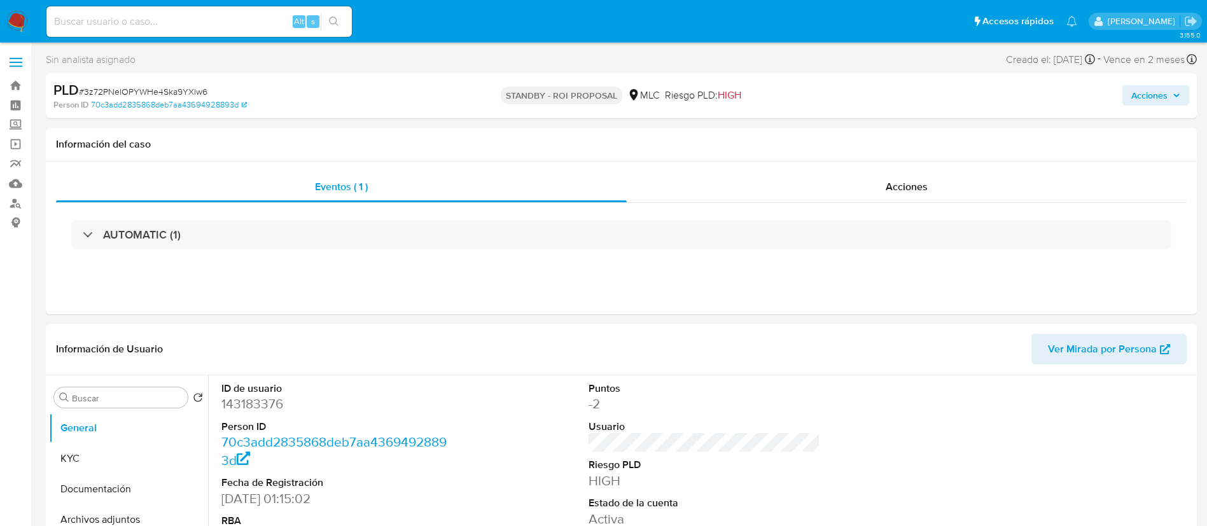
click at [151, 94] on span "# 3z72PNelOPYWHe4Ska9YXlw6" at bounding box center [143, 91] width 129 height 13
copy span "3z72PNelOPYWHe4Ska9YXlw6"
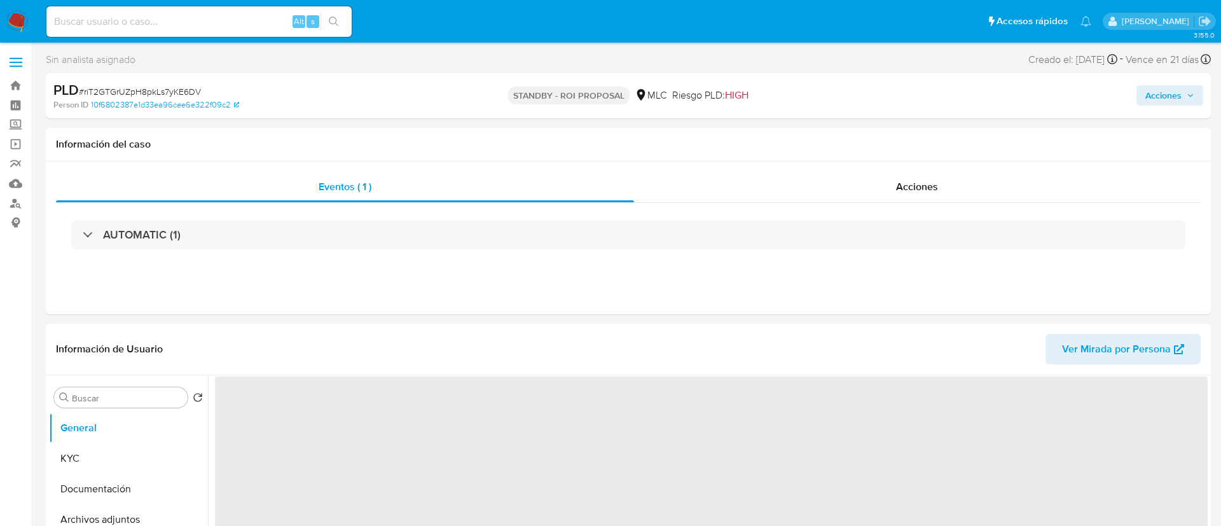
select select "10"
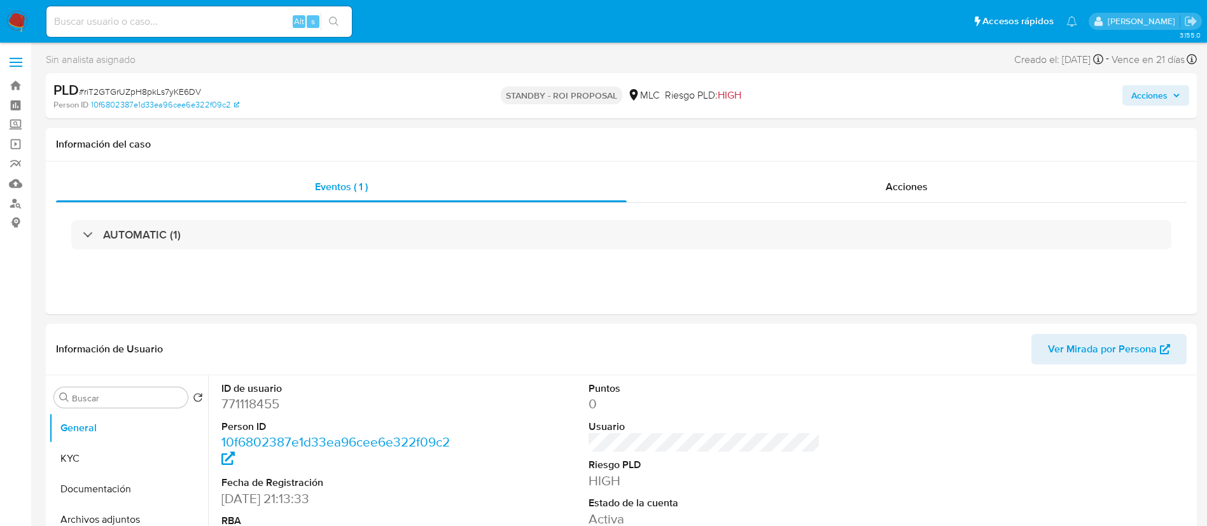
click at [144, 88] on span "# riT2GTGrUZpH8pkLs7yKE6DV" at bounding box center [140, 91] width 122 height 13
copy span "riT2GTGrUZpH8pkLs7yKE6DV"
click at [161, 90] on span "# riT2GTGrUZpH8pkLs7yKE6DV" at bounding box center [140, 91] width 122 height 13
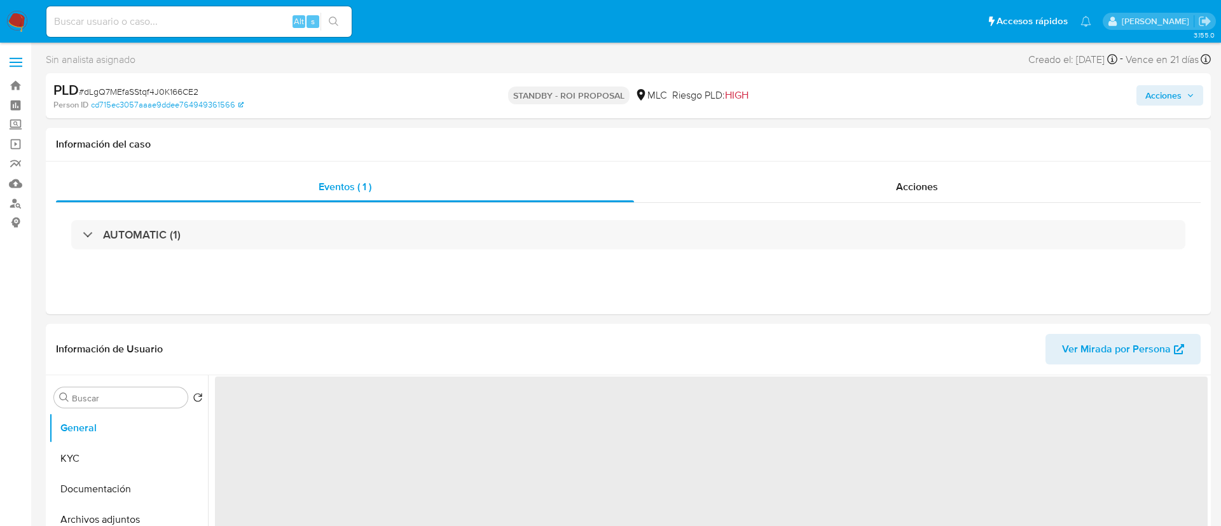
select select "10"
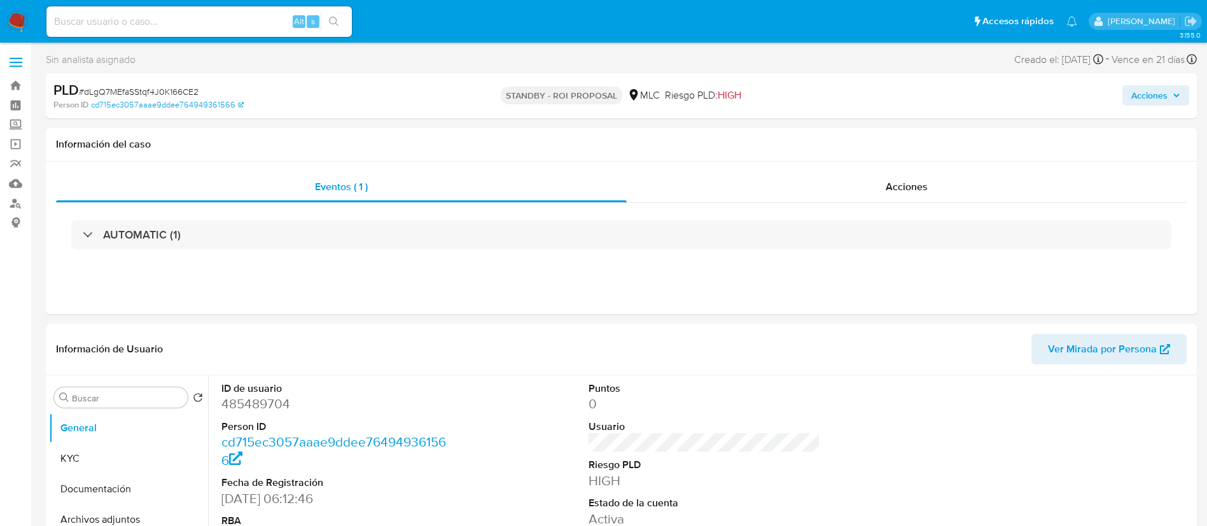
click at [98, 91] on span "# dLgQ7MEfaSStqf4J0K166CE2" at bounding box center [139, 91] width 120 height 13
copy span "dLgQ7MEfaSStqf4J0K166CE2"
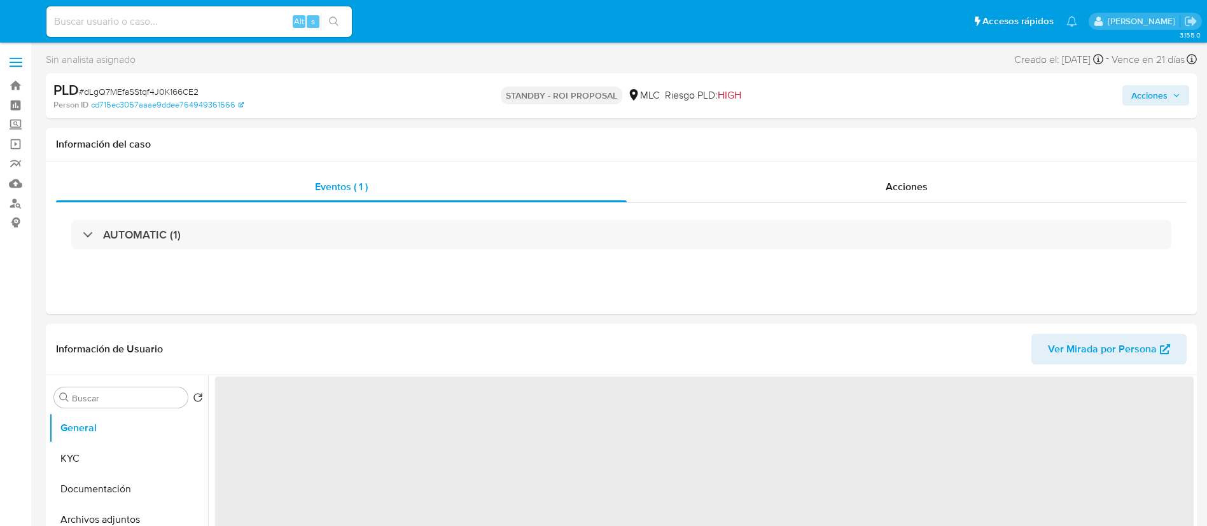
select select "10"
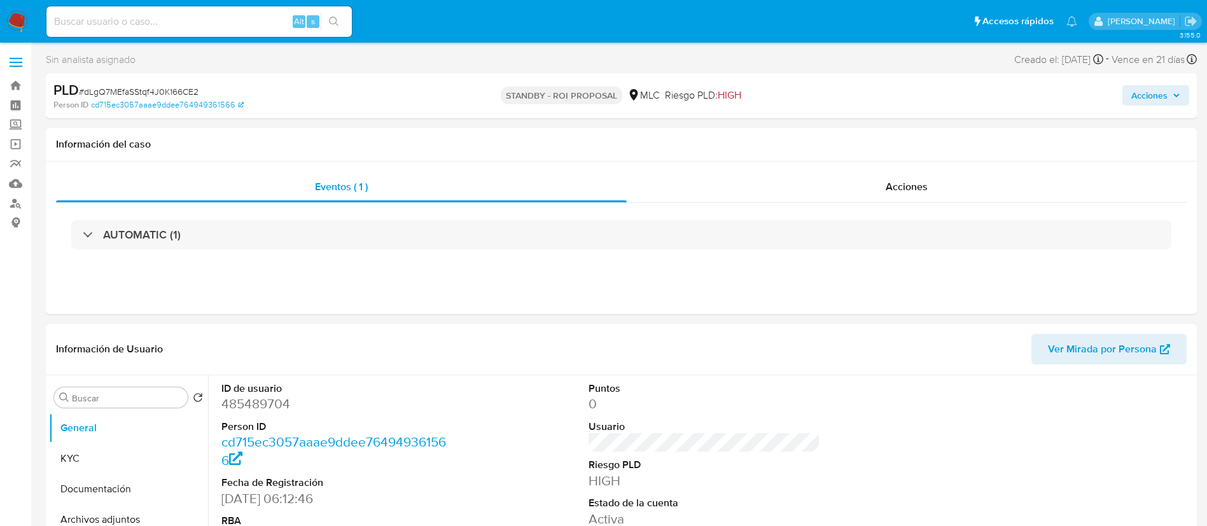
click at [173, 91] on span "# dLgQ7MEfaSStqf4J0K166CE2" at bounding box center [139, 91] width 120 height 13
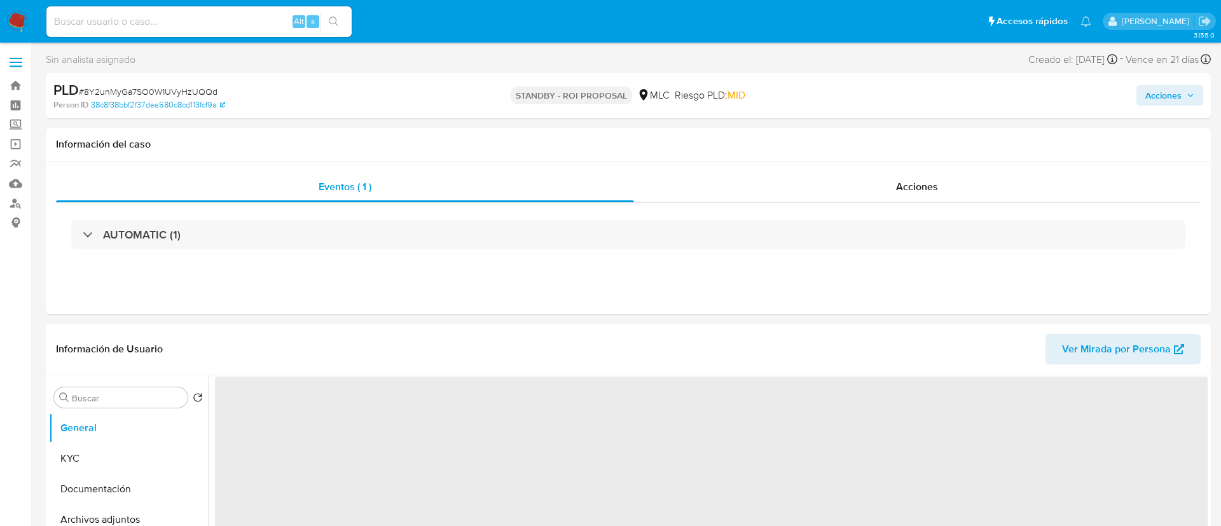
select select "10"
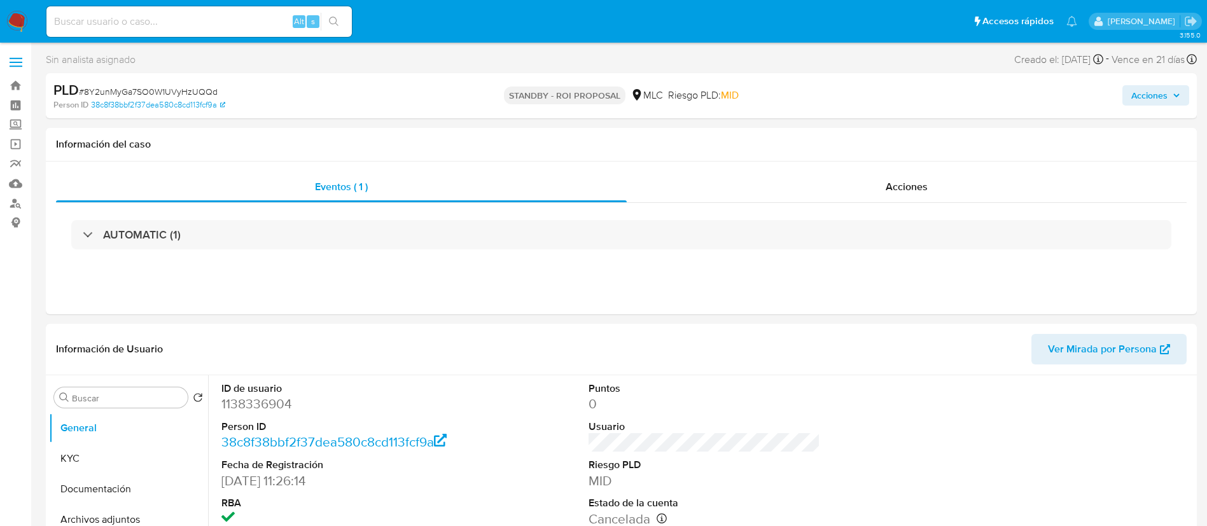
click at [130, 81] on div "PLD # 8Y2unMyGa7SO0W1UVyHzUQQd" at bounding box center [240, 90] width 374 height 19
click at [137, 85] on span "# 8Y2unMyGa7SO0W1UVyHzUQQd" at bounding box center [148, 91] width 139 height 13
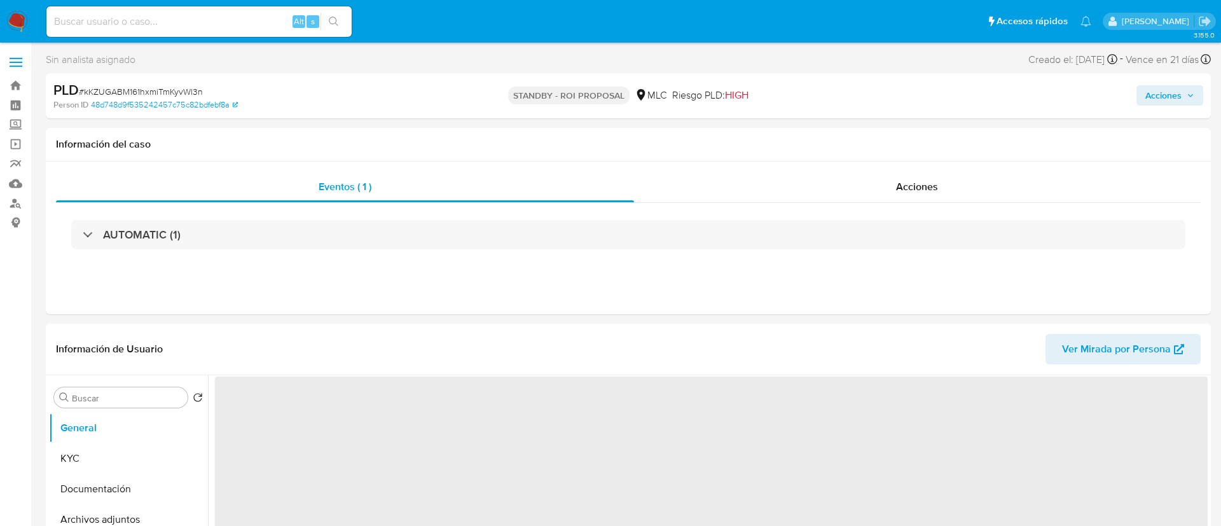
select select "10"
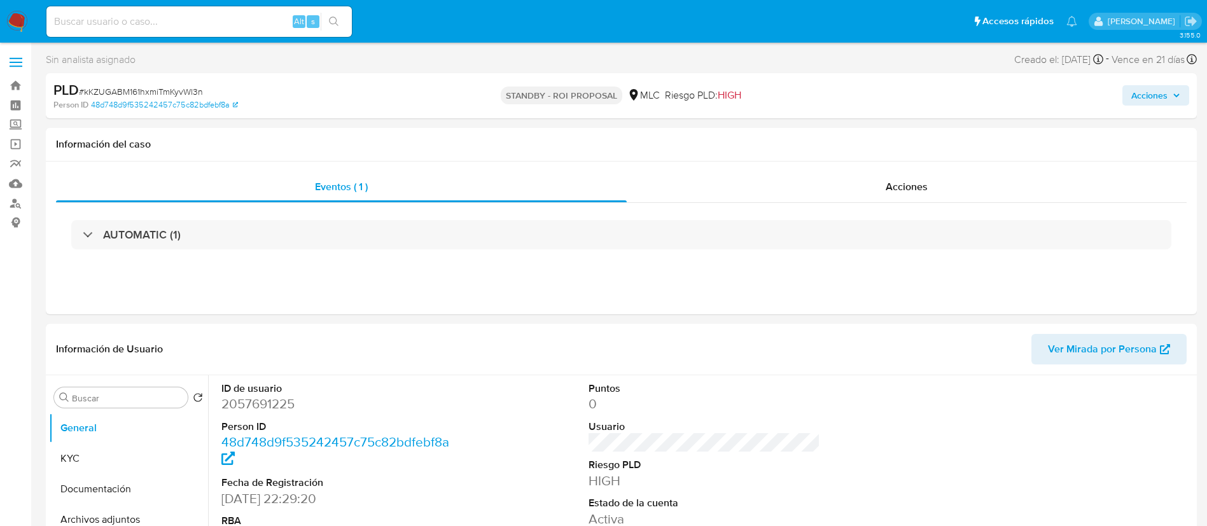
click at [102, 92] on span "# kKZUGABM161hxmiTmKyvWl3n" at bounding box center [141, 91] width 124 height 13
copy span "kKZUGABM161hxmiTmKyvWl3n"
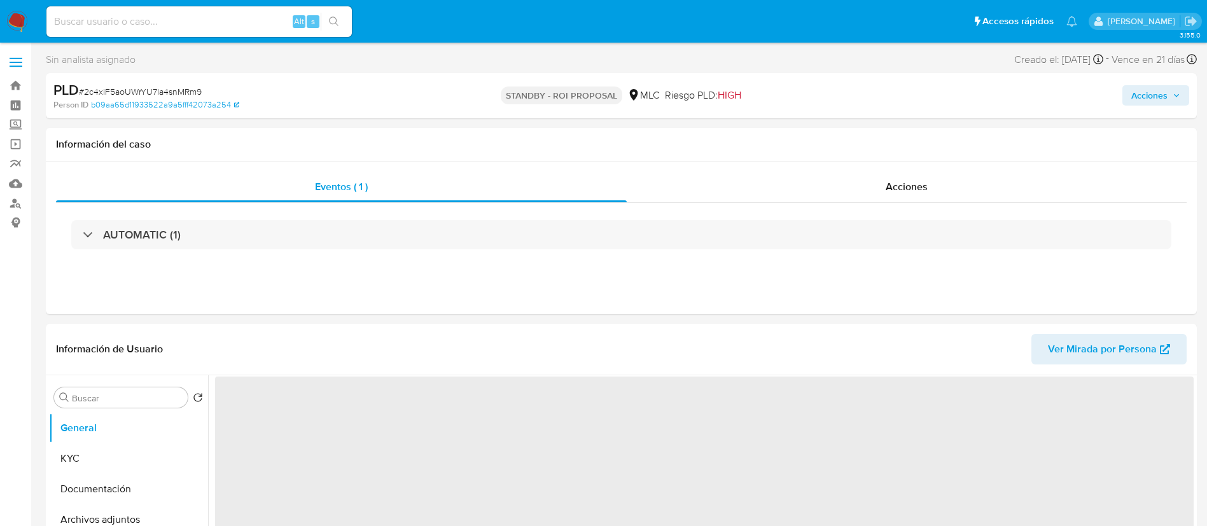
select select "10"
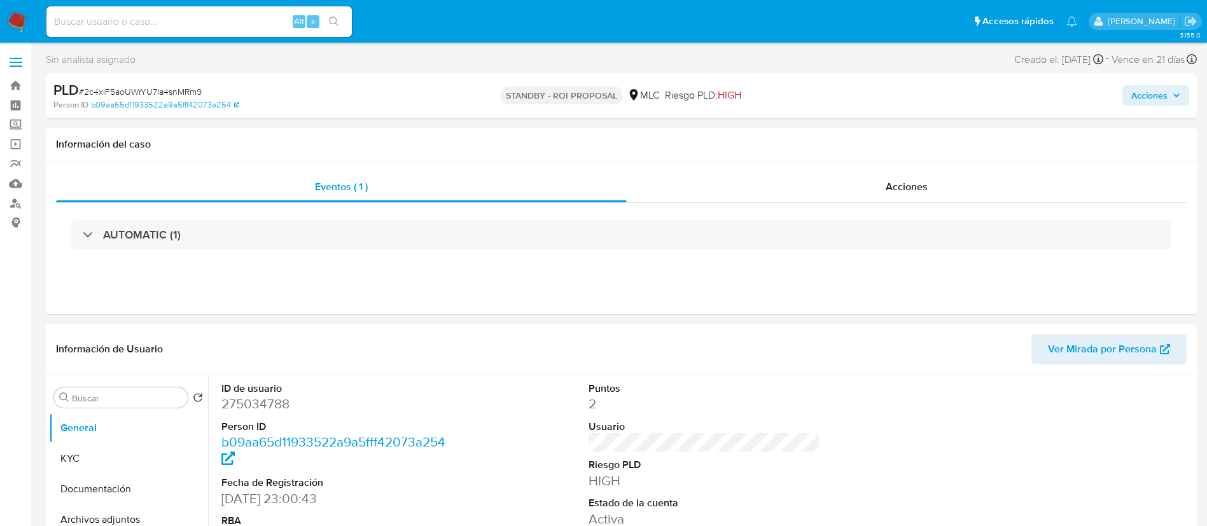
click at [115, 94] on span "# 2c4xiF5aoUWrYU7la4snMRm9" at bounding box center [140, 91] width 123 height 13
copy span "2c4xiF5aoUWrYU7la4snMRm9"
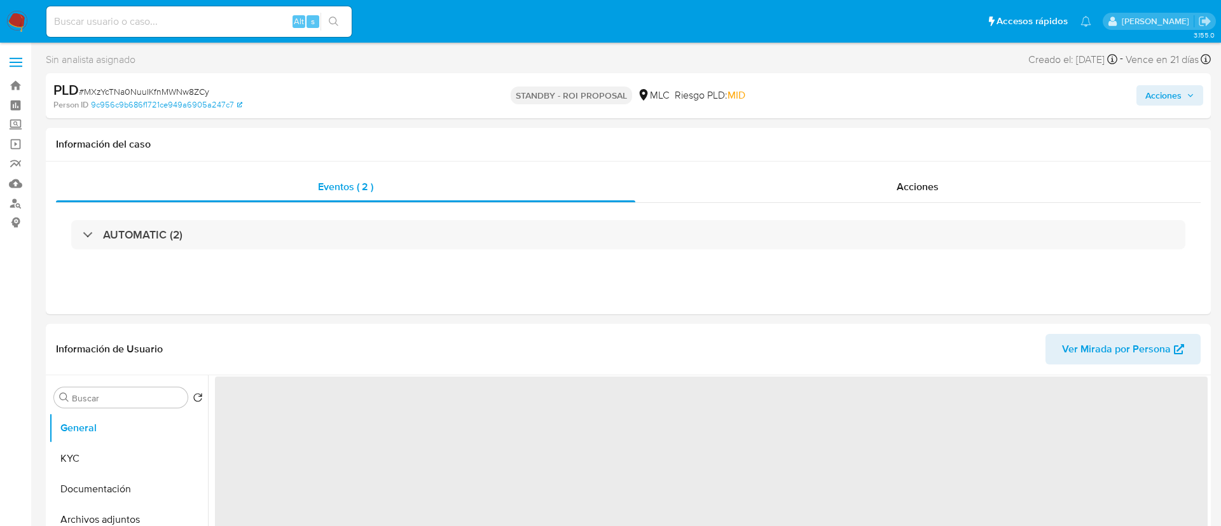
select select "10"
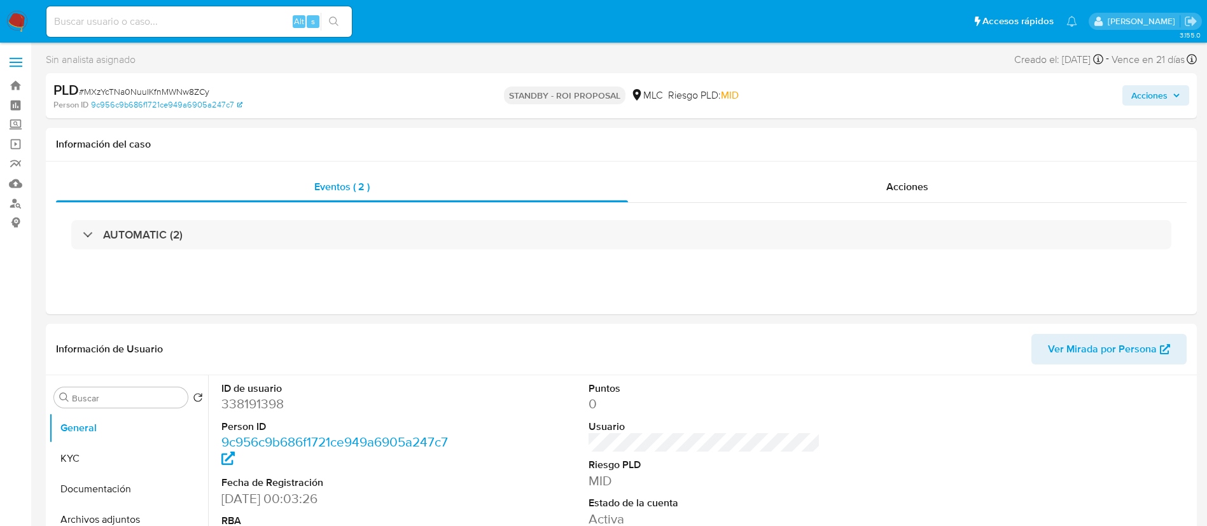
click at [109, 90] on span "# MXzYcTNa0NuuIKfnMWNw8ZCy" at bounding box center [144, 91] width 130 height 13
click at [110, 90] on span "# MXzYcTNa0NuuIKfnMWNw8ZCy" at bounding box center [144, 91] width 130 height 13
copy span "MXzYcTNa0NuuIKfnMWNw8ZCy"
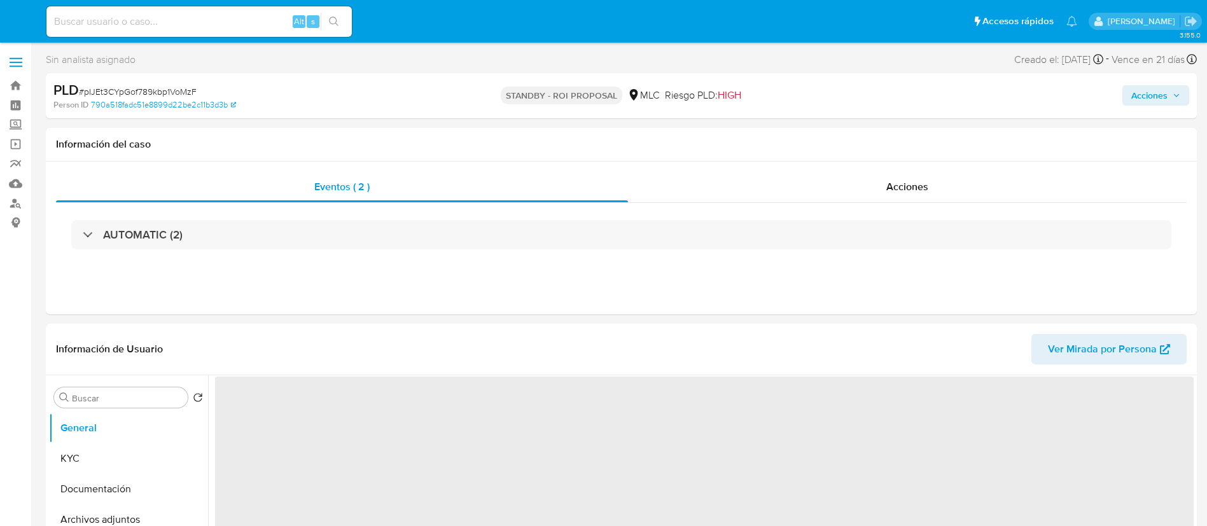
select select "10"
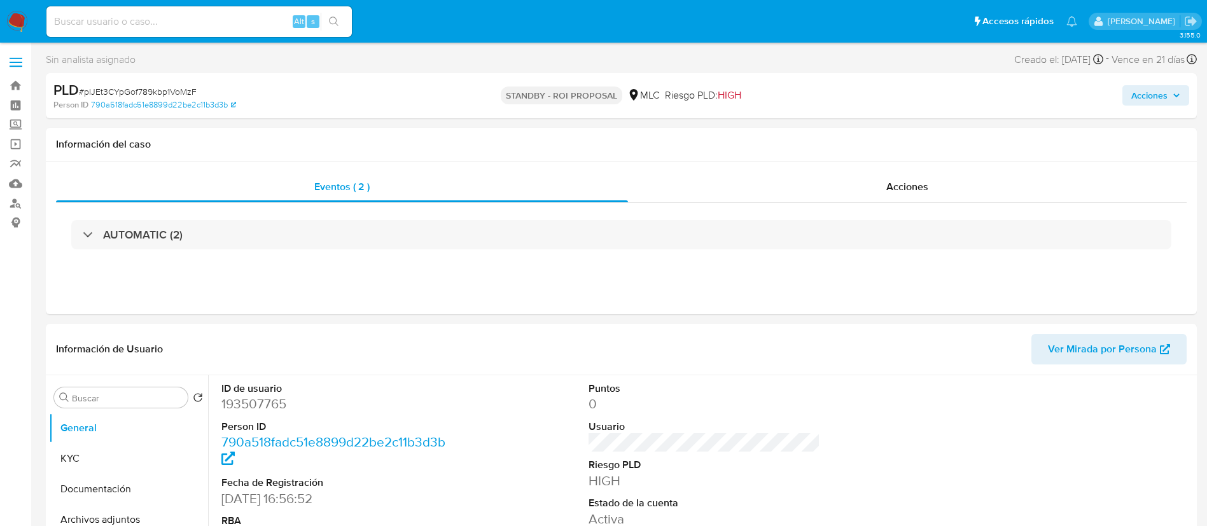
click at [130, 90] on span "# pIJEt3CYpGof789kbp1VoMzF" at bounding box center [138, 91] width 118 height 13
copy span "pIJEt3CYpGof789kbp1VoMzF"
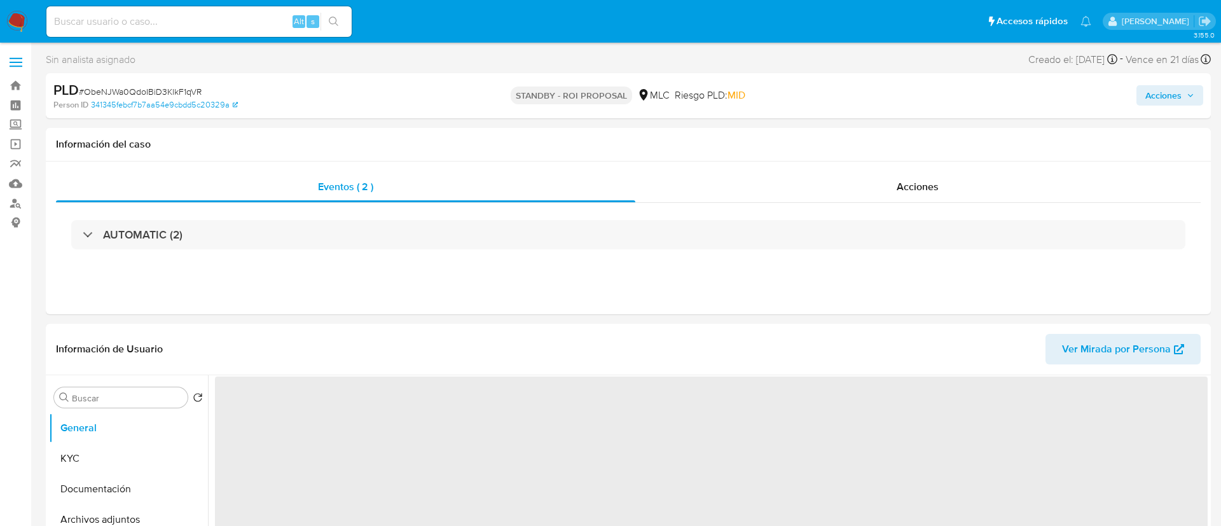
select select "10"
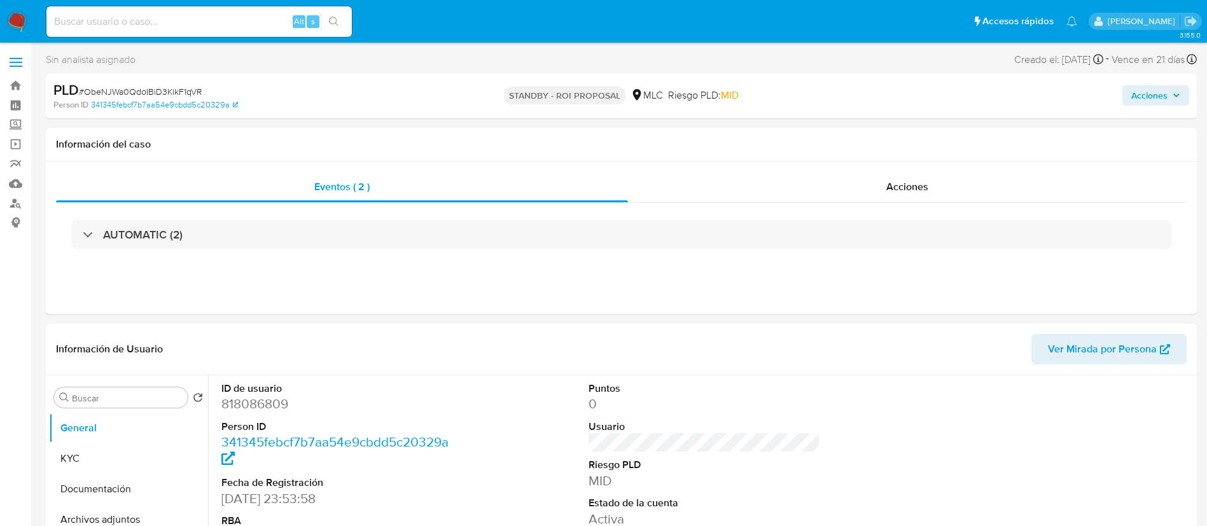
click at [134, 88] on span "# ObeNJWa0QdoIBiD3KlkF1qVR" at bounding box center [140, 91] width 123 height 13
copy span "ObeNJWa0QdoIBiD3KlkF1qVR"
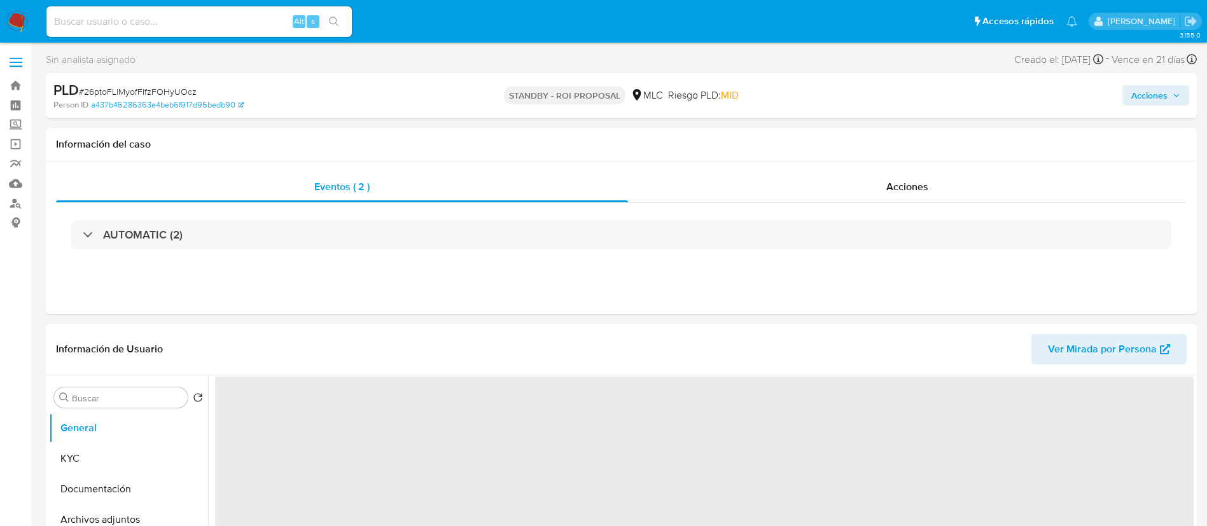
select select "10"
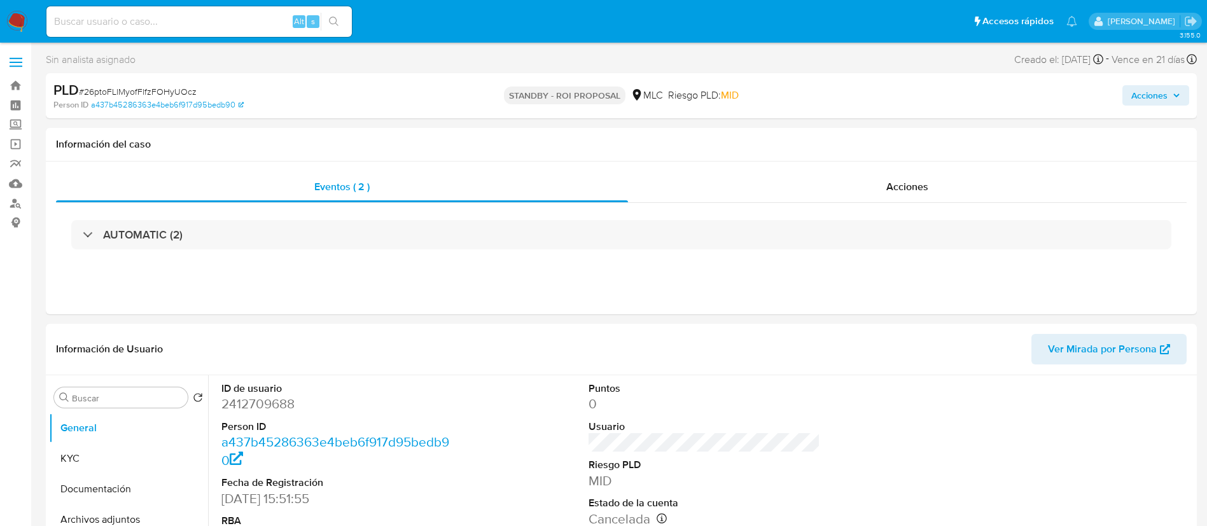
click at [129, 92] on span "# 26ptoFLlMyofFlfzFOHyUOcz" at bounding box center [138, 91] width 118 height 13
click at [131, 93] on span "# 26ptoFLlMyofFlfzFOHyUOcz" at bounding box center [138, 91] width 118 height 13
copy span "26ptoFLlMyofFlfzFOHyUOcz"
